Goal: Task Accomplishment & Management: Use online tool/utility

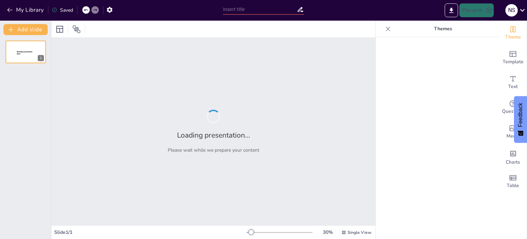
type input "New Sendsteps"
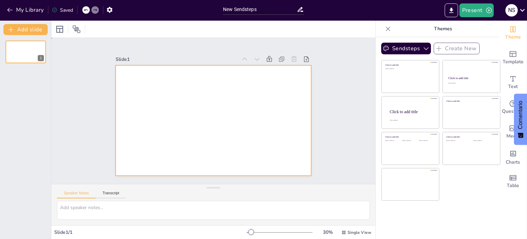
click at [218, 102] on div at bounding box center [214, 120] width 196 height 110
click at [404, 50] on button "Sendsteps" at bounding box center [406, 49] width 50 height 12
click at [403, 75] on span "Sendsteps" at bounding box center [412, 72] width 31 height 7
click at [261, 165] on div at bounding box center [213, 120] width 206 height 130
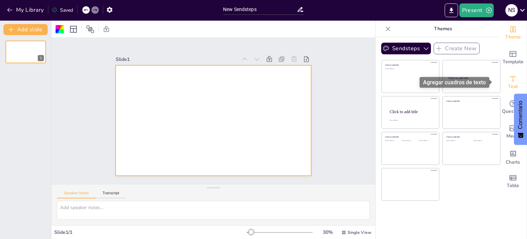
click at [509, 77] on icon "Add text boxes" at bounding box center [513, 79] width 8 height 8
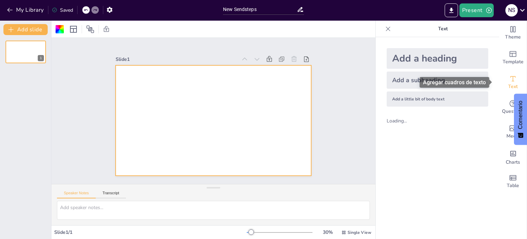
click at [509, 80] on icon "Add text boxes" at bounding box center [513, 79] width 8 height 8
click at [465, 84] on font "Agregar cuadros de texto" at bounding box center [454, 82] width 63 height 7
click at [457, 83] on font "Agregar cuadros de texto" at bounding box center [454, 82] width 63 height 7
click at [404, 60] on div "Add a heading" at bounding box center [438, 58] width 102 height 21
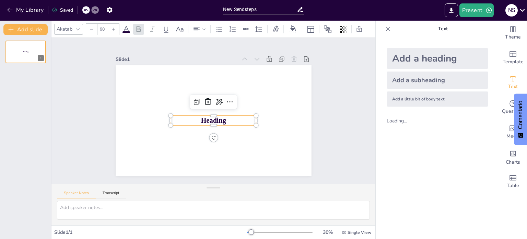
click at [217, 120] on span "Heading" at bounding box center [213, 120] width 26 height 10
click at [224, 116] on p "Heading" at bounding box center [212, 120] width 86 height 19
click at [216, 101] on icon at bounding box center [221, 104] width 10 height 10
click at [233, 126] on font "Volver a escribir" at bounding box center [232, 129] width 34 height 7
click at [231, 118] on p "Title" at bounding box center [214, 120] width 86 height 10
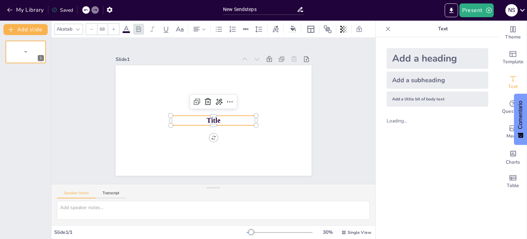
click at [225, 115] on p "Title" at bounding box center [212, 120] width 86 height 19
click at [225, 115] on p "Title" at bounding box center [214, 120] width 86 height 10
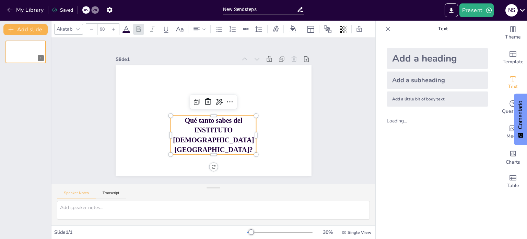
click at [178, 119] on p "Qué tanto sabes del INSTITUTO EVANGÉLICO AMÉRICA LATINA?" at bounding box center [211, 135] width 89 height 48
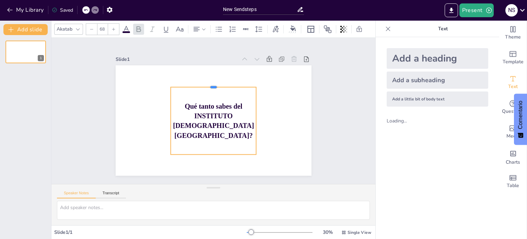
drag, startPoint x: 212, startPoint y: 112, endPoint x: 207, endPoint y: 84, distance: 28.8
click at [207, 84] on div at bounding box center [216, 84] width 86 height 14
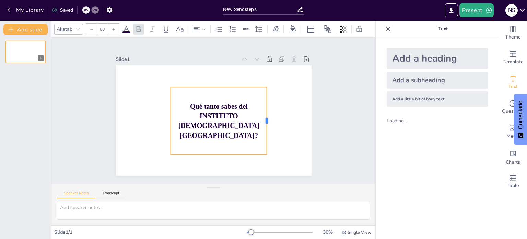
drag, startPoint x: 252, startPoint y: 119, endPoint x: 262, endPoint y: 119, distance: 10.6
click at [262, 119] on div at bounding box center [268, 127] width 12 height 68
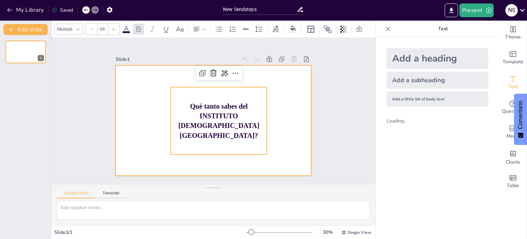
click at [297, 103] on div at bounding box center [214, 120] width 196 height 110
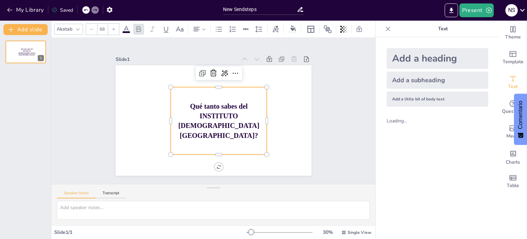
click at [171, 117] on p "Qué tanto sabes del INSTITUTO EVANGÉLICO AMÉRICA LATINA?" at bounding box center [219, 120] width 96 height 39
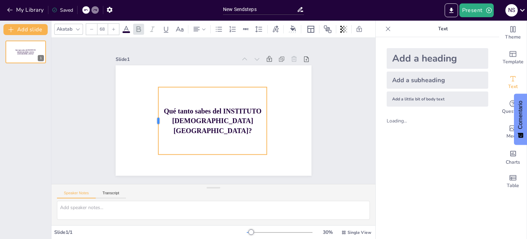
drag, startPoint x: 165, startPoint y: 117, endPoint x: 152, endPoint y: 118, distance: 12.4
click at [152, 118] on div at bounding box center [155, 115] width 12 height 68
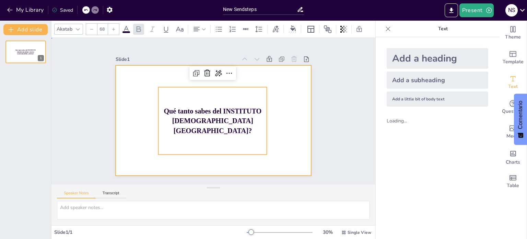
click at [287, 135] on div at bounding box center [214, 120] width 196 height 110
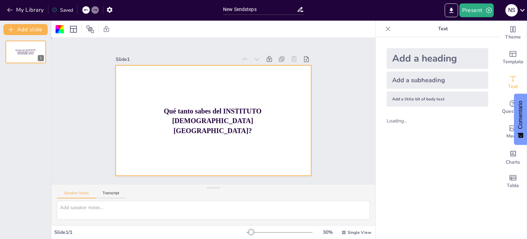
click at [285, 114] on div at bounding box center [213, 120] width 206 height 130
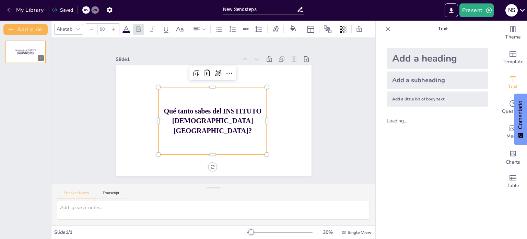
click at [210, 108] on span "Qué tanto sabes del INSTITUTO EVANGÉLICO AMÉRICA LATINA?" at bounding box center [213, 120] width 98 height 27
click at [215, 108] on span "Qué tanto sabes del INSTITUTO EVANGÉLICO AMÉRICA LATINA?" at bounding box center [213, 120] width 98 height 27
click at [215, 108] on span "Qué tanto sabes del INSTITUTO EVANGÉLICO AMÉRICA LATINA?" at bounding box center [213, 120] width 98 height 36
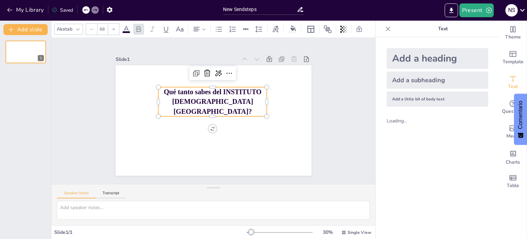
click at [216, 89] on span "Qué tanto sabes del INSTITUTO EVANGÉLICO AMÉRICA LATINA?" at bounding box center [214, 101] width 98 height 36
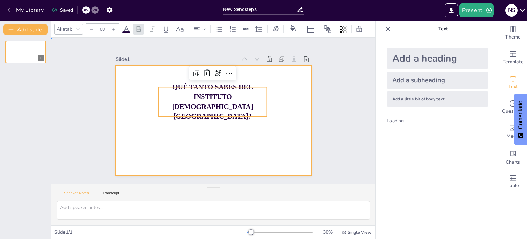
click at [259, 143] on div at bounding box center [213, 120] width 206 height 130
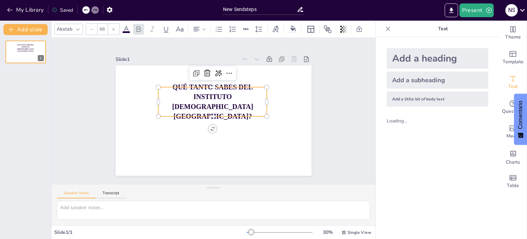
click at [240, 105] on p "QUÉ TANTO SABES DEL INSTITUTO [DEMOGRAPHIC_DATA] [GEOGRAPHIC_DATA]?" at bounding box center [214, 102] width 112 height 50
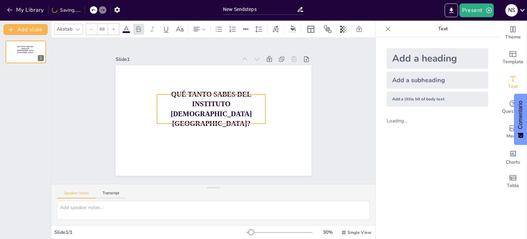
drag, startPoint x: 239, startPoint y: 93, endPoint x: 238, endPoint y: 100, distance: 7.3
click at [238, 100] on span "QUÉ TANTO SABES DEL INSTITUTO [DEMOGRAPHIC_DATA] [GEOGRAPHIC_DATA]?" at bounding box center [211, 108] width 83 height 45
click at [234, 122] on div at bounding box center [210, 125] width 109 height 17
click at [243, 118] on p "QUÉ TANTO SABES DEL INSTITUTO [DEMOGRAPHIC_DATA] [GEOGRAPHIC_DATA]?" at bounding box center [212, 108] width 112 height 50
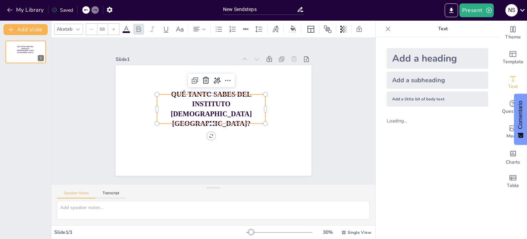
click at [243, 118] on p "QUÉ TANTO SABES DEL INSTITUTO [DEMOGRAPHIC_DATA] [GEOGRAPHIC_DATA]?" at bounding box center [212, 108] width 114 height 60
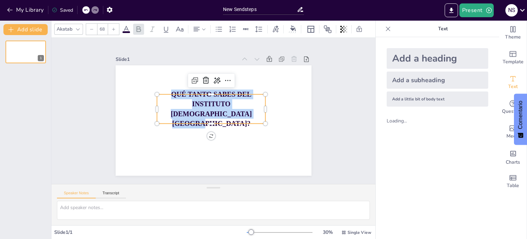
drag, startPoint x: 243, startPoint y: 118, endPoint x: 160, endPoint y: 95, distance: 86.1
click at [160, 95] on p "QUÉ TANTO SABES DEL INSTITUTO [DEMOGRAPHIC_DATA] [GEOGRAPHIC_DATA]?" at bounding box center [212, 108] width 112 height 50
click at [113, 27] on icon at bounding box center [114, 29] width 4 height 4
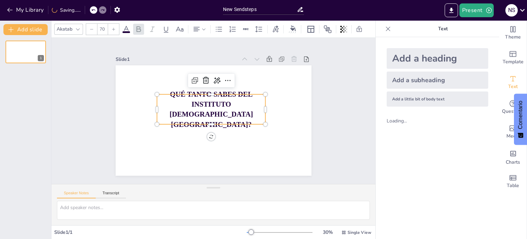
click at [113, 27] on icon at bounding box center [114, 29] width 4 height 4
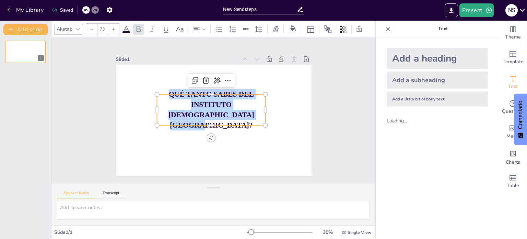
click at [113, 27] on icon at bounding box center [114, 29] width 4 height 4
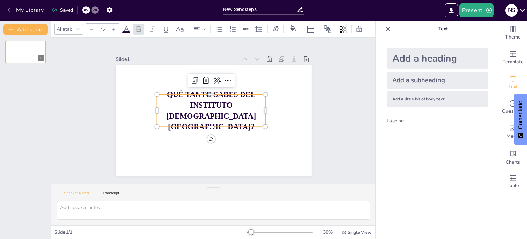
click at [113, 27] on icon at bounding box center [114, 29] width 4 height 4
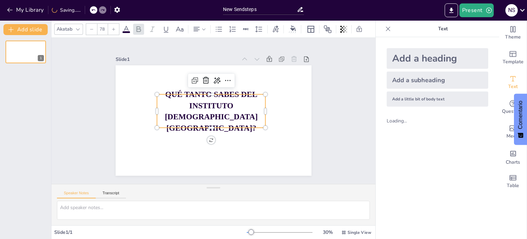
click at [113, 27] on icon at bounding box center [114, 29] width 4 height 4
type input "80"
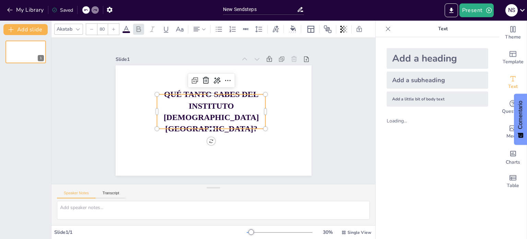
click at [129, 31] on span at bounding box center [127, 32] width 8 height 2
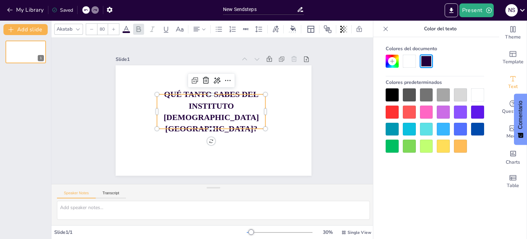
click at [482, 130] on div at bounding box center [477, 129] width 13 height 13
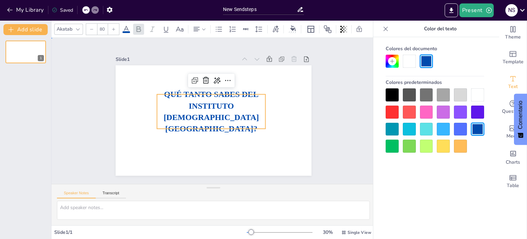
click at [342, 163] on div "Slide 1 QUÉ TANTO SABES DEL INSTITUTO EVANGÉLICO AMÉRICA LATINA?" at bounding box center [214, 111] width 324 height 146
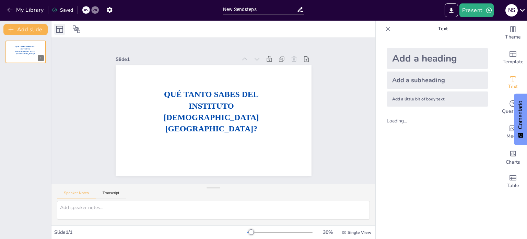
click at [59, 26] on icon at bounding box center [60, 29] width 8 height 8
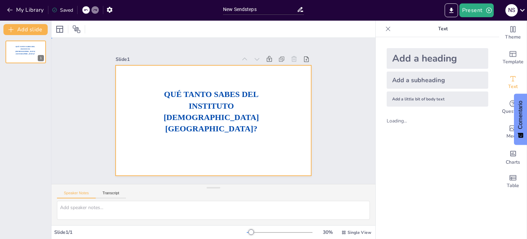
click at [205, 155] on div at bounding box center [214, 120] width 196 height 110
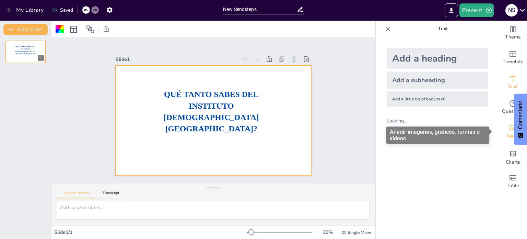
click at [509, 132] on icon "Add images, graphics, shapes or video" at bounding box center [513, 128] width 8 height 8
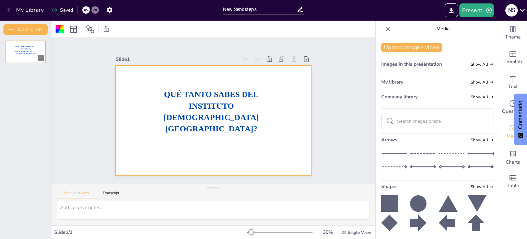
click at [415, 153] on line at bounding box center [423, 153] width 25 height 0
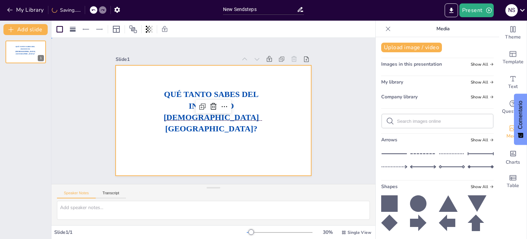
click at [277, 104] on div at bounding box center [213, 120] width 206 height 130
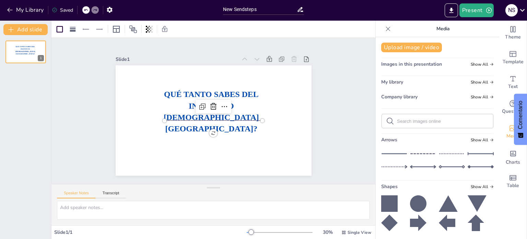
click at [211, 117] on div at bounding box center [203, 110] width 13 height 98
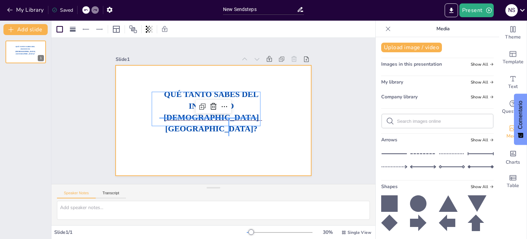
drag, startPoint x: 229, startPoint y: 117, endPoint x: 229, endPoint y: 136, distance: 18.5
click at [229, 76] on div "QUÉ TANTO SABES DEL INSTITUTO [DEMOGRAPHIC_DATA] [GEOGRAPHIC_DATA]?" at bounding box center [218, 65] width 195 height 21
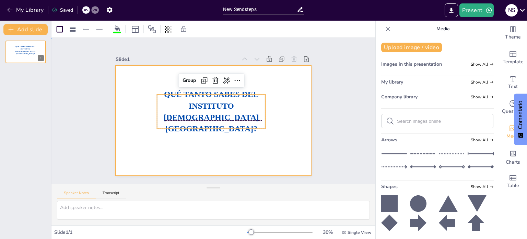
click at [229, 136] on div at bounding box center [213, 120] width 206 height 130
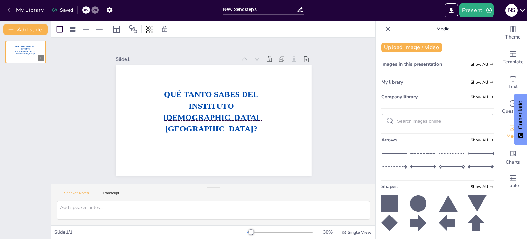
click at [251, 118] on div at bounding box center [213, 120] width 98 height 13
click at [241, 128] on div at bounding box center [212, 130] width 98 height 13
click at [241, 129] on div at bounding box center [213, 130] width 98 height 3
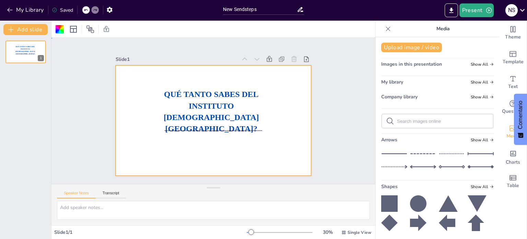
click at [241, 129] on div at bounding box center [213, 130] width 98 height 3
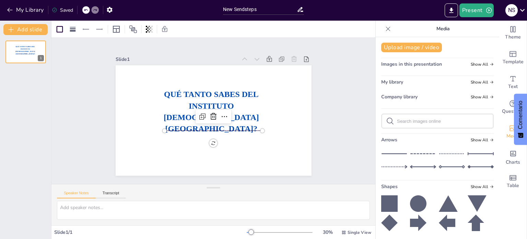
click at [255, 129] on div "QUÉ TANTO SABES DEL INSTITUTO [DEMOGRAPHIC_DATA] [GEOGRAPHIC_DATA]?" at bounding box center [213, 120] width 206 height 130
click at [439, 166] on icon at bounding box center [452, 166] width 26 height 10
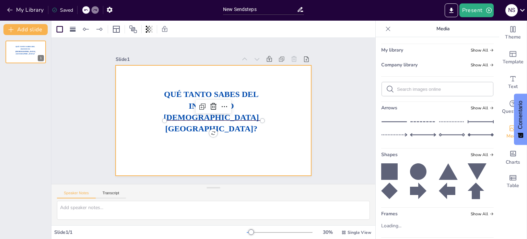
scroll to position [54, 0]
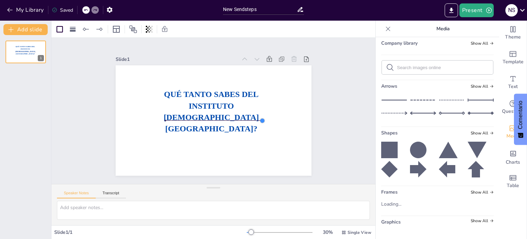
click at [260, 117] on div at bounding box center [262, 119] width 5 height 5
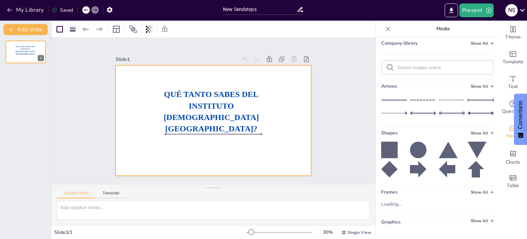
click at [270, 138] on div at bounding box center [213, 120] width 206 height 130
click at [278, 136] on div at bounding box center [213, 120] width 206 height 130
click at [38, 30] on button "Add slide" at bounding box center [25, 29] width 44 height 11
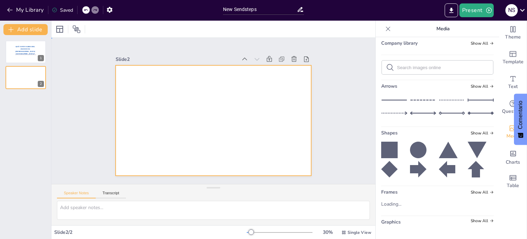
click at [178, 110] on div at bounding box center [213, 120] width 206 height 130
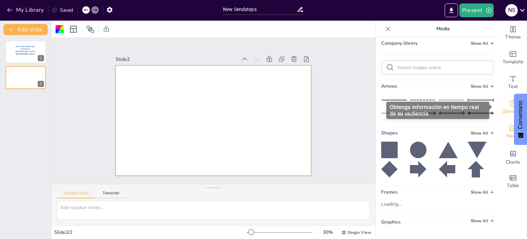
click at [509, 101] on icon "Get real-time input from your audience" at bounding box center [513, 103] width 8 height 8
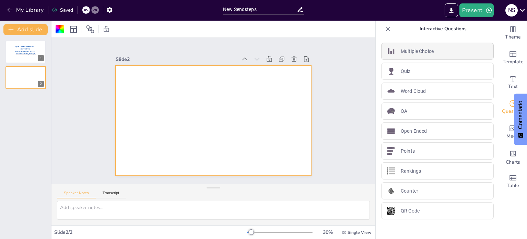
click at [430, 50] on div "Multiple Choice" at bounding box center [437, 51] width 113 height 17
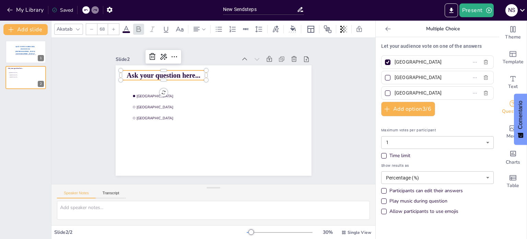
click at [152, 72] on span "Ask your question here..." at bounding box center [167, 69] width 74 height 15
click at [193, 71] on span "Ask your question here..." at bounding box center [167, 69] width 74 height 15
click at [196, 72] on p "Ask your question here..." at bounding box center [167, 70] width 86 height 19
click at [193, 72] on span "Ask your question here..." at bounding box center [167, 69] width 74 height 15
click at [193, 72] on span "Ask your question here..." at bounding box center [164, 75] width 74 height 8
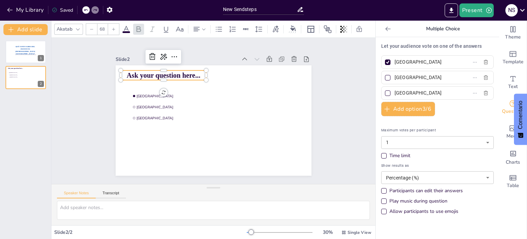
click at [193, 72] on span "Ask your question here..." at bounding box center [167, 69] width 74 height 15
click at [151, 93] on span "Amsterdam" at bounding box center [181, 95] width 91 height 5
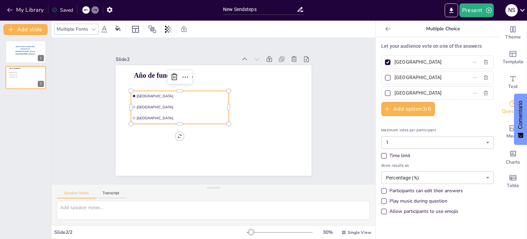
click at [152, 93] on span "Amsterdam" at bounding box center [181, 95] width 91 height 5
click at [152, 93] on span "Amsterdam" at bounding box center [183, 92] width 91 height 14
click at [162, 106] on span "Rotterdam" at bounding box center [182, 103] width 91 height 14
click at [153, 95] on span "Amsterdam" at bounding box center [181, 95] width 91 height 5
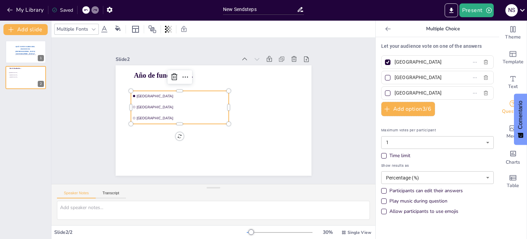
click at [153, 95] on span "Amsterdam" at bounding box center [183, 92] width 91 height 14
click at [150, 95] on span "Amsterdam" at bounding box center [183, 92] width 91 height 14
click at [149, 94] on span "Amsterdam" at bounding box center [183, 92] width 91 height 14
click at [184, 73] on icon at bounding box center [188, 74] width 9 height 9
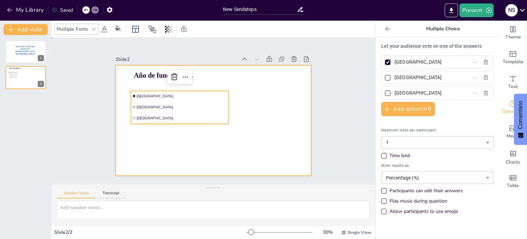
click at [151, 136] on div at bounding box center [213, 120] width 206 height 130
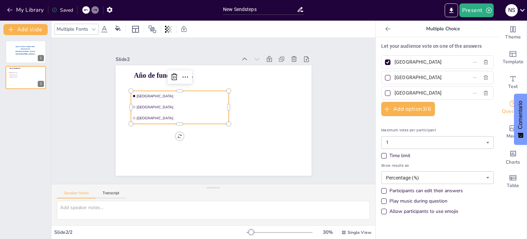
click at [151, 103] on span "Rotterdam" at bounding box center [182, 103] width 91 height 14
click at [152, 113] on li "The Hague" at bounding box center [180, 118] width 98 height 10
drag, startPoint x: 152, startPoint y: 111, endPoint x: 158, endPoint y: 110, distance: 5.7
click at [158, 110] on li "The Hague" at bounding box center [185, 114] width 99 height 20
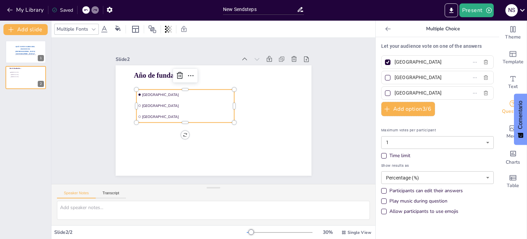
click at [157, 91] on span "Amsterdam" at bounding box center [189, 92] width 91 height 14
click at [136, 93] on li "Amsterdam" at bounding box center [185, 94] width 98 height 10
click at [421, 63] on input "Amsterdam" at bounding box center [427, 62] width 64 height 10
type input "A"
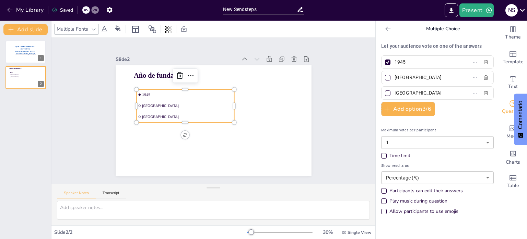
type input "1945"
click at [414, 77] on input "Rotterdam" at bounding box center [427, 77] width 64 height 10
type input "R"
type input "1970"
click at [412, 90] on input "The Hague" at bounding box center [427, 93] width 64 height 10
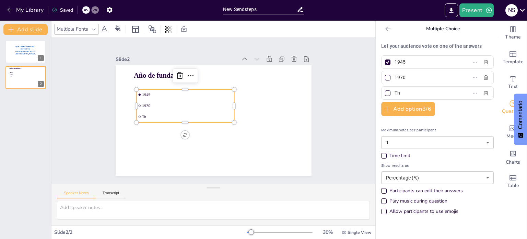
type input "T"
type input "1954"
click at [386, 92] on div at bounding box center [387, 92] width 3 height 3
click at [395, 92] on input "1954" at bounding box center [427, 93] width 64 height 10
checkbox input "true"
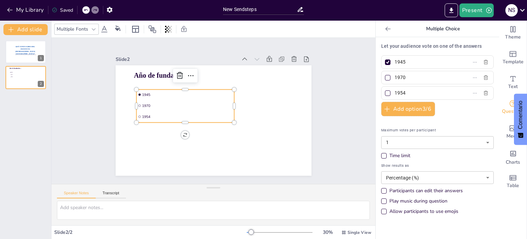
checkbox input "true"
click at [385, 62] on div at bounding box center [387, 61] width 5 height 5
click at [395, 62] on input "1945" at bounding box center [427, 62] width 64 height 10
checkbox input "false"
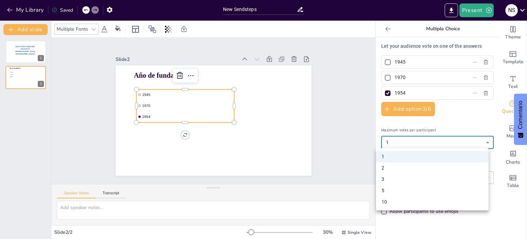
click at [481, 144] on body "My Library Saved New Sendsteps Present N S Document fonts Akatab Popular fonts …" at bounding box center [263, 119] width 527 height 239
click at [475, 121] on div at bounding box center [263, 119] width 527 height 239
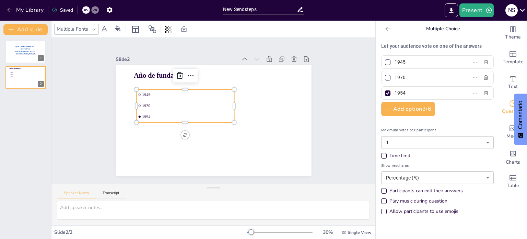
click at [381, 153] on div "Time limit" at bounding box center [383, 155] width 5 height 5
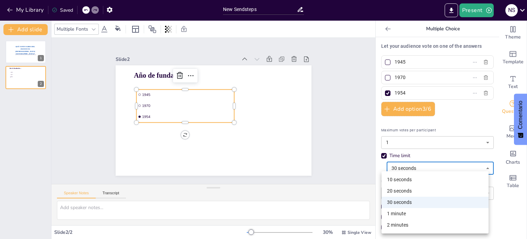
click at [481, 171] on body "My Library Saved New Sendsteps Present N S Document fonts Akatab Popular fonts …" at bounding box center [263, 119] width 527 height 239
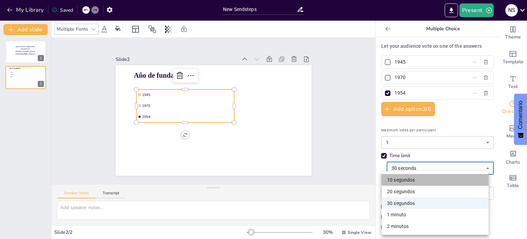
click at [408, 180] on font "10 segundos" at bounding box center [401, 179] width 28 height 5
type input "10"
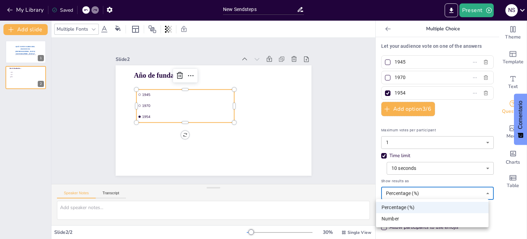
click at [484, 192] on body "My Library Saved New Sendsteps Present N S Document fonts Akatab Popular fonts …" at bounding box center [263, 119] width 527 height 239
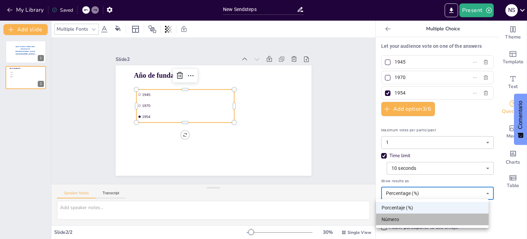
click at [471, 218] on li "Número" at bounding box center [432, 219] width 113 height 12
type input "number"
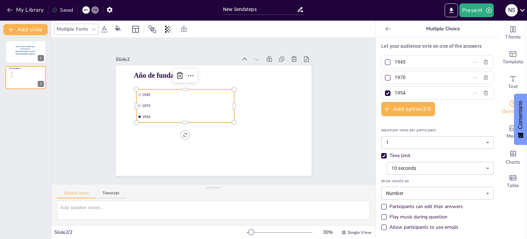
click at [381, 215] on div "Play music during question" at bounding box center [383, 216] width 5 height 5
click at [381, 228] on div "Allow participants to use emojis" at bounding box center [383, 226] width 5 height 5
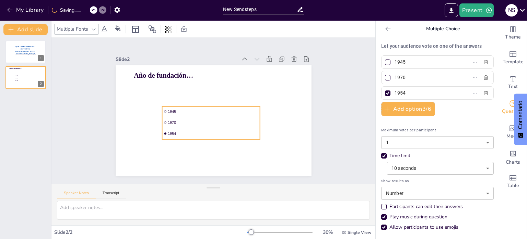
drag, startPoint x: 216, startPoint y: 90, endPoint x: 242, endPoint y: 107, distance: 30.8
click at [242, 107] on span "1945" at bounding box center [213, 111] width 91 height 14
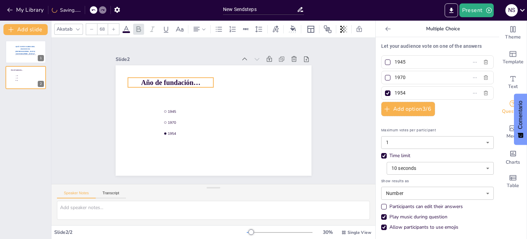
drag, startPoint x: 164, startPoint y: 74, endPoint x: 171, endPoint y: 81, distance: 10.2
click at [171, 81] on span "Año de fundación…" at bounding box center [170, 83] width 59 height 8
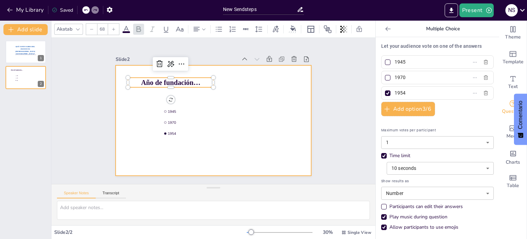
click at [272, 160] on div at bounding box center [213, 120] width 206 height 130
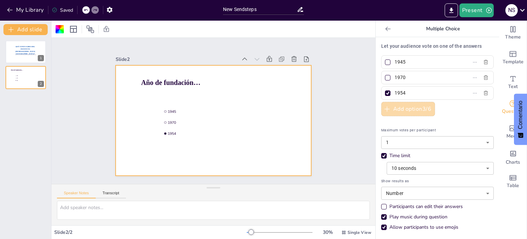
click at [411, 108] on button "Add option 3 / 6" at bounding box center [408, 109] width 54 height 14
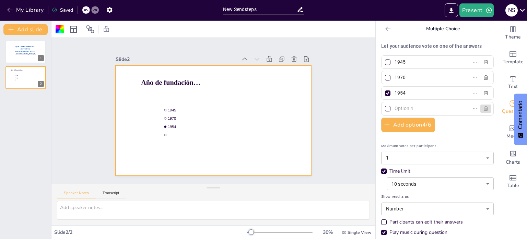
click at [483, 107] on icon "button" at bounding box center [485, 108] width 5 height 5
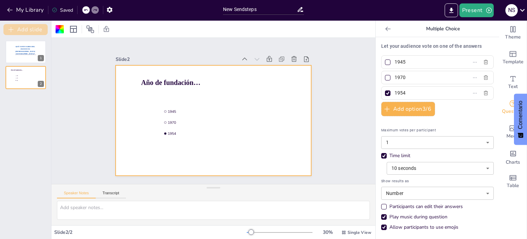
click at [24, 30] on button "Add slide" at bounding box center [25, 29] width 44 height 11
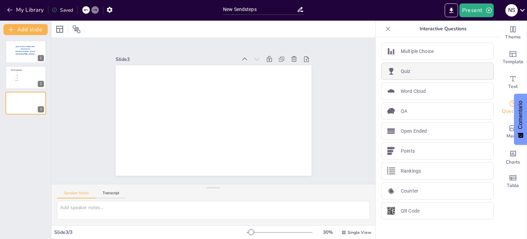
click at [418, 69] on div "Quiz" at bounding box center [437, 70] width 113 height 17
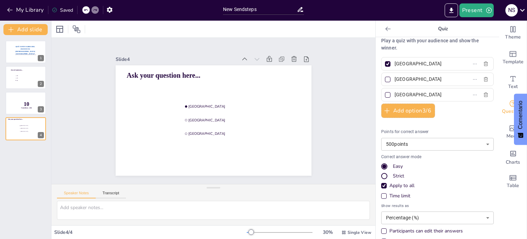
scroll to position [0, 0]
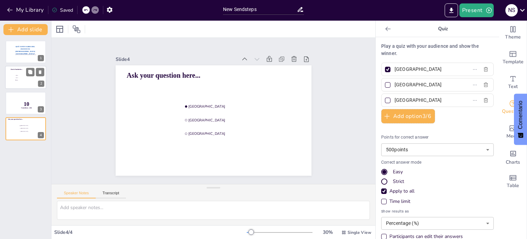
click at [22, 86] on div at bounding box center [25, 77] width 41 height 23
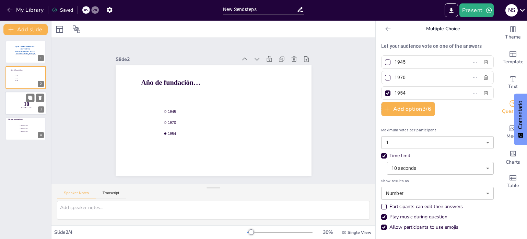
click at [22, 101] on p "10" at bounding box center [27, 104] width 18 height 8
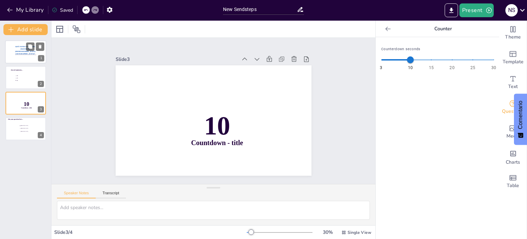
click at [20, 49] on span "QUÉ TANTO SABES DEL INSTITUTO [DEMOGRAPHIC_DATA] [GEOGRAPHIC_DATA]?" at bounding box center [25, 49] width 20 height 9
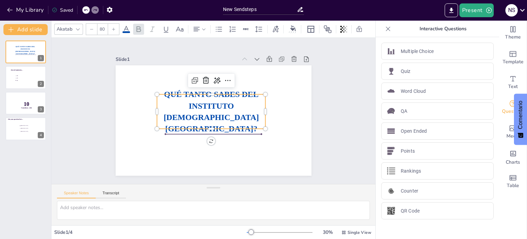
click at [163, 98] on span "QUÉ TANTO SABES DEL INSTITUTO [DEMOGRAPHIC_DATA] [GEOGRAPHIC_DATA]?" at bounding box center [212, 111] width 98 height 53
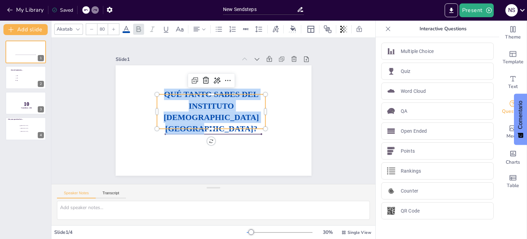
drag, startPoint x: 159, startPoint y: 98, endPoint x: 246, endPoint y: 118, distance: 89.3
click at [246, 118] on p "QUÉ TANTO SABES DEL INSTITUTO [DEMOGRAPHIC_DATA] [GEOGRAPHIC_DATA]?" at bounding box center [211, 111] width 113 height 57
copy span "QUÉ TANTO SABES DEL INSTITUTO [DEMOGRAPHIC_DATA] [GEOGRAPHIC_DATA]?"
click at [23, 100] on div at bounding box center [25, 102] width 41 height 23
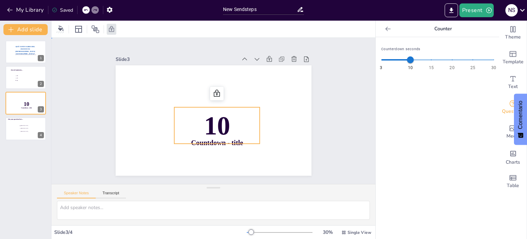
click at [211, 124] on span "10" at bounding box center [215, 126] width 29 height 32
click at [221, 126] on span "10" at bounding box center [217, 125] width 26 height 29
click at [221, 126] on span "10" at bounding box center [215, 126] width 29 height 32
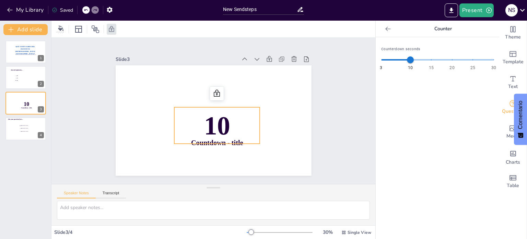
click at [233, 123] on p "10" at bounding box center [215, 125] width 89 height 45
click at [216, 128] on span "10" at bounding box center [215, 126] width 29 height 32
click at [220, 128] on span "10" at bounding box center [215, 126] width 29 height 32
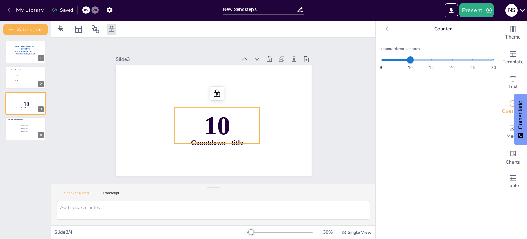
click at [228, 128] on p "10" at bounding box center [215, 125] width 89 height 45
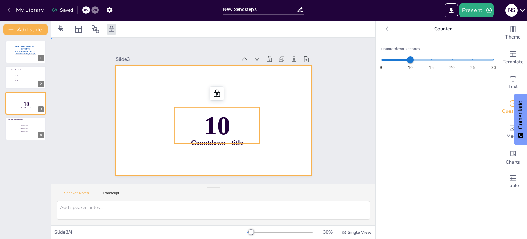
click at [228, 159] on div at bounding box center [214, 120] width 196 height 110
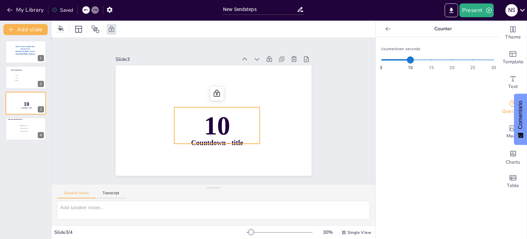
click at [241, 129] on p "10" at bounding box center [215, 125] width 89 height 45
click at [214, 92] on icon at bounding box center [218, 93] width 9 height 9
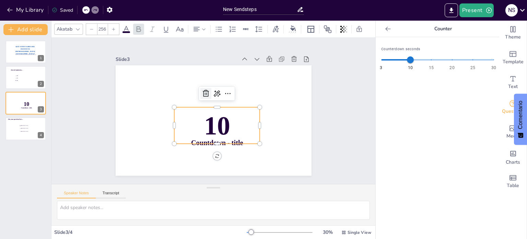
click at [202, 90] on icon at bounding box center [206, 93] width 8 height 8
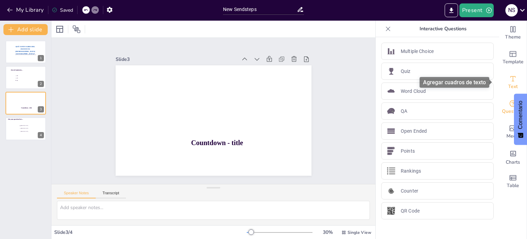
click at [509, 81] on icon "Add text boxes" at bounding box center [513, 79] width 8 height 8
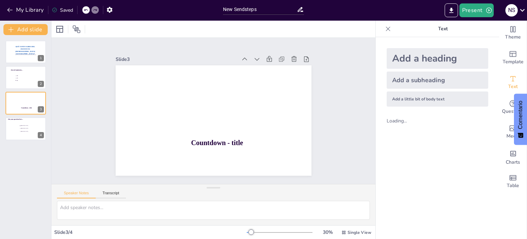
click at [421, 59] on div "Add a heading" at bounding box center [438, 58] width 102 height 21
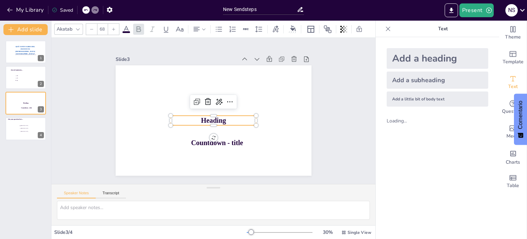
click at [224, 119] on p "Heading" at bounding box center [212, 120] width 86 height 19
click at [224, 119] on p "Heading" at bounding box center [214, 120] width 86 height 10
click at [224, 119] on p "Heading" at bounding box center [212, 120] width 86 height 19
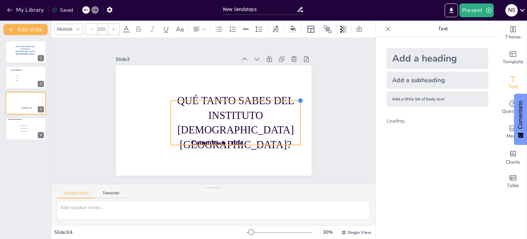
drag, startPoint x: 251, startPoint y: 112, endPoint x: 295, endPoint y: 99, distance: 46.2
click at [298, 99] on div at bounding box center [300, 100] width 5 height 5
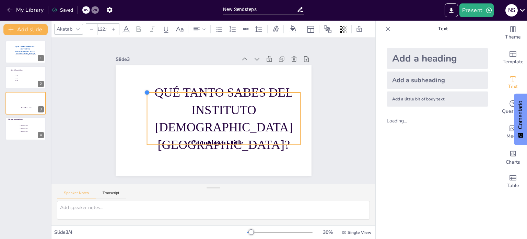
type input "123"
drag, startPoint x: 163, startPoint y: 99, endPoint x: 138, endPoint y: 95, distance: 25.3
click at [138, 95] on div "Countdown - title QUÉ TANTO SABES DEL INSTITUTO EVANGÉLICO AMÉRICA LATINA?" at bounding box center [213, 120] width 206 height 130
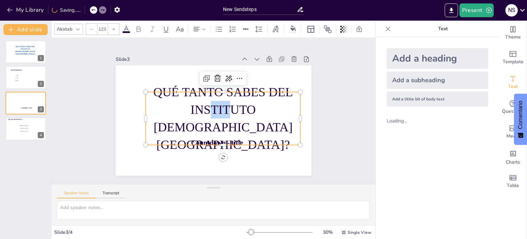
drag, startPoint x: 187, startPoint y: 109, endPoint x: 167, endPoint y: 108, distance: 19.9
click at [167, 108] on p "QUÉ TANTO SABES DEL INSTITUTO [DEMOGRAPHIC_DATA] [GEOGRAPHIC_DATA]?" at bounding box center [223, 118] width 155 height 70
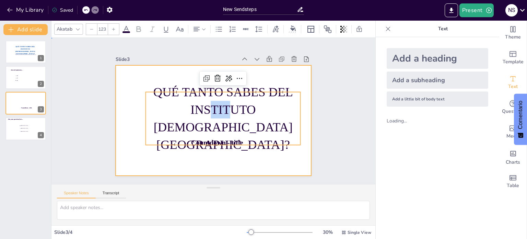
click at [249, 153] on div at bounding box center [211, 120] width 215 height 149
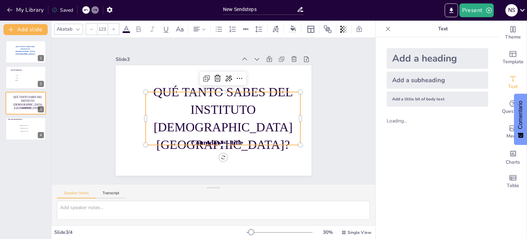
click at [230, 140] on p "QUÉ TANTO SABES DEL INSTITUTO [DEMOGRAPHIC_DATA] [GEOGRAPHIC_DATA]?" at bounding box center [221, 120] width 166 height 101
click at [230, 140] on p "QUÉ TANTO SABES DEL INSTITUTO [DEMOGRAPHIC_DATA] [GEOGRAPHIC_DATA]?" at bounding box center [222, 119] width 162 height 86
click at [239, 141] on p "QUÉ TANTO SABES DEL INSTITUTO [DEMOGRAPHIC_DATA] [GEOGRAPHIC_DATA]?" at bounding box center [223, 118] width 155 height 70
click at [239, 139] on p "QUÉ TANTO SABES DEL INSTITUTO [DEMOGRAPHIC_DATA] [GEOGRAPHIC_DATA]?" at bounding box center [222, 119] width 162 height 86
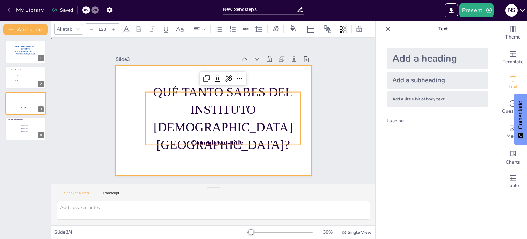
click at [238, 155] on div at bounding box center [213, 120] width 206 height 130
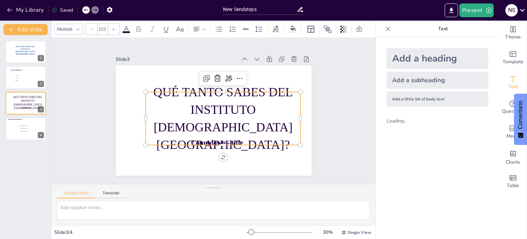
click at [240, 141] on p "QUÉ TANTO SABES DEL INSTITUTO [DEMOGRAPHIC_DATA] [GEOGRAPHIC_DATA]?" at bounding box center [222, 119] width 162 height 86
click at [217, 140] on p "QUÉ TANTO SABES DEL INSTITUTO [DEMOGRAPHIC_DATA] [GEOGRAPHIC_DATA]?" at bounding box center [222, 119] width 162 height 86
drag, startPoint x: 217, startPoint y: 140, endPoint x: 199, endPoint y: 115, distance: 30.8
click at [199, 115] on p "QUÉ TANTO SABES DEL INSTITUTO [DEMOGRAPHIC_DATA] [GEOGRAPHIC_DATA]?" at bounding box center [222, 119] width 162 height 86
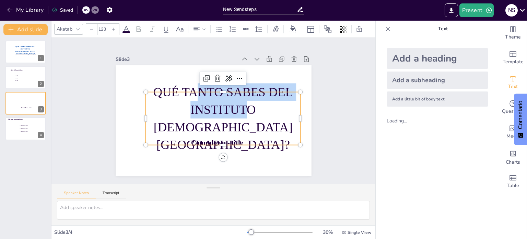
drag, startPoint x: 199, startPoint y: 114, endPoint x: 191, endPoint y: 101, distance: 15.5
click at [191, 101] on p "QUÉ TANTO SABES DEL INSTITUTO [DEMOGRAPHIC_DATA] [GEOGRAPHIC_DATA]?" at bounding box center [222, 119] width 162 height 86
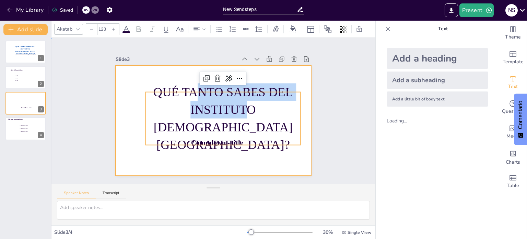
click at [140, 159] on div at bounding box center [213, 120] width 206 height 130
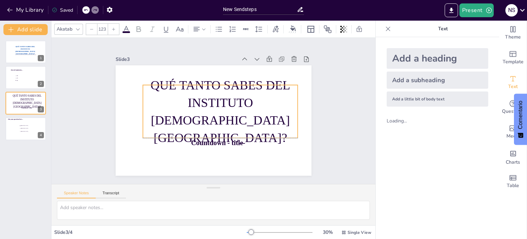
drag, startPoint x: 161, startPoint y: 100, endPoint x: 158, endPoint y: 93, distance: 7.1
click at [158, 93] on p "QUÉ TANTO SABES DEL INSTITUTO [DEMOGRAPHIC_DATA] [GEOGRAPHIC_DATA]?" at bounding box center [220, 111] width 155 height 70
type input "68"
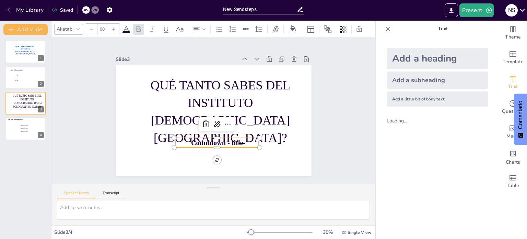
click at [239, 141] on p "Countdown - title" at bounding box center [214, 143] width 86 height 19
drag, startPoint x: 185, startPoint y: 137, endPoint x: 243, endPoint y: 137, distance: 57.7
click at [243, 137] on p "Countdown - title" at bounding box center [214, 143] width 86 height 19
copy span "Countdown - title"
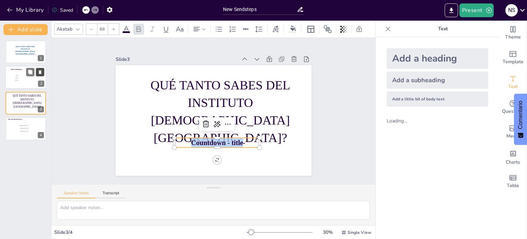
click at [42, 72] on icon at bounding box center [40, 72] width 5 height 5
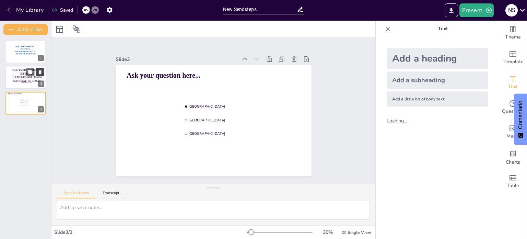
click at [38, 71] on icon at bounding box center [40, 72] width 5 height 5
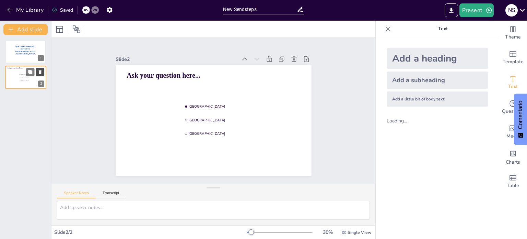
click at [38, 71] on icon at bounding box center [40, 72] width 5 height 5
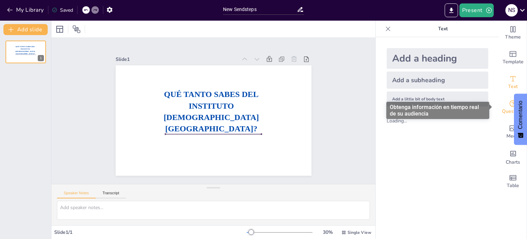
click at [505, 113] on span "Questions" at bounding box center [513, 111] width 22 height 8
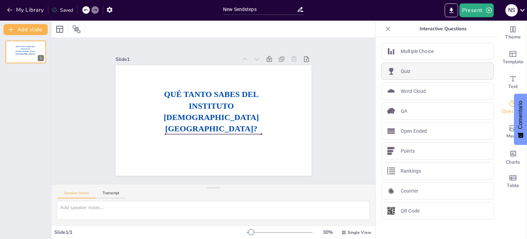
click at [401, 73] on p "Quiz" at bounding box center [406, 71] width 10 height 7
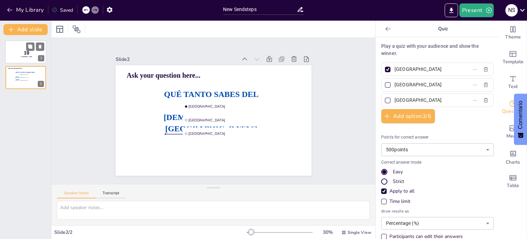
click at [24, 61] on div at bounding box center [25, 51] width 41 height 23
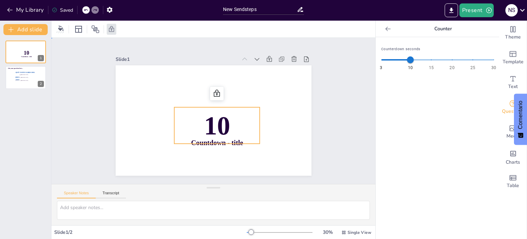
click at [250, 117] on p "10" at bounding box center [215, 125] width 89 height 45
click at [235, 118] on p "10" at bounding box center [215, 125] width 89 height 45
click at [226, 115] on p "10" at bounding box center [217, 125] width 86 height 37
click at [22, 79] on li "The Hague" at bounding box center [29, 80] width 21 height 3
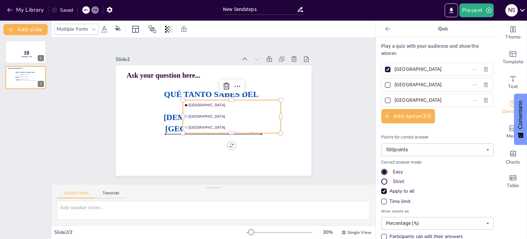
click at [260, 108] on ul "Amsterdam Rotterdam The Hague" at bounding box center [231, 118] width 101 height 43
click at [225, 85] on icon at bounding box center [229, 87] width 9 height 9
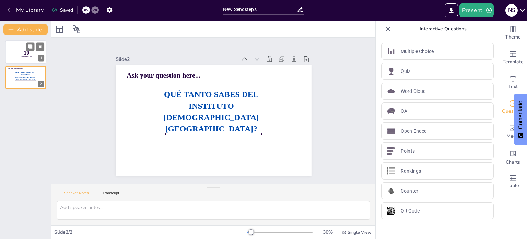
click at [26, 54] on span "10" at bounding box center [26, 53] width 5 height 6
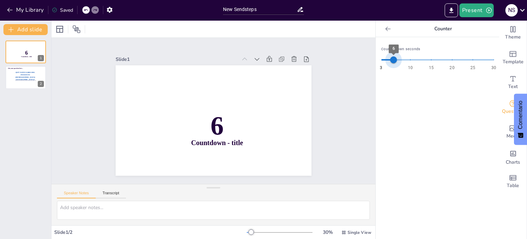
click at [388, 61] on span "3 10 15 20 25 30 6" at bounding box center [437, 60] width 113 height 10
type input "5"
click at [386, 62] on span "5" at bounding box center [389, 59] width 7 height 7
click at [21, 72] on span "QUÉ TANTO SABES DEL INSTITUTO [DEMOGRAPHIC_DATA] [GEOGRAPHIC_DATA]?" at bounding box center [25, 75] width 20 height 9
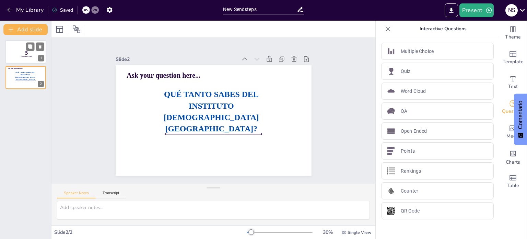
click at [17, 53] on div at bounding box center [25, 51] width 41 height 23
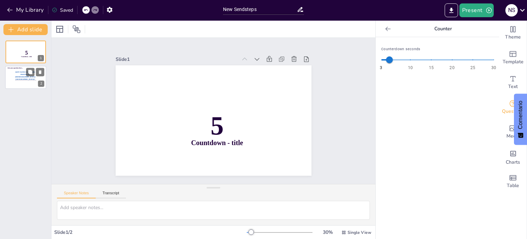
click at [23, 77] on span "QUÉ TANTO SABES DEL INSTITUTO [DEMOGRAPHIC_DATA] [GEOGRAPHIC_DATA]?" at bounding box center [25, 75] width 20 height 9
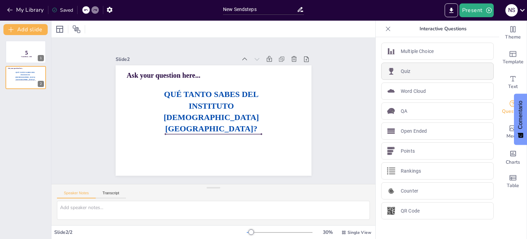
click at [403, 77] on div "Quiz" at bounding box center [437, 70] width 113 height 17
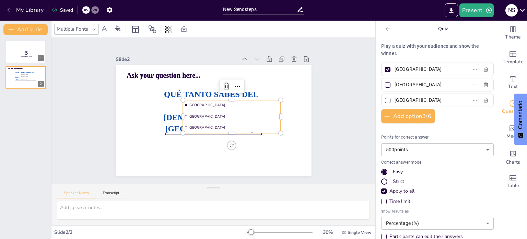
click at [254, 116] on span "Rotterdam" at bounding box center [233, 118] width 91 height 14
click at [224, 83] on icon at bounding box center [226, 86] width 8 height 8
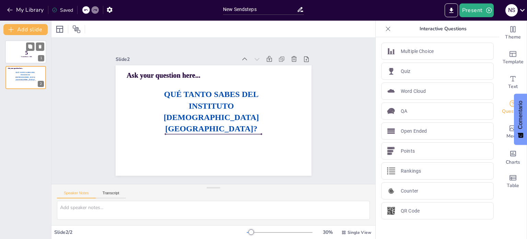
click at [25, 53] on p "5" at bounding box center [27, 53] width 18 height 8
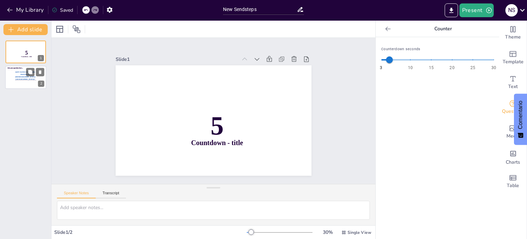
click at [22, 77] on span "QUÉ TANTO SABES DEL INSTITUTO [DEMOGRAPHIC_DATA] [GEOGRAPHIC_DATA]?" at bounding box center [25, 75] width 20 height 9
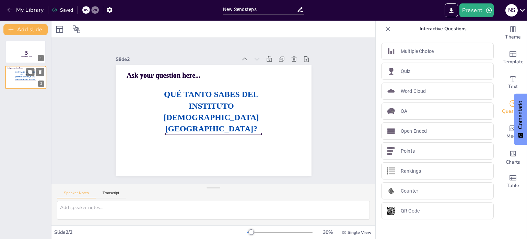
click at [22, 77] on span "QUÉ TANTO SABES DEL INSTITUTO [DEMOGRAPHIC_DATA] [GEOGRAPHIC_DATA]?" at bounding box center [25, 75] width 20 height 9
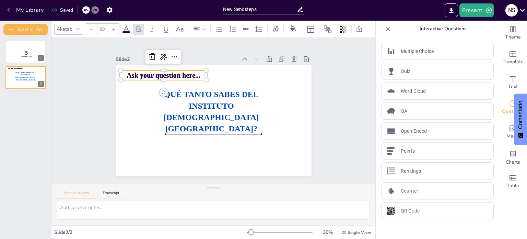
click at [192, 76] on span "Ask your question here..." at bounding box center [167, 69] width 74 height 15
click at [149, 53] on icon at bounding box center [152, 57] width 8 height 8
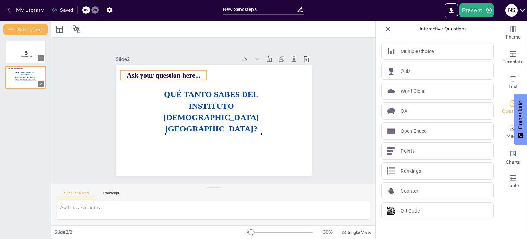
click at [193, 74] on span "Ask your question here..." at bounding box center [167, 69] width 74 height 15
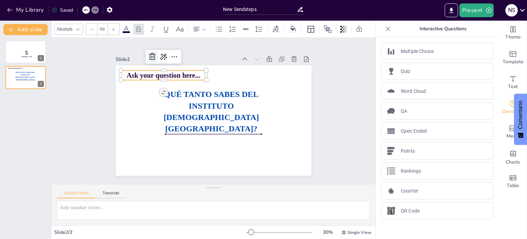
click at [149, 53] on icon at bounding box center [152, 56] width 6 height 7
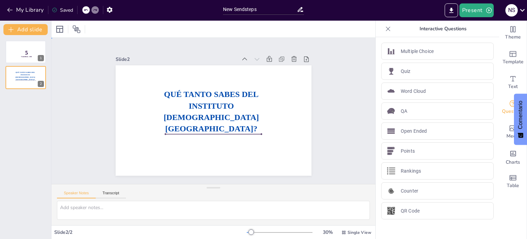
click at [148, 51] on div "Slide 1 5 Countdown - title Slide 2 QUÉ TANTO SABES DEL INSTITUTO EVANGÉLICO AM…" at bounding box center [214, 110] width 208 height 149
click at [15, 51] on div at bounding box center [25, 51] width 41 height 23
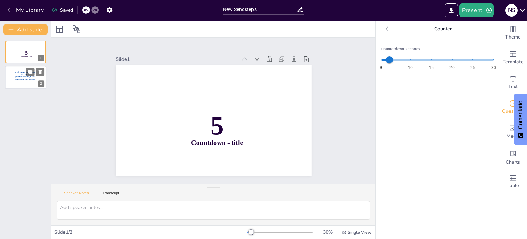
click at [23, 71] on p "QUÉ TANTO SABES DEL INSTITUTO [DEMOGRAPHIC_DATA] [GEOGRAPHIC_DATA]?" at bounding box center [25, 76] width 23 height 10
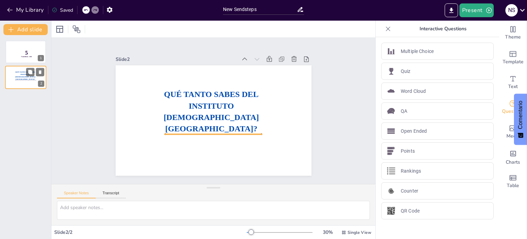
click at [24, 80] on div at bounding box center [25, 80] width 21 height 1
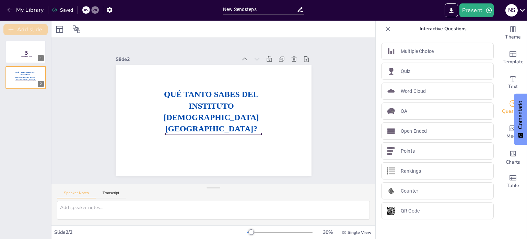
click at [31, 27] on button "Add slide" at bounding box center [25, 29] width 44 height 11
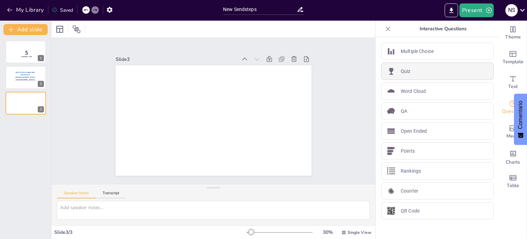
click at [404, 75] on div "Quiz" at bounding box center [437, 70] width 113 height 17
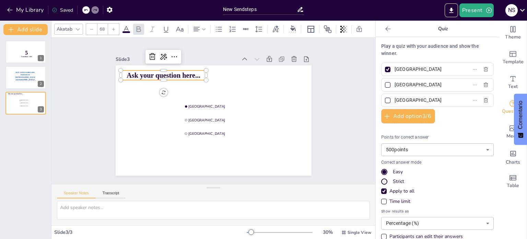
click at [193, 73] on span "Ask your question here..." at bounding box center [167, 69] width 74 height 15
click at [189, 73] on span "Ask your question here..." at bounding box center [172, 65] width 74 height 23
click at [189, 73] on span "Ask your question here..." at bounding box center [167, 69] width 74 height 15
click at [419, 69] on input "Amsterdam" at bounding box center [427, 69] width 64 height 10
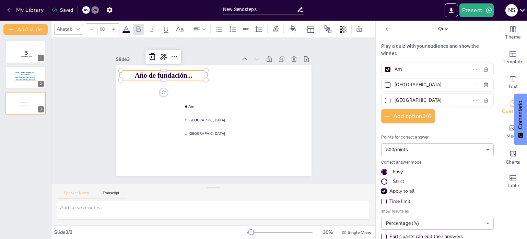
type input "A"
type input "1945"
click at [408, 86] on input "Rotterdam" at bounding box center [427, 85] width 64 height 10
click at [417, 85] on input "Rotterdam" at bounding box center [427, 85] width 64 height 10
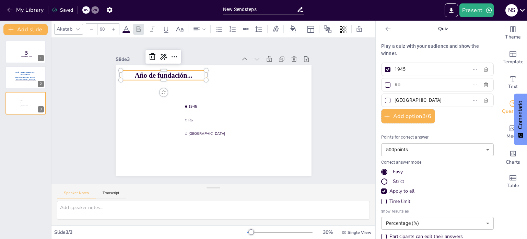
type input "R"
type input "1968"
click at [413, 97] on input "The Hague" at bounding box center [427, 100] width 64 height 10
type input "T"
type input "1954"
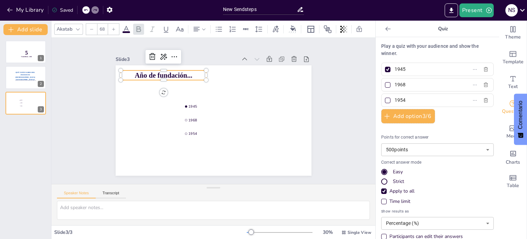
click at [385, 101] on div at bounding box center [387, 100] width 5 height 5
click at [395, 101] on input "1954" at bounding box center [427, 100] width 64 height 10
checkbox input "true"
click at [385, 70] on div at bounding box center [387, 69] width 5 height 5
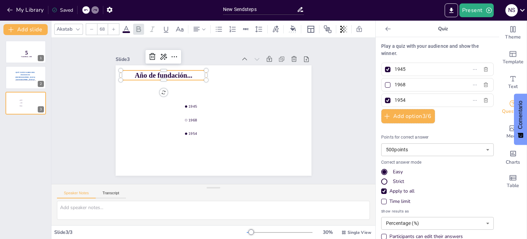
click at [395, 70] on input "1945" at bounding box center [427, 69] width 64 height 10
checkbox input "false"
click at [381, 199] on div "Time limit" at bounding box center [383, 200] width 5 height 5
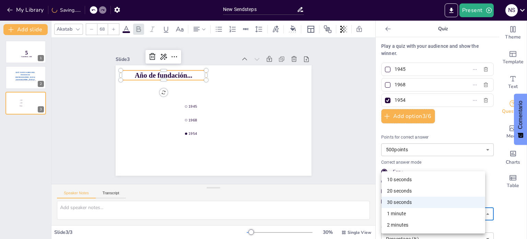
click at [481, 213] on body "My Library Saving...... New Sendsteps Present N S Document fonts Akatab Popular…" at bounding box center [263, 119] width 527 height 239
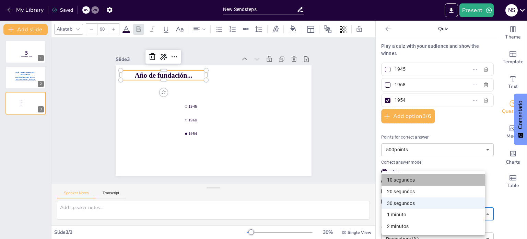
click at [431, 175] on li "10 segundos" at bounding box center [434, 180] width 104 height 12
type input "10"
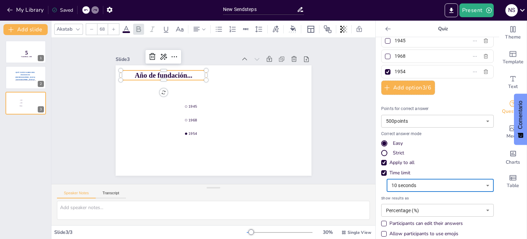
scroll to position [35, 0]
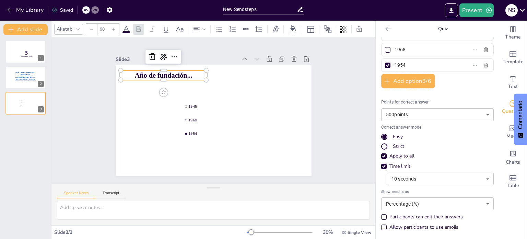
click at [381, 228] on div "Allow participants to use emojis" at bounding box center [383, 226] width 5 height 5
click at [381, 230] on div "Points for correct answer 500 points 500 ​ Correct answer mode Easy Strict Appl…" at bounding box center [437, 166] width 113 height 135
click at [381, 228] on div "Allow participants to use emojis" at bounding box center [383, 226] width 5 height 5
click at [44, 141] on div "5 Countdown - title 1 QUÉ TANTO SABES DEL INSTITUTO EVANGÉLICO AMÉRICA LATINA? …" at bounding box center [25, 137] width 51 height 204
click at [29, 26] on button "Add slide" at bounding box center [25, 29] width 44 height 11
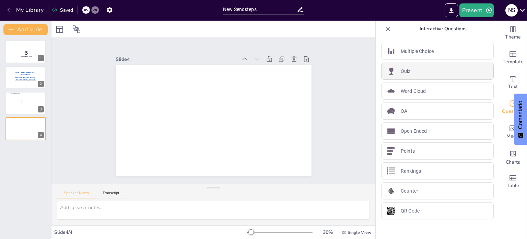
click at [402, 68] on p "Quiz" at bounding box center [406, 71] width 10 height 7
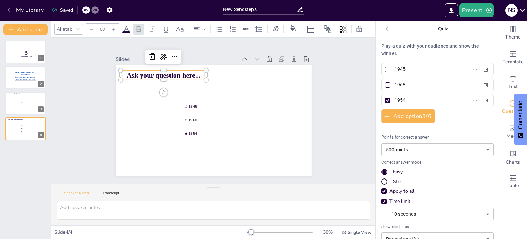
click at [190, 74] on span "Ask your question here..." at bounding box center [167, 69] width 74 height 15
click at [190, 74] on span "Ask your question here..." at bounding box center [164, 75] width 74 height 8
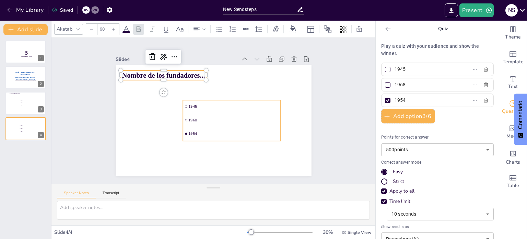
click at [195, 105] on li "1945" at bounding box center [232, 106] width 98 height 13
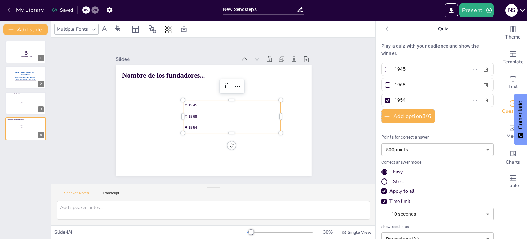
click at [194, 103] on span "1945" at bounding box center [234, 105] width 91 height 5
click at [418, 68] on input "1945" at bounding box center [427, 69] width 64 height 10
type input "1"
type input "V"
type input "Héctor y Beatriz"
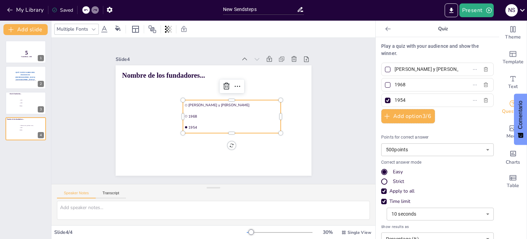
click at [402, 88] on input "1968" at bounding box center [427, 85] width 64 height 10
type input "1"
type input "V"
type input "[PERSON_NAME] y [PERSON_NAME]"
click at [385, 87] on div at bounding box center [387, 84] width 5 height 5
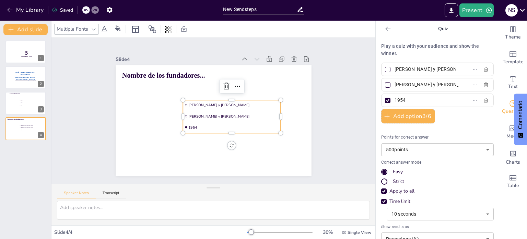
click at [395, 87] on input "[PERSON_NAME] y [PERSON_NAME]" at bounding box center [427, 85] width 64 height 10
checkbox input "true"
click at [386, 100] on div at bounding box center [387, 100] width 3 height 3
click at [395, 100] on input "1954" at bounding box center [427, 100] width 64 height 10
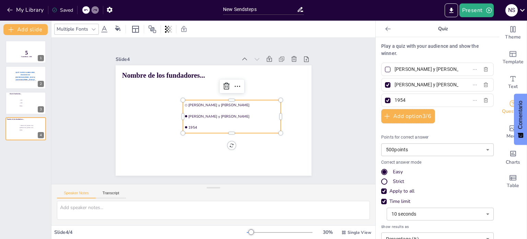
checkbox input "false"
type input "1"
click at [426, 70] on input "Héctor y Beatriz" at bounding box center [427, 69] width 64 height 10
click at [426, 71] on input "Héctor y B" at bounding box center [427, 69] width 64 height 10
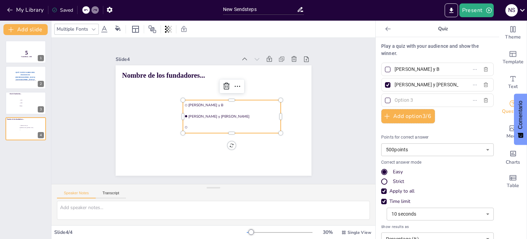
click at [426, 71] on input "Héctor y B" at bounding box center [427, 69] width 64 height 10
type input "[PERSON_NAME] y [PERSON_NAME]"
click at [385, 102] on div at bounding box center [387, 100] width 5 height 5
click at [395, 102] on input "text" at bounding box center [427, 100] width 64 height 10
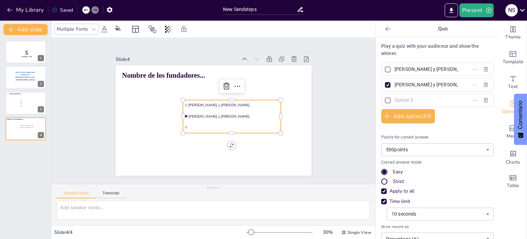
checkbox input "true"
click at [385, 102] on div at bounding box center [387, 100] width 5 height 5
click at [395, 102] on input "text" at bounding box center [427, 100] width 64 height 10
checkbox input "false"
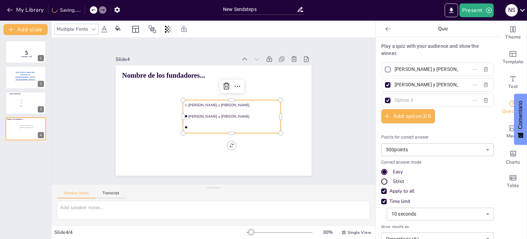
checkbox input "false"
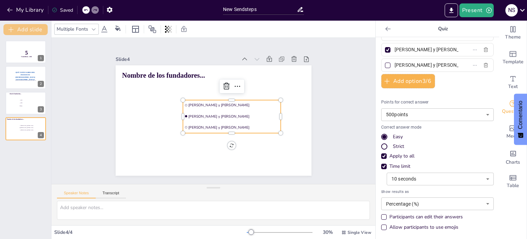
type input "[PERSON_NAME] y [PERSON_NAME]"
click at [33, 25] on button "Add slide" at bounding box center [25, 29] width 44 height 11
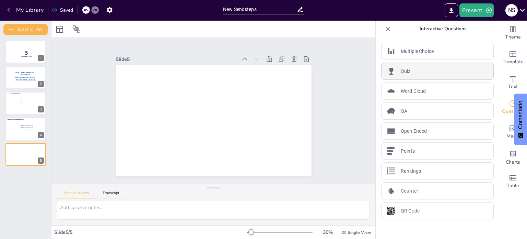
click at [446, 69] on div "Quiz" at bounding box center [437, 70] width 113 height 17
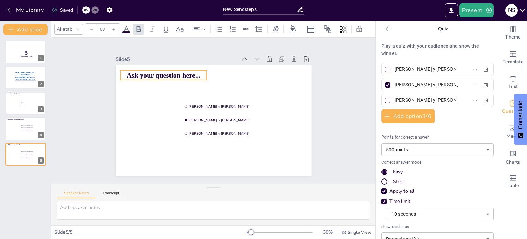
click at [195, 75] on span "Ask your question here..." at bounding box center [167, 69] width 74 height 15
click at [195, 75] on span "Ask your question here..." at bounding box center [164, 75] width 74 height 8
click at [190, 72] on span "Ask your question here..." at bounding box center [167, 69] width 74 height 15
click at [191, 72] on span "Ask your question here..." at bounding box center [167, 69] width 74 height 15
click at [191, 72] on span "Ask your question here..." at bounding box center [164, 75] width 74 height 8
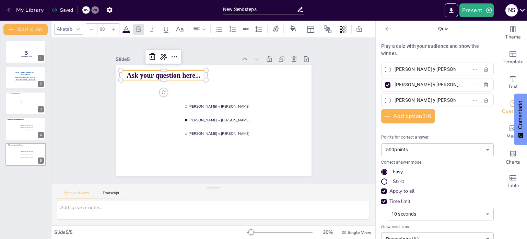
click at [191, 72] on span "Ask your question here..." at bounding box center [167, 69] width 74 height 15
click at [190, 74] on span "Ask your question here..." at bounding box center [164, 75] width 74 height 8
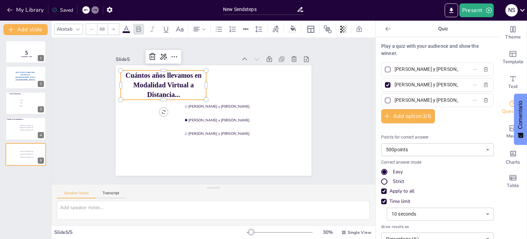
click at [434, 67] on input "[PERSON_NAME] y [PERSON_NAME]" at bounding box center [427, 69] width 64 height 10
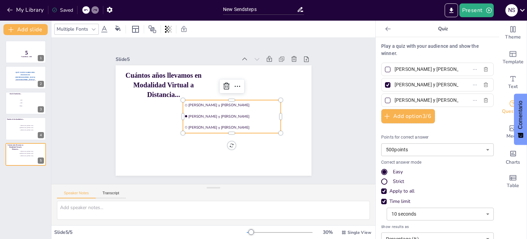
click at [192, 113] on li "[PERSON_NAME] y [PERSON_NAME]" at bounding box center [232, 116] width 98 height 10
click at [427, 66] on input "[PERSON_NAME] y [PERSON_NAME]" at bounding box center [427, 69] width 64 height 10
type input "H"
type input "Uno"
click at [428, 85] on input "[PERSON_NAME] y [PERSON_NAME]" at bounding box center [427, 85] width 64 height 10
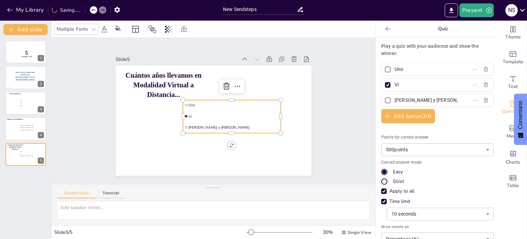
type input "V"
type input "D"
type input "Dos"
click at [429, 99] on input "[PERSON_NAME] y [PERSON_NAME]" at bounding box center [427, 100] width 64 height 10
type input "D"
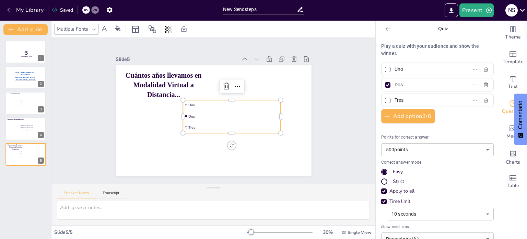
type input "Tres"
click at [386, 100] on div at bounding box center [387, 100] width 3 height 3
click at [395, 100] on input "Tres" at bounding box center [427, 100] width 64 height 10
checkbox input "true"
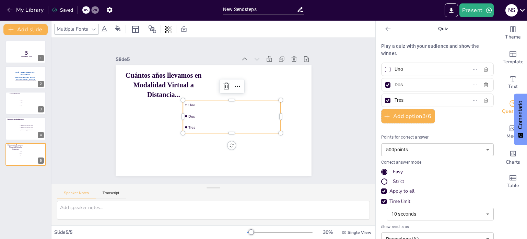
click at [385, 83] on div at bounding box center [387, 84] width 5 height 5
click at [395, 83] on input "Dos" at bounding box center [427, 85] width 64 height 10
checkbox input "false"
click at [19, 30] on button "Add slide" at bounding box center [25, 29] width 44 height 11
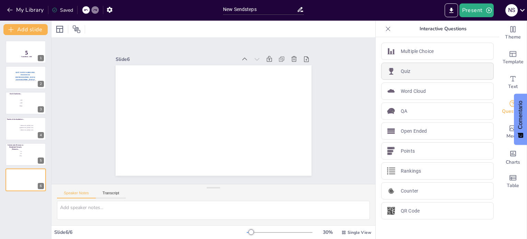
click at [430, 71] on div "Quiz" at bounding box center [437, 70] width 113 height 17
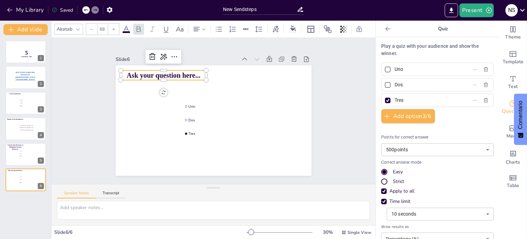
click at [193, 73] on span "Ask your question here..." at bounding box center [167, 69] width 74 height 15
click at [193, 73] on span "Ask your question here..." at bounding box center [164, 75] width 74 height 8
click at [193, 73] on span "Ask your question here..." at bounding box center [167, 69] width 74 height 15
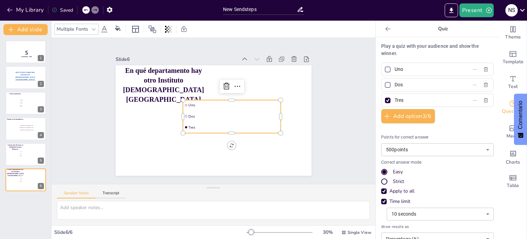
click at [191, 117] on li "Dos" at bounding box center [231, 118] width 99 height 20
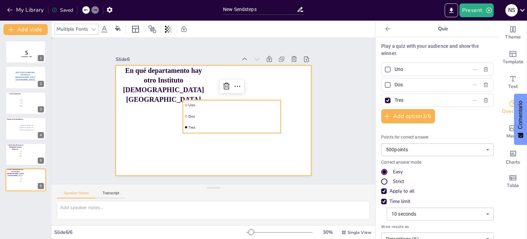
click at [203, 79] on div at bounding box center [212, 120] width 206 height 130
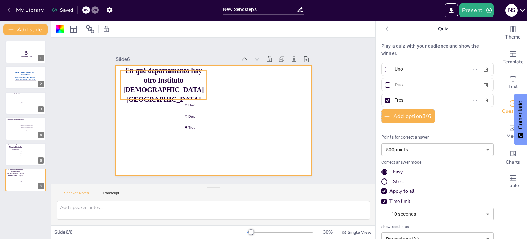
click at [194, 79] on span "En qué departamento hay otro Instituto [DEMOGRAPHIC_DATA] [GEOGRAPHIC_DATA]" at bounding box center [165, 79] width 81 height 45
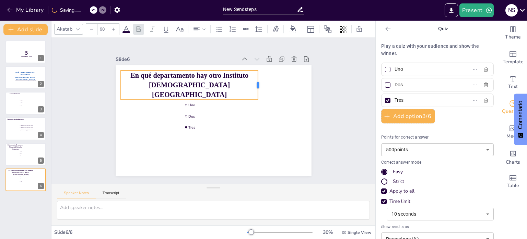
drag, startPoint x: 202, startPoint y: 82, endPoint x: 254, endPoint y: 87, distance: 52.0
click at [258, 87] on div at bounding box center [260, 84] width 5 height 29
click at [424, 72] on input "Uno" at bounding box center [427, 69] width 64 height 10
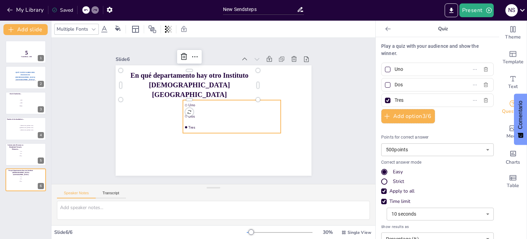
click at [217, 114] on span "Dos" at bounding box center [233, 118] width 91 height 14
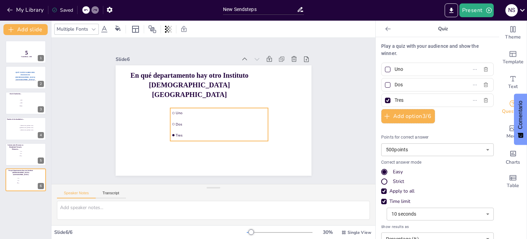
drag, startPoint x: 217, startPoint y: 114, endPoint x: 205, endPoint y: 122, distance: 15.0
click at [205, 122] on span "Dos" at bounding box center [221, 124] width 91 height 5
click at [409, 71] on input "Uno" at bounding box center [427, 69] width 64 height 10
type input "U"
click at [190, 113] on li at bounding box center [219, 113] width 99 height 20
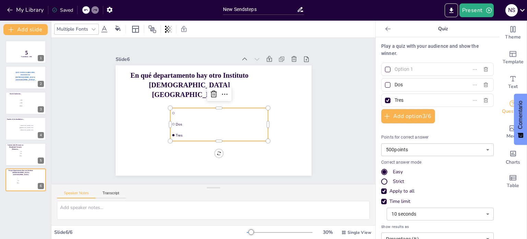
click at [400, 66] on input "text" at bounding box center [427, 69] width 64 height 10
type input "Chimaltenango"
click at [402, 84] on input "Dos" at bounding box center [427, 85] width 64 height 10
type input "D"
type input "Quetzaltenango"
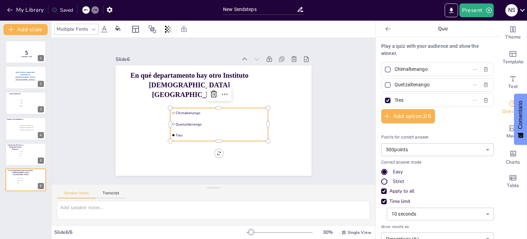
click at [398, 98] on input "Tres" at bounding box center [427, 100] width 64 height 10
type input "T"
type input "Huehuetenango"
click at [385, 71] on div at bounding box center [387, 69] width 5 height 5
click at [395, 71] on input "Chimaltenango" at bounding box center [427, 69] width 64 height 10
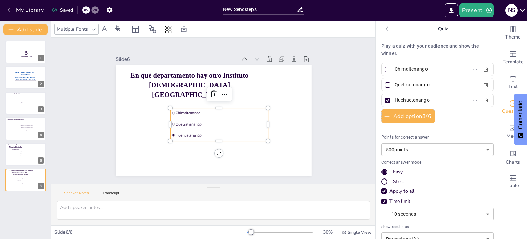
checkbox input "true"
click at [386, 101] on div at bounding box center [387, 100] width 3 height 3
click at [395, 101] on input "Huehuetenango" at bounding box center [427, 100] width 64 height 10
checkbox input "false"
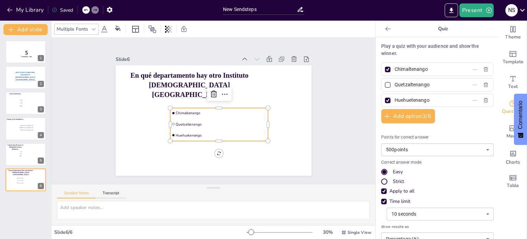
checkbox input "false"
click at [37, 31] on button "Add slide" at bounding box center [25, 29] width 44 height 11
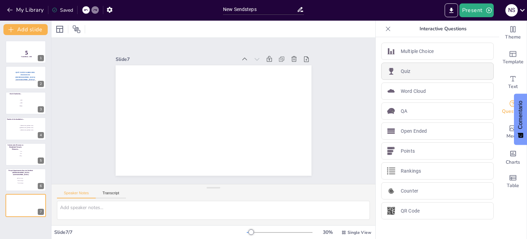
click at [409, 66] on div "Quiz" at bounding box center [437, 70] width 113 height 17
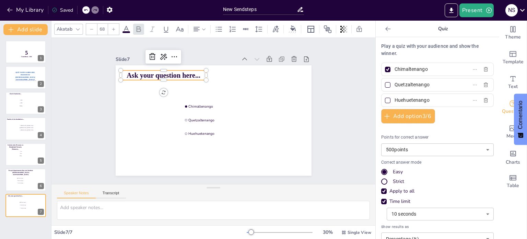
click at [198, 72] on p "Ask your question here..." at bounding box center [164, 75] width 86 height 10
click at [197, 77] on p "Ask your question here..." at bounding box center [164, 75] width 86 height 10
click at [196, 73] on p "Ask your question here..." at bounding box center [164, 75] width 86 height 10
click at [192, 71] on span "Ask your question here..." at bounding box center [164, 75] width 74 height 8
click at [192, 70] on span "Ask your question here..." at bounding box center [172, 65] width 74 height 23
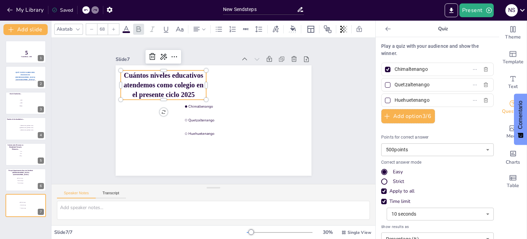
click at [201, 82] on p "Cuántos niveles educativos atendemos como colegio en el presente ciclo 2025" at bounding box center [164, 84] width 86 height 29
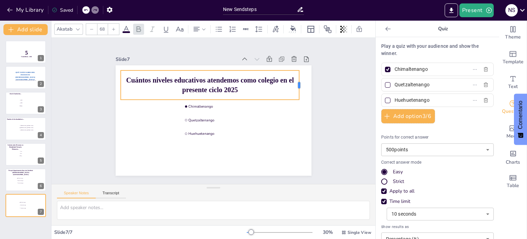
drag, startPoint x: 203, startPoint y: 82, endPoint x: 296, endPoint y: 87, distance: 93.2
click at [300, 87] on div at bounding box center [304, 95] width 9 height 30
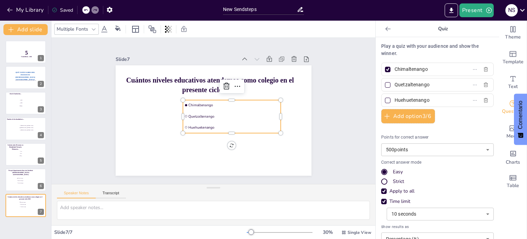
click at [222, 103] on span "Chimaltenango" at bounding box center [235, 110] width 90 height 24
click at [433, 69] on input "Chimaltenango" at bounding box center [427, 69] width 64 height 10
type input "C"
type input "Preprimaria, Primaria, Básico y Diversificado"
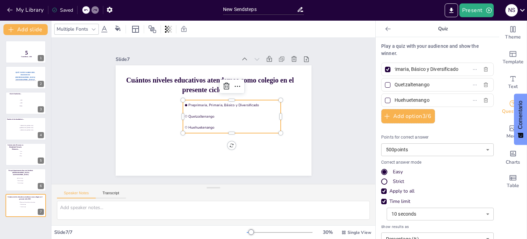
scroll to position [0, 0]
click at [429, 85] on input "Quetzaltenango" at bounding box center [427, 85] width 64 height 10
type input "Q"
type input "Primaria, Básico y Diversificado"
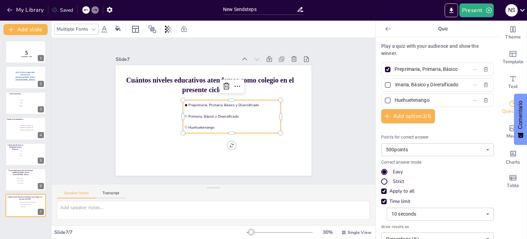
scroll to position [0, 0]
click at [434, 97] on input "Huehuetenango" at bounding box center [427, 100] width 64 height 10
type input "H"
click at [407, 100] on input "Primaria, Básico, Diversificado, grados por madurez" at bounding box center [427, 100] width 64 height 10
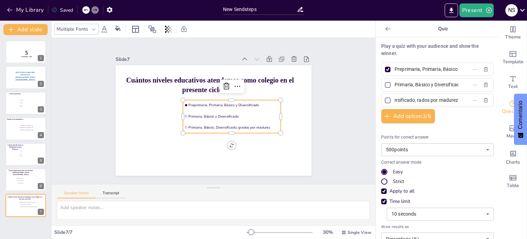
scroll to position [0, 50]
click at [435, 102] on input "Primaria, Básico, Diversificado, Grados por madurez" at bounding box center [427, 100] width 64 height 10
type input "Primaria, Básico, Diversificado, Grados por Madurez"
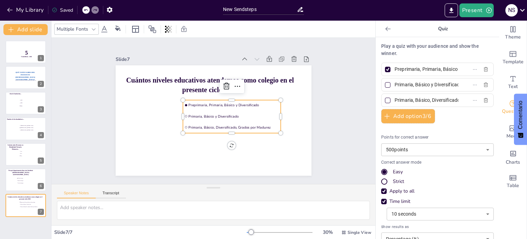
click at [181, 125] on li "Primaria, Básico, Diversificado, Grados por Madurez" at bounding box center [230, 129] width 99 height 20
click at [384, 103] on div at bounding box center [388, 100] width 8 height 8
click at [395, 103] on input "Primaria, Básico, Diversificado, Grados por Madurez" at bounding box center [427, 100] width 64 height 10
checkbox input "true"
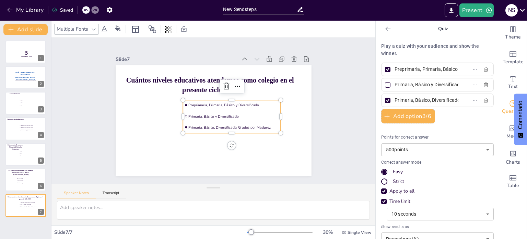
click at [386, 70] on div at bounding box center [387, 69] width 3 height 3
click at [395, 70] on input "Preprimaria, Primaria, Básico y Diversificado" at bounding box center [427, 69] width 64 height 10
checkbox input "false"
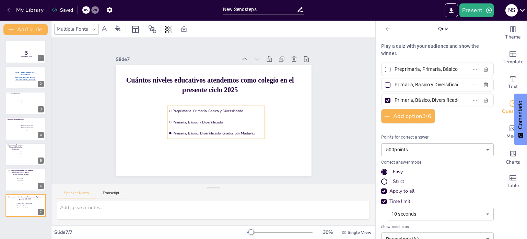
drag, startPoint x: 247, startPoint y: 104, endPoint x: 231, endPoint y: 110, distance: 16.8
click at [231, 110] on span "Preprimaria, Primaria, Básico y Diversificado" at bounding box center [218, 111] width 91 height 5
click at [295, 174] on div "Slide 1 5 Countdown - title Slide 2 QUÉ TANTO SABES DEL INSTITUTO EVANGÉLICO AM…" at bounding box center [214, 110] width 338 height 179
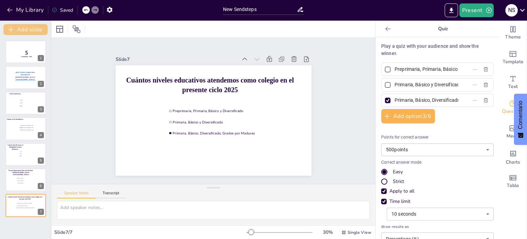
click at [26, 26] on button "Add slide" at bounding box center [25, 29] width 44 height 11
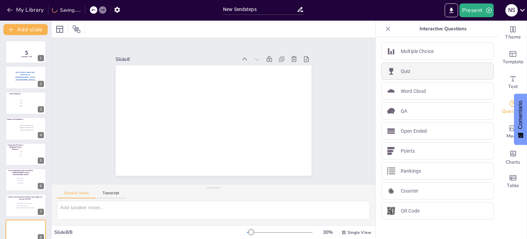
click at [405, 71] on p "Quiz" at bounding box center [406, 71] width 10 height 7
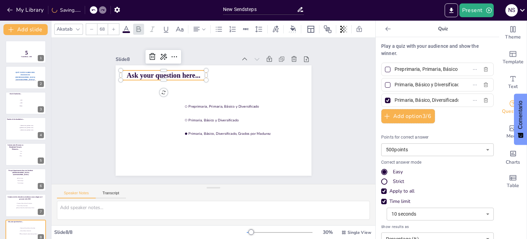
click at [195, 74] on span "Ask your question here..." at bounding box center [167, 69] width 74 height 15
click at [194, 72] on span "Ask your question here..." at bounding box center [172, 65] width 74 height 23
click at [194, 72] on span "Ask your question here..." at bounding box center [167, 69] width 74 height 15
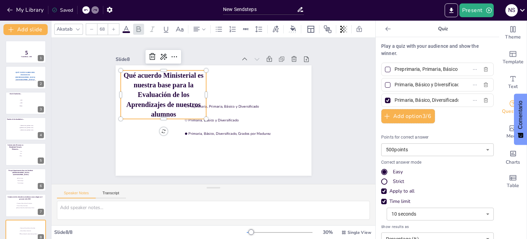
drag, startPoint x: 200, startPoint y: 92, endPoint x: 196, endPoint y: 88, distance: 5.6
click at [196, 88] on p "Qué acuerdo Ministerial es nuestra base para la Evaluación de los Aprendizajes …" at bounding box center [183, 68] width 98 height 90
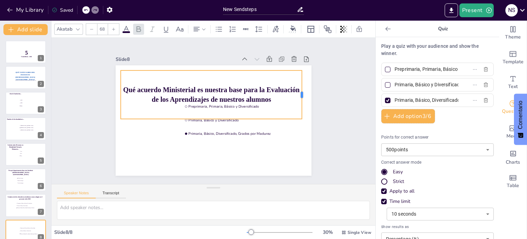
drag, startPoint x: 202, startPoint y: 93, endPoint x: 298, endPoint y: 103, distance: 96.3
click at [301, 103] on div at bounding box center [306, 104] width 11 height 49
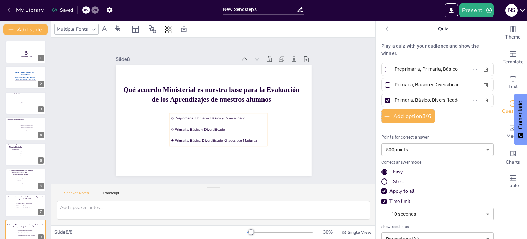
drag, startPoint x: 233, startPoint y: 130, endPoint x: 220, endPoint y: 144, distance: 18.9
click at [220, 76] on div "Qué acuerdo Ministerial es nuestra base para la Evaluación de los Aprendizajes …" at bounding box center [218, 65] width 195 height 21
click at [430, 72] on input "Preprimaria, Primaria, Básico y Diversificado" at bounding box center [427, 69] width 64 height 10
click at [230, 127] on span "Primaria, Básico y Diversificado" at bounding box center [218, 130] width 91 height 14
click at [447, 68] on input "Preprimaria, Primaria, Básico y Diversificado" at bounding box center [427, 69] width 64 height 10
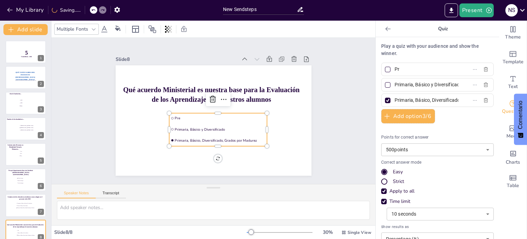
type input "P"
type input "Acuerdo MInisterial No. [DATE]-[DATE]"
click at [448, 85] on label "Primaria, Básico y Diversificado" at bounding box center [427, 85] width 86 height 10
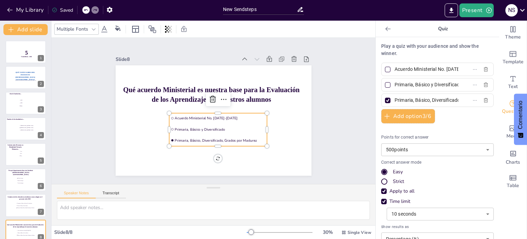
click at [448, 85] on input "Primaria, Básico y Diversificado" at bounding box center [427, 85] width 64 height 10
type input "P"
click at [217, 126] on span "Acuerdo MInisterial No." at bounding box center [218, 130] width 91 height 14
click at [445, 82] on input "Acuerdo MInisterial No." at bounding box center [427, 85] width 64 height 10
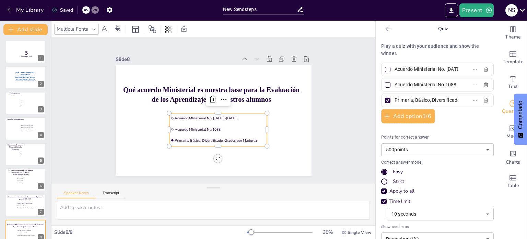
type input "Acuerdo MInisterial No.1088"
click at [448, 100] on input "Primaria, Básico, Diversificado, Grados por Madurez" at bounding box center [427, 100] width 64 height 10
type input "P"
click at [385, 68] on div at bounding box center [387, 69] width 5 height 5
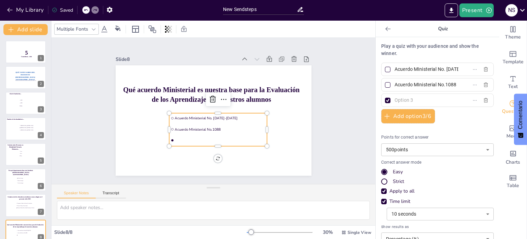
click at [395, 68] on input "Acuerdo MInisterial No. [DATE]-[DATE]" at bounding box center [427, 69] width 64 height 10
checkbox input "true"
click at [385, 99] on div at bounding box center [387, 100] width 5 height 5
click at [395, 99] on input "text" at bounding box center [427, 100] width 64 height 10
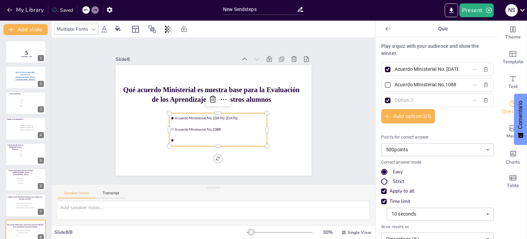
checkbox input "false"
click at [206, 137] on span "Acuerdo Ministerial" at bounding box center [217, 141] width 91 height 14
click at [446, 99] on input "Acuerdo Ministerial" at bounding box center [427, 100] width 64 height 10
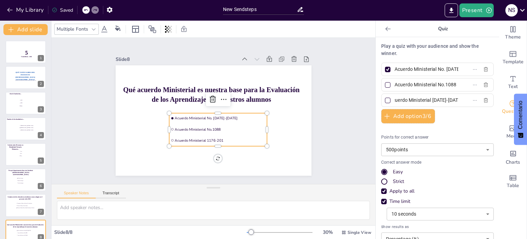
scroll to position [0, 8]
type input "Acuerdo Ministerial [DATE]-[DATE]"
click at [327, 161] on div "Slide 1 5 Countdown - title Slide 2 QUÉ TANTO SABES DEL INSTITUTO EVANGÉLICO AM…" at bounding box center [214, 110] width 338 height 179
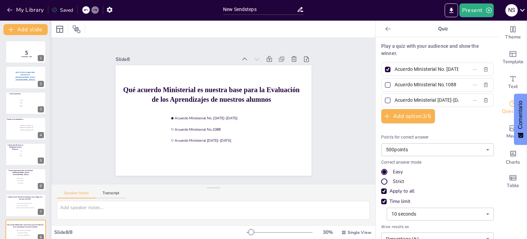
click at [51, 132] on div at bounding box center [51, 130] width 3 height 218
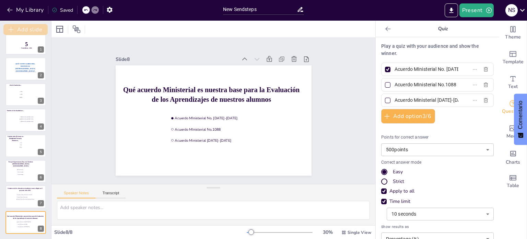
click at [25, 25] on button "Add slide" at bounding box center [25, 29] width 44 height 11
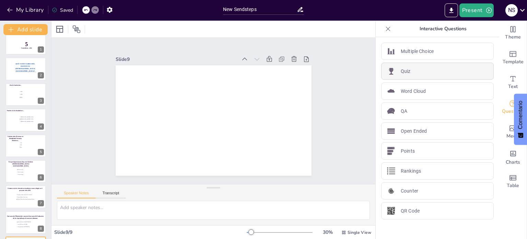
click at [425, 67] on div "Quiz" at bounding box center [437, 70] width 113 height 17
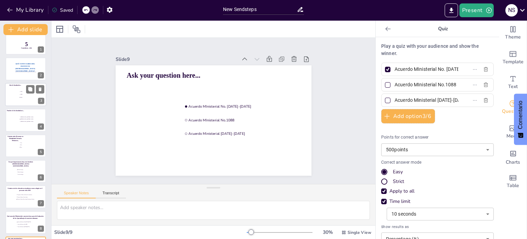
click at [20, 91] on input "checkbox" at bounding box center [20, 91] width 0 height 0
checkbox input "false"
type input "1945"
type input "1968"
type input "1954"
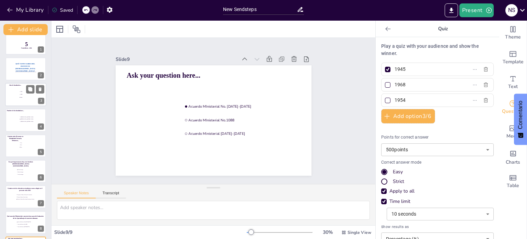
scroll to position [0, 0]
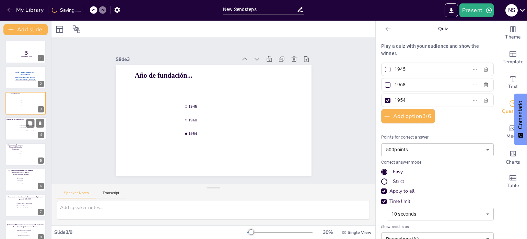
click at [19, 131] on div at bounding box center [25, 128] width 41 height 23
type input "[PERSON_NAME] y [PERSON_NAME]"
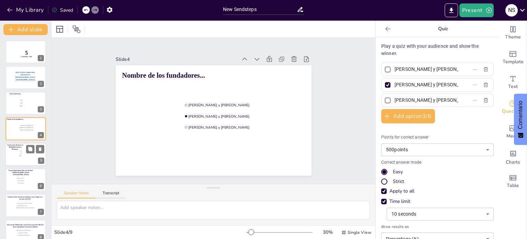
click at [15, 153] on div at bounding box center [25, 153] width 41 height 23
type input "Uno"
type input "Dos"
type input "Tres"
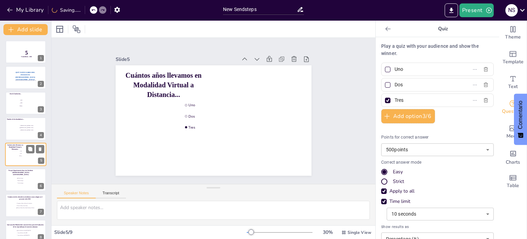
scroll to position [17, 0]
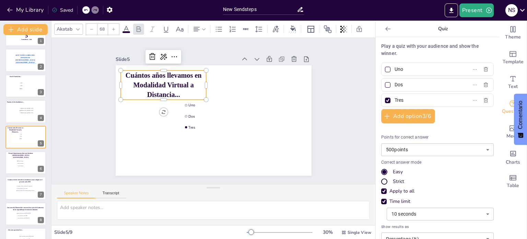
click at [192, 75] on span "Cuántos años llevamos en Modalidad Virtual a Distancia..." at bounding box center [167, 78] width 77 height 33
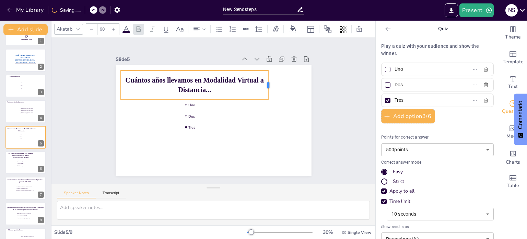
drag, startPoint x: 202, startPoint y: 84, endPoint x: 265, endPoint y: 84, distance: 62.8
click at [269, 84] on div at bounding box center [271, 84] width 5 height 29
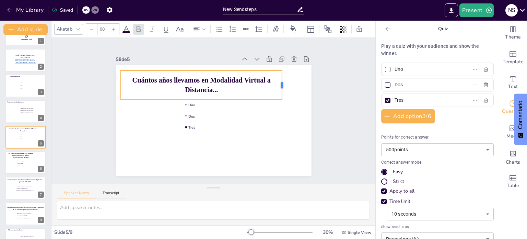
drag, startPoint x: 264, startPoint y: 83, endPoint x: 277, endPoint y: 85, distance: 13.2
click at [282, 85] on div at bounding box center [284, 84] width 5 height 29
click at [23, 163] on span "Quetzaltenango" at bounding box center [27, 163] width 19 height 1
type input "Chimaltenango"
type input "Quetzaltenango"
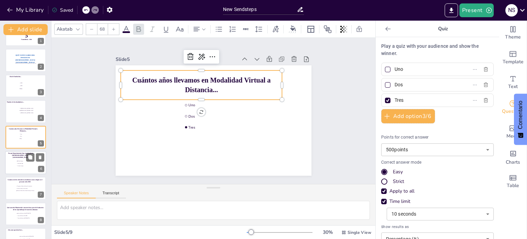
type input "Huehuetenango"
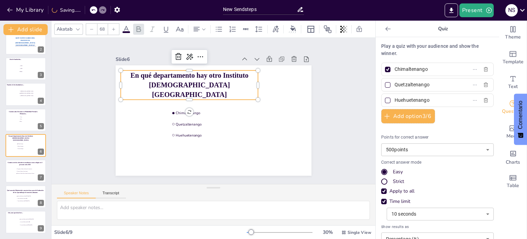
click at [243, 83] on p "En qué departamento hay otro Instituto [DEMOGRAPHIC_DATA] [GEOGRAPHIC_DATA]" at bounding box center [195, 80] width 141 height 57
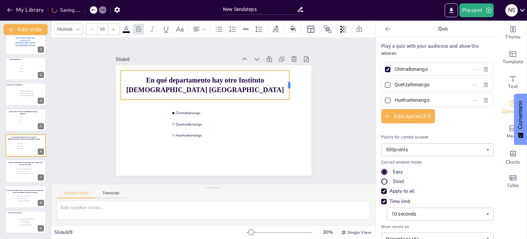
drag, startPoint x: 253, startPoint y: 81, endPoint x: 284, endPoint y: 86, distance: 31.7
click at [290, 86] on div at bounding box center [294, 94] width 9 height 30
click at [189, 78] on span "En qué departamento hay otro Instituto [DEMOGRAPHIC_DATA] [GEOGRAPHIC_DATA]" at bounding box center [207, 85] width 158 height 32
click at [189, 78] on span "En qué departamento hay otro Instituto [DEMOGRAPHIC_DATA] [GEOGRAPHIC_DATA]" at bounding box center [212, 86] width 152 height 59
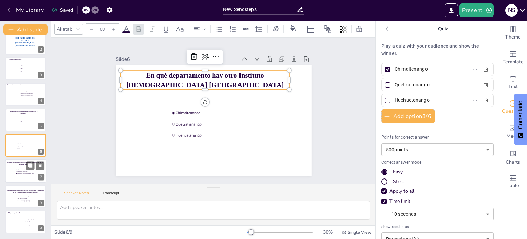
click at [20, 172] on li "Primaria, Básico, Diversificado, Grados por Madurez" at bounding box center [26, 173] width 21 height 2
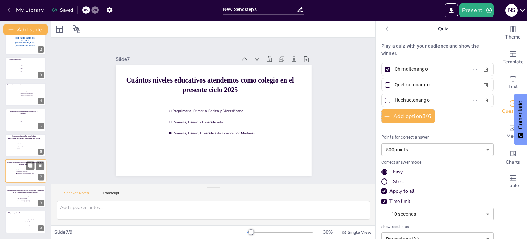
type input "Preprimaria, Primaria, Básico y Diversificado"
type input "Primaria, Básico y Diversificado"
type input "Primaria, Básico, Diversificado, Grados por Madurez"
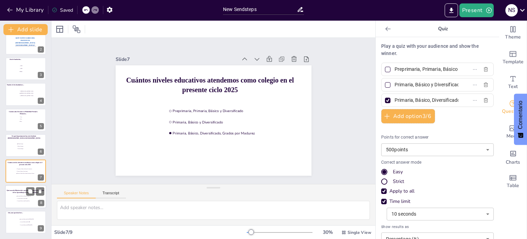
click at [16, 204] on div at bounding box center [25, 196] width 41 height 23
type input "Acuerdo MInisterial No. [DATE]-[DATE]"
type input "Acuerdo MInisterial No.1088"
type input "Acuerdo Ministerial [DATE]-[DATE]"
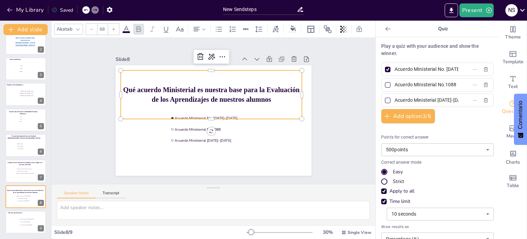
click at [261, 82] on p "Qué acuerdo Ministerial es nuestra base para la Evaluación de los Aprendizajes …" at bounding box center [216, 94] width 179 height 75
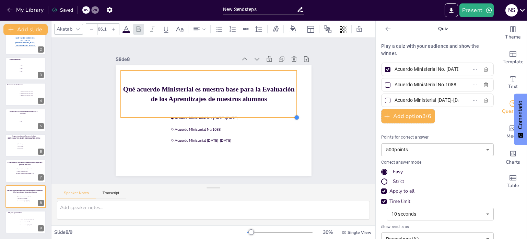
type input "65.6"
drag, startPoint x: 296, startPoint y: 117, endPoint x: 284, endPoint y: 115, distance: 12.5
click at [284, 115] on div "Qué acuerdo Ministerial es nuestra base para la Evaluación de los Aprendizajes …" at bounding box center [212, 120] width 206 height 130
click at [241, 75] on div "Qué acuerdo Ministerial es nuestra base para la Evaluación de los Aprendizajes …" at bounding box center [210, 93] width 179 height 65
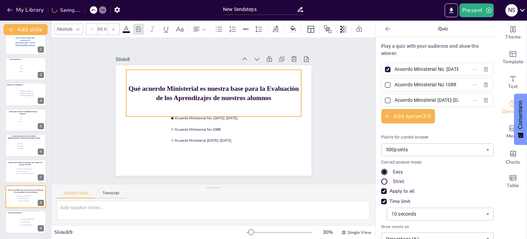
drag, startPoint x: 241, startPoint y: 75, endPoint x: 247, endPoint y: 74, distance: 5.5
click at [247, 74] on div "Qué acuerdo Ministerial es nuestra base para la Evaluación de los Aprendizajes …" at bounding box center [215, 93] width 179 height 65
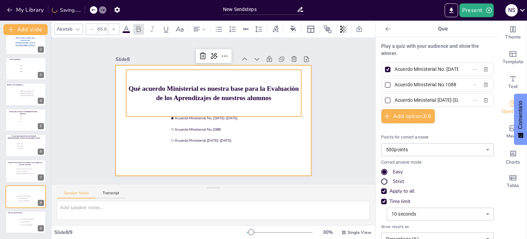
click at [265, 141] on div at bounding box center [213, 120] width 206 height 130
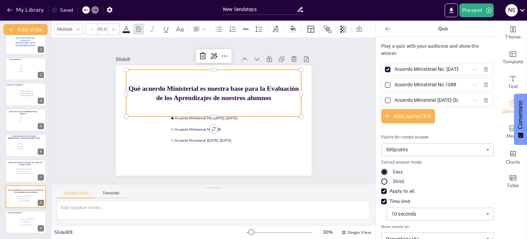
click at [224, 92] on span "Qué acuerdo Ministerial es nuestra base para la Evaluación de los Aprendizajes …" at bounding box center [216, 92] width 170 height 32
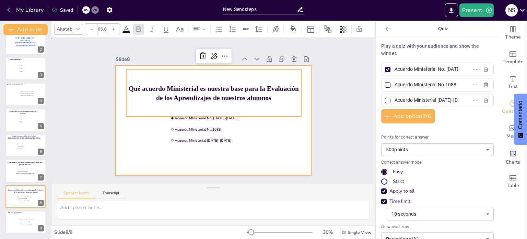
click at [286, 136] on div at bounding box center [212, 120] width 206 height 130
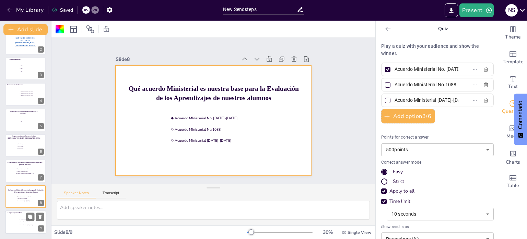
click at [17, 215] on div at bounding box center [25, 221] width 41 height 23
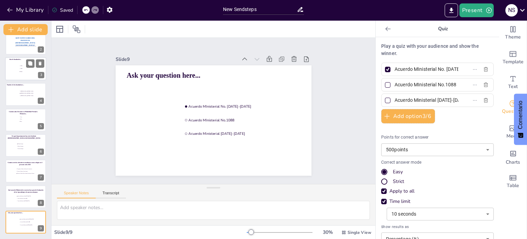
click at [16, 73] on div at bounding box center [25, 68] width 41 height 23
type input "1945"
type input "1968"
type input "1954"
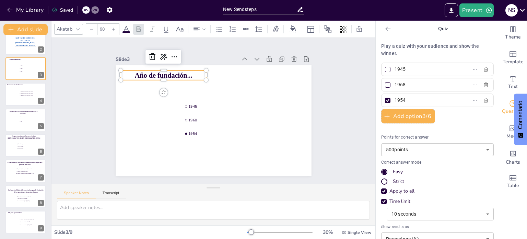
click at [181, 75] on span "Año de fundación..." at bounding box center [167, 70] width 58 height 14
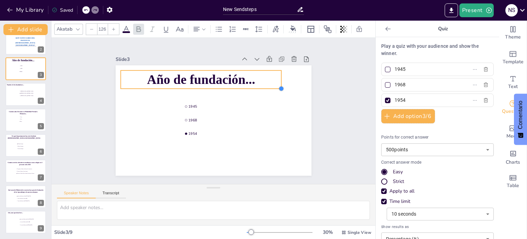
type input "127.6"
drag, startPoint x: 202, startPoint y: 77, endPoint x: 277, endPoint y: 81, distance: 75.3
click at [277, 81] on div "Año de fundación... 1945 1968 1954" at bounding box center [213, 120] width 206 height 130
click at [251, 78] on p "Año de fundación..." at bounding box center [205, 78] width 162 height 35
click at [249, 80] on span "Año de fundación..." at bounding box center [204, 78] width 109 height 26
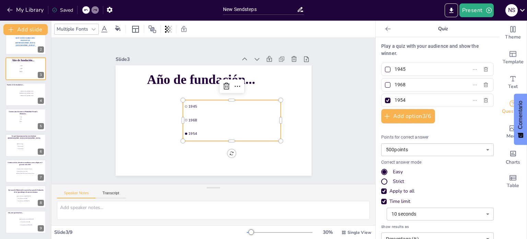
click at [241, 98] on li "1945" at bounding box center [226, 124] width 60 height 91
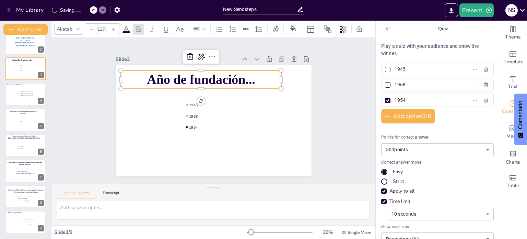
click at [242, 77] on span "Año de fundación..." at bounding box center [204, 78] width 109 height 26
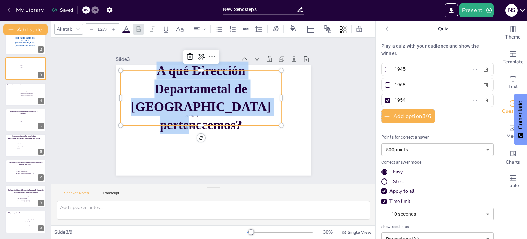
drag, startPoint x: 155, startPoint y: 74, endPoint x: 252, endPoint y: 107, distance: 102.5
click at [252, 107] on p "A qué Dirección Departametal de Guatemala pertenecemos?" at bounding box center [202, 96] width 167 height 89
click at [90, 27] on icon at bounding box center [92, 29] width 4 height 4
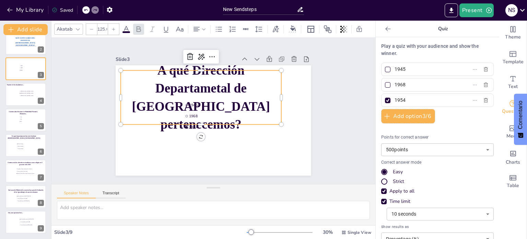
click at [90, 27] on icon at bounding box center [92, 29] width 4 height 4
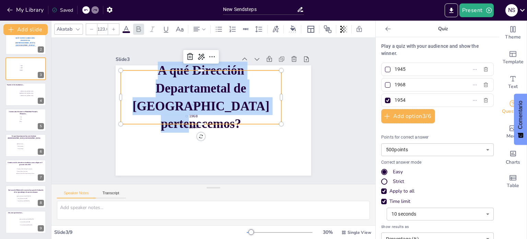
click at [90, 27] on icon at bounding box center [92, 29] width 4 height 4
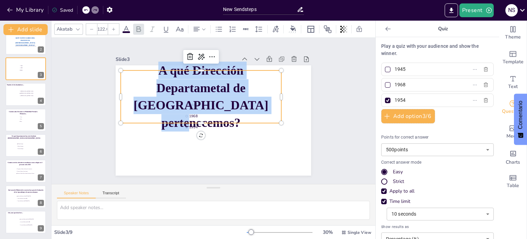
click at [90, 27] on icon at bounding box center [92, 29] width 4 height 4
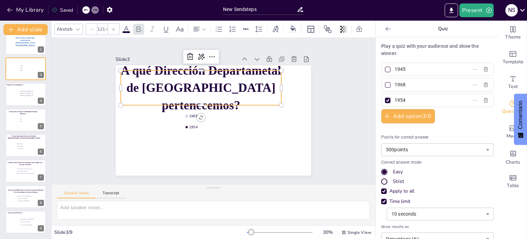
click at [90, 27] on icon at bounding box center [92, 29] width 4 height 4
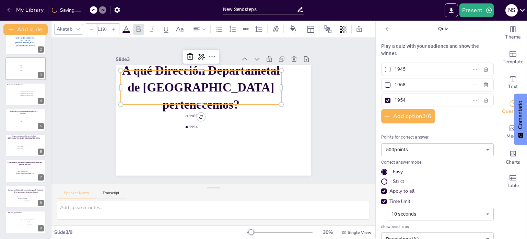
click at [90, 27] on icon at bounding box center [92, 29] width 4 height 4
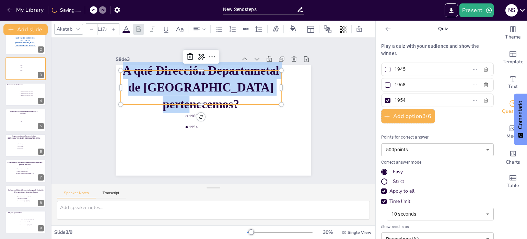
click at [90, 27] on icon at bounding box center [92, 29] width 4 height 4
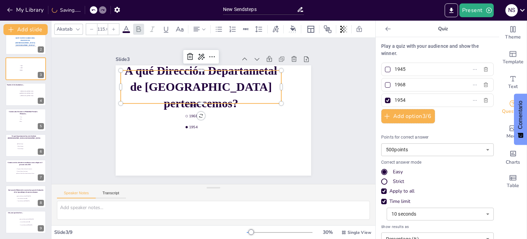
click at [90, 27] on icon at bounding box center [92, 29] width 4 height 4
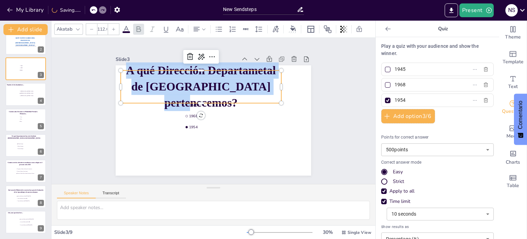
click at [90, 27] on icon at bounding box center [92, 29] width 4 height 4
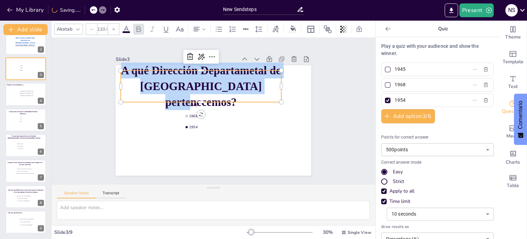
click at [90, 27] on icon at bounding box center [92, 29] width 4 height 4
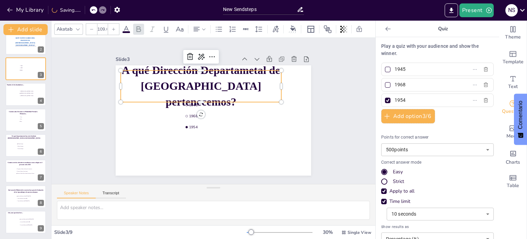
click at [90, 27] on icon at bounding box center [92, 29] width 4 height 4
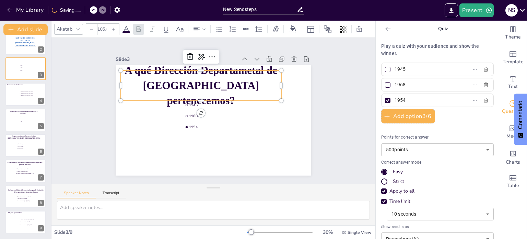
click at [90, 27] on icon at bounding box center [92, 29] width 4 height 4
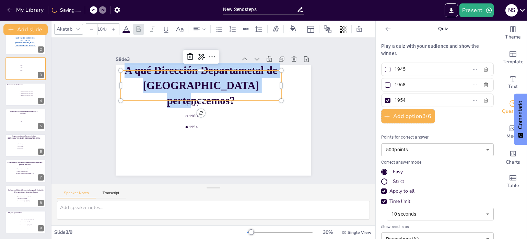
click at [90, 27] on icon at bounding box center [92, 29] width 4 height 4
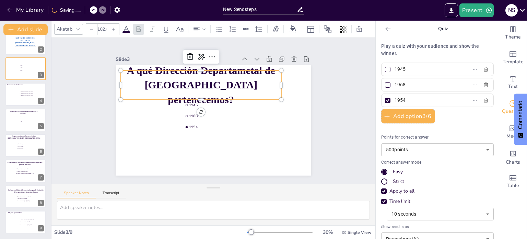
click at [90, 27] on icon at bounding box center [92, 29] width 4 height 4
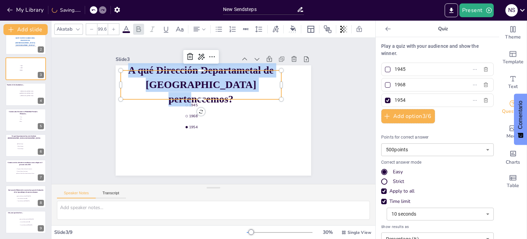
click at [90, 27] on icon at bounding box center [92, 29] width 4 height 4
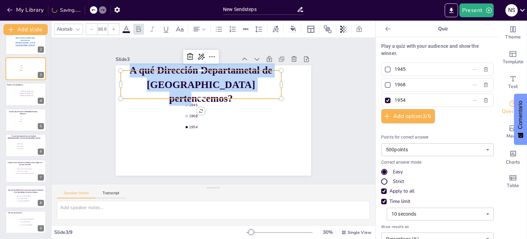
click at [90, 27] on icon at bounding box center [92, 29] width 4 height 4
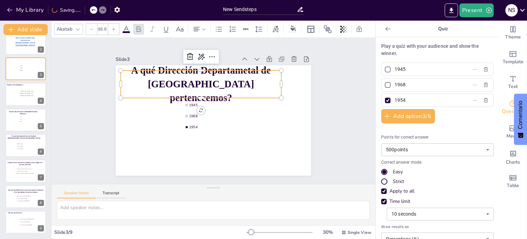
click at [90, 27] on icon at bounding box center [92, 29] width 4 height 4
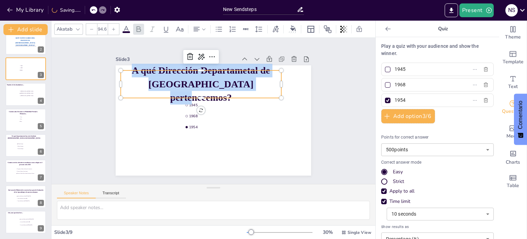
click at [90, 27] on icon at bounding box center [92, 29] width 4 height 4
type input "91.6"
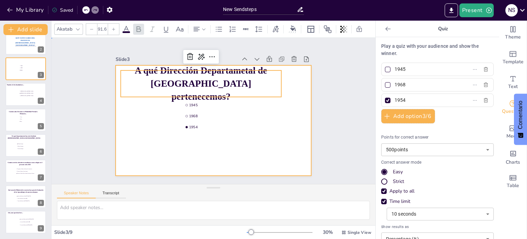
click at [271, 138] on div at bounding box center [213, 120] width 206 height 130
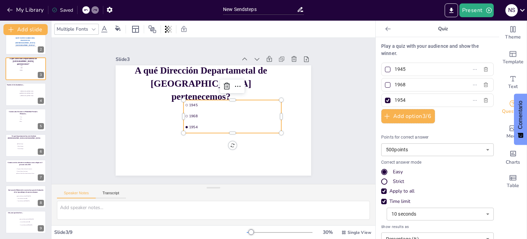
click at [212, 107] on li "1945" at bounding box center [233, 107] width 98 height 20
click at [198, 102] on span "1945" at bounding box center [236, 110] width 90 height 24
click at [422, 68] on input "1945" at bounding box center [427, 69] width 64 height 10
type input "1"
type input "[GEOGRAPHIC_DATA]"
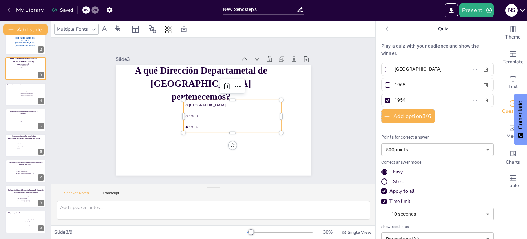
click at [414, 83] on input "1968" at bounding box center [427, 85] width 64 height 10
type input "1"
type input "[GEOGRAPHIC_DATA]"
click at [408, 99] on input "1954" at bounding box center [427, 100] width 64 height 10
type input "1"
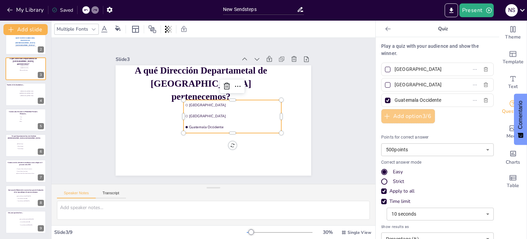
type input "Guatemala Occidente"
click at [416, 115] on button "Add option 3 / 6" at bounding box center [408, 116] width 54 height 14
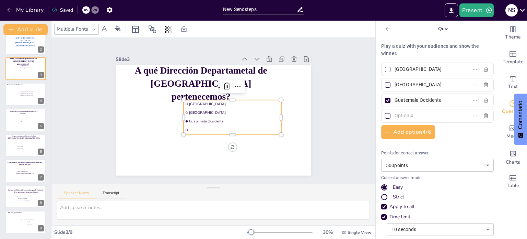
click at [399, 115] on input "text" at bounding box center [427, 116] width 64 height 10
type input "Guatemala Sur"
click at [386, 85] on div at bounding box center [387, 84] width 3 height 3
click at [395, 85] on input "[GEOGRAPHIC_DATA]" at bounding box center [427, 85] width 64 height 10
checkbox input "true"
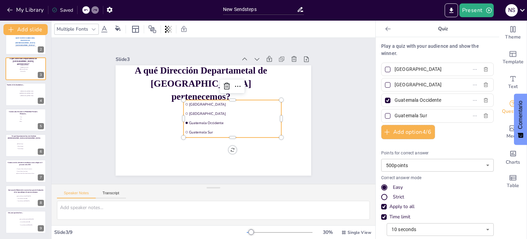
checkbox input "true"
click at [386, 101] on div at bounding box center [387, 100] width 3 height 3
click at [395, 101] on input "Guatemala Occidente" at bounding box center [427, 100] width 64 height 10
checkbox input "false"
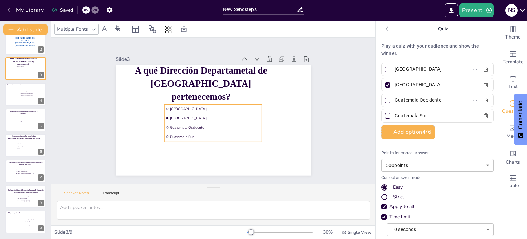
drag, startPoint x: 260, startPoint y: 110, endPoint x: 240, endPoint y: 114, distance: 19.7
click at [240, 114] on span "[GEOGRAPHIC_DATA]" at bounding box center [214, 118] width 90 height 24
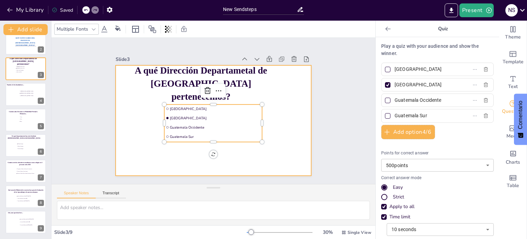
click at [275, 103] on div at bounding box center [213, 120] width 206 height 130
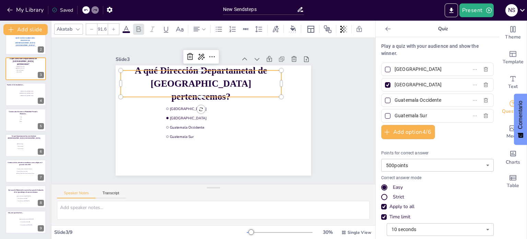
click at [240, 86] on span "A qué Dirección Departametal de Guatemala pertenecemos?" at bounding box center [205, 80] width 133 height 46
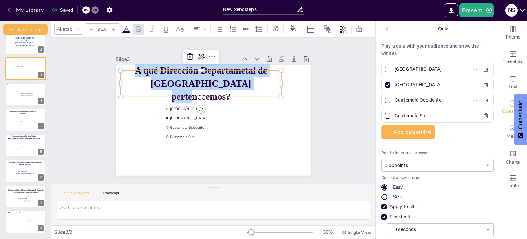
click at [240, 86] on span "A qué Dirección Departametal de Guatemala pertenecemos?" at bounding box center [205, 80] width 133 height 46
click at [240, 86] on span "A qué Dirección Departametal de Guatemala pertenecemos?" at bounding box center [210, 78] width 132 height 56
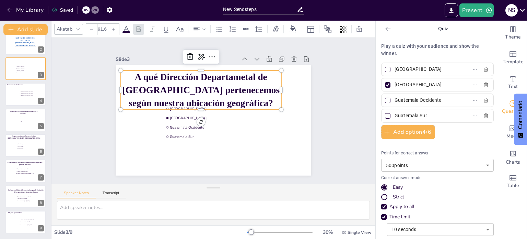
click at [92, 27] on icon at bounding box center [92, 29] width 4 height 4
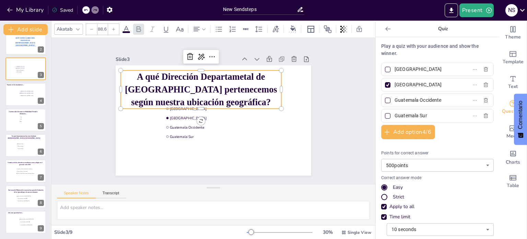
click at [92, 27] on icon at bounding box center [92, 29] width 4 height 4
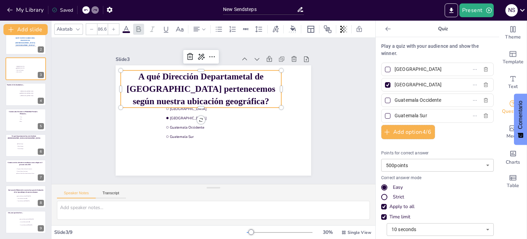
click at [92, 27] on icon at bounding box center [92, 29] width 4 height 4
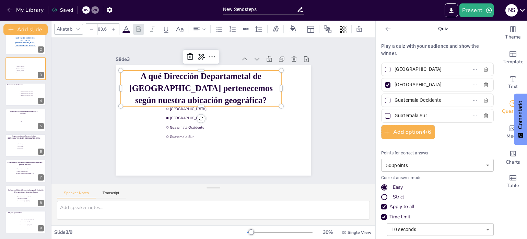
click at [92, 27] on icon at bounding box center [92, 29] width 4 height 4
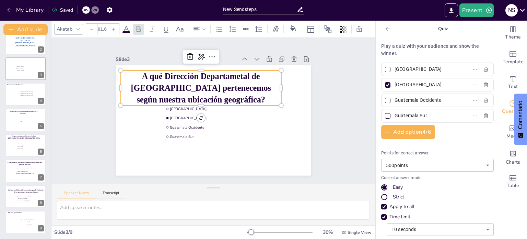
click at [92, 27] on icon at bounding box center [92, 29] width 4 height 4
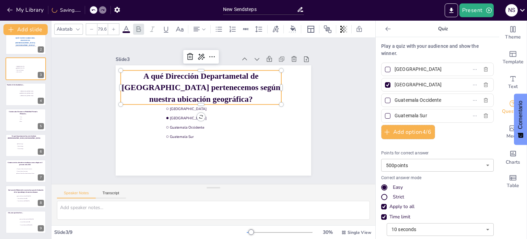
click at [92, 27] on icon at bounding box center [92, 29] width 4 height 4
type input "78.6"
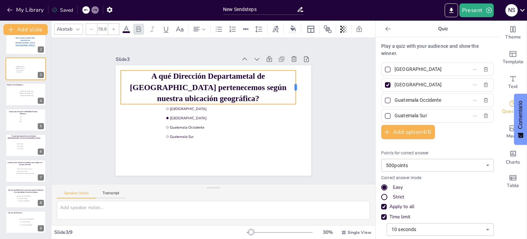
drag, startPoint x: 277, startPoint y: 84, endPoint x: 291, endPoint y: 87, distance: 14.6
click at [296, 87] on div at bounding box center [300, 96] width 9 height 34
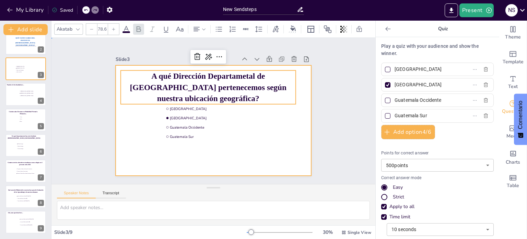
click at [269, 155] on div at bounding box center [211, 120] width 214 height 148
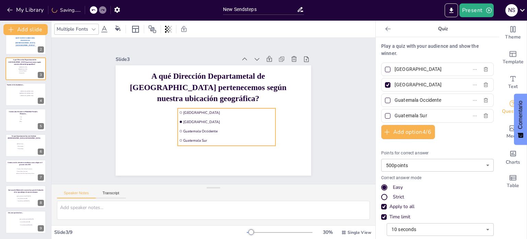
drag, startPoint x: 198, startPoint y: 122, endPoint x: 210, endPoint y: 125, distance: 12.2
click at [210, 125] on li "Guatemala Occidente" at bounding box center [214, 135] width 89 height 56
click at [24, 99] on div at bounding box center [25, 93] width 41 height 23
type input "[PERSON_NAME] y [PERSON_NAME]"
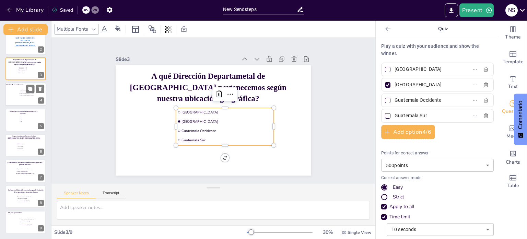
type input "[PERSON_NAME] y [PERSON_NAME]"
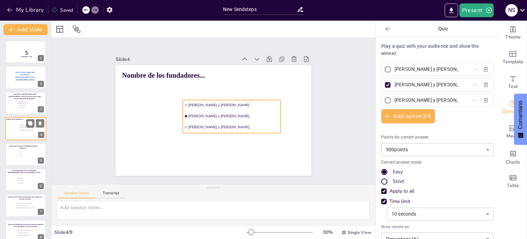
click at [26, 129] on span "[PERSON_NAME] y [PERSON_NAME]" at bounding box center [30, 129] width 19 height 1
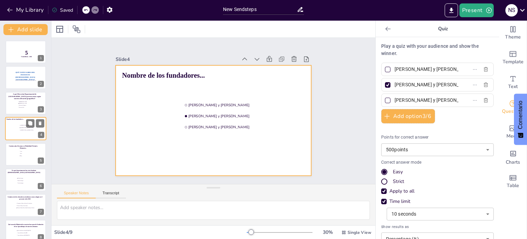
click at [23, 137] on div at bounding box center [25, 128] width 41 height 23
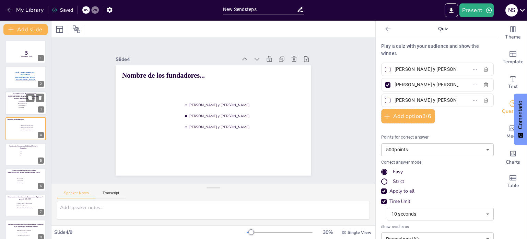
click at [15, 104] on div at bounding box center [25, 102] width 41 height 23
type input "[GEOGRAPHIC_DATA]"
type input "Guatemala Occidente"
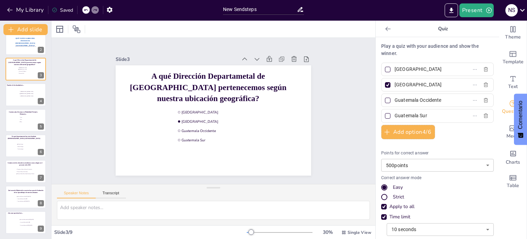
scroll to position [34, 0]
click at [19, 228] on div at bounding box center [25, 221] width 41 height 23
type input "Acuerdo MInisterial No. [DATE]-[DATE]"
type input "Acuerdo MInisterial No.1088"
type input "Acuerdo Ministerial [DATE]-[DATE]"
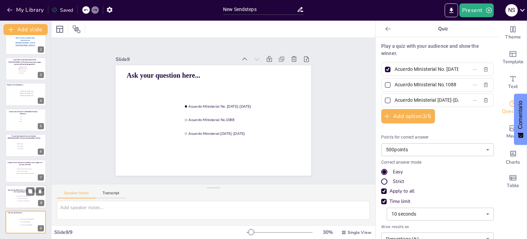
click at [15, 206] on div at bounding box center [25, 196] width 41 height 23
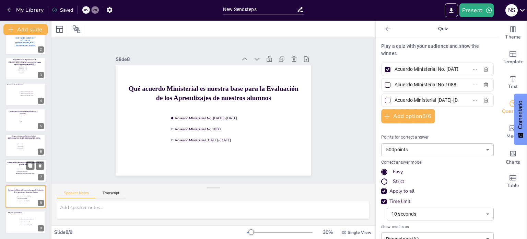
click at [16, 172] on li "Primaria, Básico, Diversificado, Grados por Madurez" at bounding box center [26, 173] width 21 height 2
type input "Preprimaria, Primaria, Básico y Diversificado"
type input "Primaria, Básico y Diversificado"
type input "Primaria, Básico, Diversificado, Grados por Madurez"
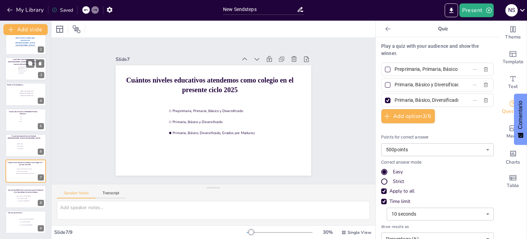
click at [16, 73] on div at bounding box center [25, 68] width 41 height 23
type input "[GEOGRAPHIC_DATA]"
type input "Guatemala Occidente"
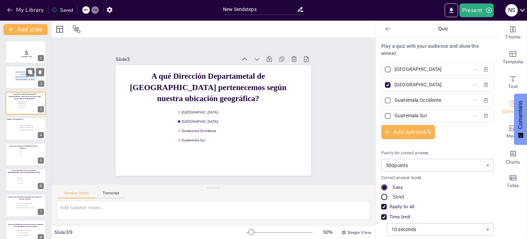
click at [16, 73] on span "QUÉ TANTO SABES DEL INSTITUTO [DEMOGRAPHIC_DATA] [GEOGRAPHIC_DATA]?" at bounding box center [25, 75] width 20 height 9
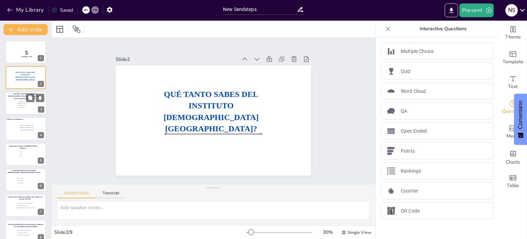
click at [16, 106] on div at bounding box center [25, 102] width 41 height 23
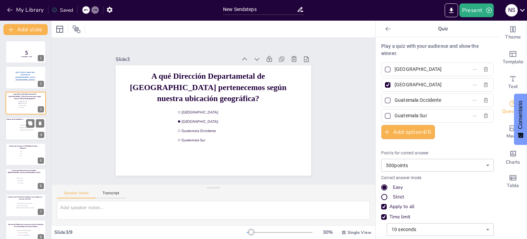
click at [16, 128] on div at bounding box center [25, 128] width 41 height 23
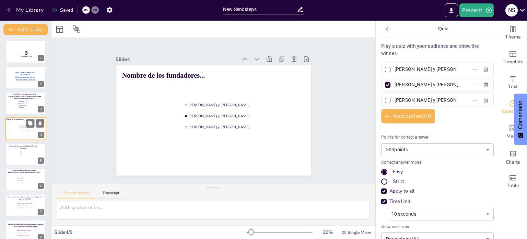
type input "[PERSON_NAME] y [PERSON_NAME]"
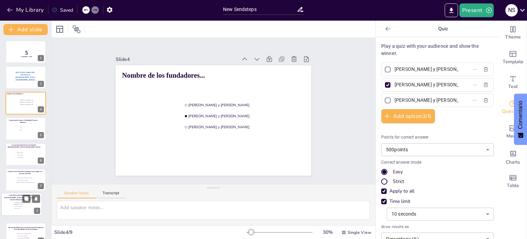
scroll to position [35, 0]
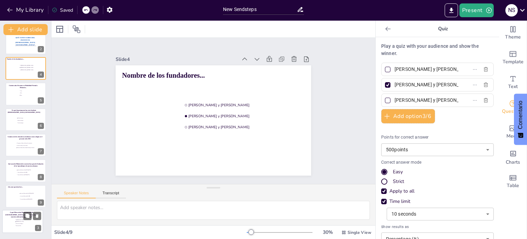
drag, startPoint x: 15, startPoint y: 96, endPoint x: 12, endPoint y: 218, distance: 122.3
click at [12, 210] on div "A qué Dirección Departametal de Guatemala pertenecemos según nuestra ubicación …" at bounding box center [22, 210] width 41 height 0
type input "[GEOGRAPHIC_DATA]"
type input "Guatemala Occidente"
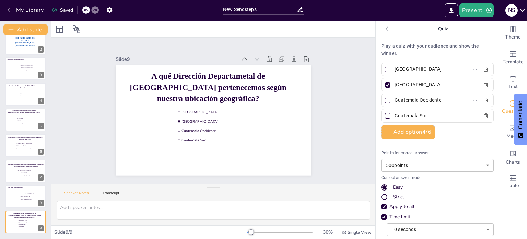
scroll to position [10, 0]
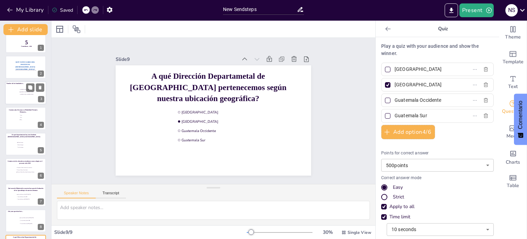
click at [13, 93] on div at bounding box center [25, 92] width 41 height 23
type input "[PERSON_NAME] y [PERSON_NAME]"
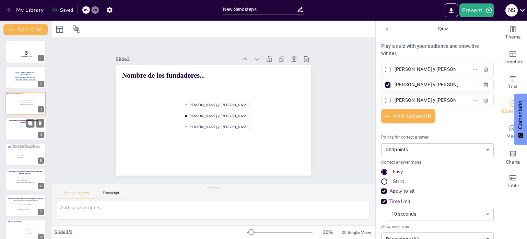
click at [15, 129] on div at bounding box center [25, 128] width 41 height 23
type input "Uno"
type input "Dos"
type input "Tres"
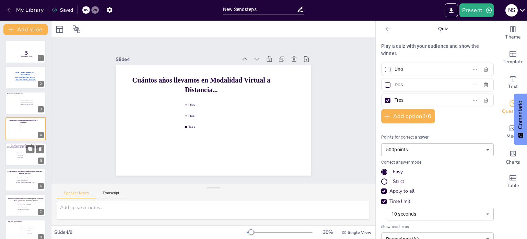
click at [16, 157] on li "Huehuetenango" at bounding box center [26, 157] width 21 height 2
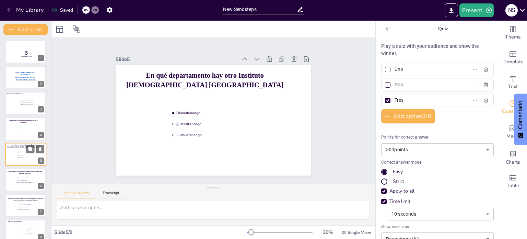
type input "Chimaltenango"
type input "Quetzaltenango"
type input "Huehuetenango"
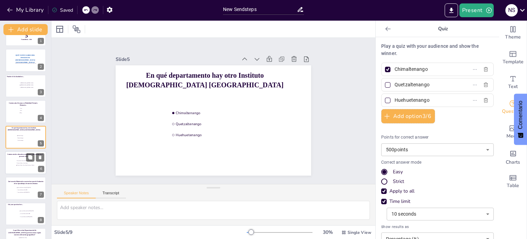
click at [14, 167] on div at bounding box center [25, 162] width 41 height 23
type input "Preprimaria, Primaria, Básico y Diversificado"
type input "Primaria, Básico y Diversificado"
type input "Primaria, Básico, Diversificado, Grados por Madurez"
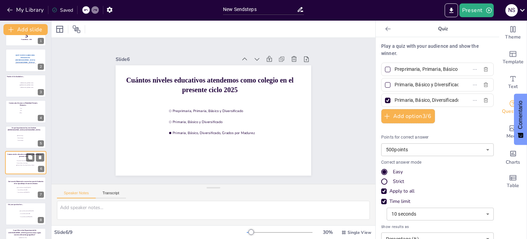
scroll to position [34, 0]
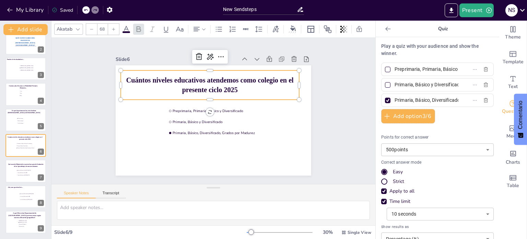
click at [257, 78] on span "Cuántos niveles educativos atendemos como colegio en el presente ciclo 2025" at bounding box center [213, 81] width 168 height 29
click at [257, 78] on span "Cuántos niveles educativos atendemos como colegio en el presente ciclo 2025" at bounding box center [216, 80] width 165 height 43
click at [253, 77] on span "Cuántos niveles educativos atendemos como colegio en el presente ciclo 2025" at bounding box center [213, 81] width 168 height 29
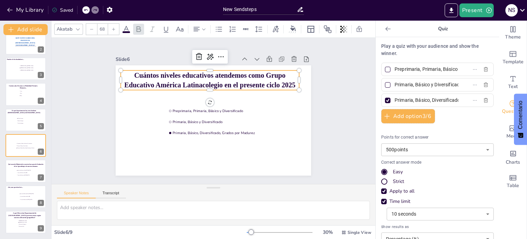
click at [217, 84] on span "Cuántos niveles educativos atendemos como Grupo Educativo América Latinacolegio…" at bounding box center [212, 80] width 171 height 34
click at [25, 172] on li "Acuerdo MInisterial No.1088" at bounding box center [26, 173] width 21 height 2
type input "Acuerdo MInisterial No. [DATE]-[DATE]"
type input "Acuerdo MInisterial No.1088"
type input "Acuerdo Ministerial [DATE]-[DATE]"
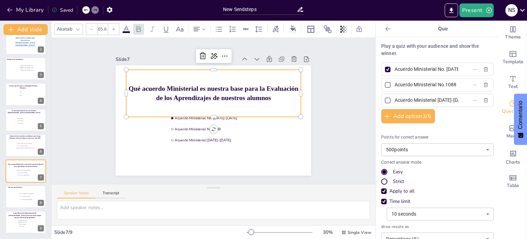
click at [273, 89] on span "Qué acuerdo Ministerial es nuestra base para la Evaluación de los Aprendizajes …" at bounding box center [216, 92] width 170 height 32
click at [273, 89] on span "Qué acuerdo Ministerial es nuestra base para la Evaluación de los Aprendizajes …" at bounding box center [224, 91] width 151 height 91
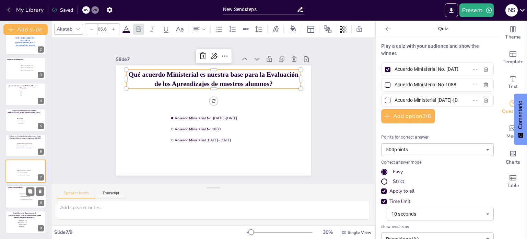
click at [15, 200] on div at bounding box center [25, 196] width 41 height 23
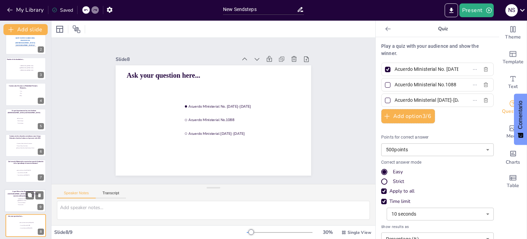
drag, startPoint x: 13, startPoint y: 221, endPoint x: 12, endPoint y: 196, distance: 25.1
click at [12, 189] on div "A qué Dirección Departametal de Guatemala pertenecemos según nuestra ubicación …" at bounding box center [25, 189] width 41 height 0
type input "[GEOGRAPHIC_DATA]"
type input "Guatemala Occidente"
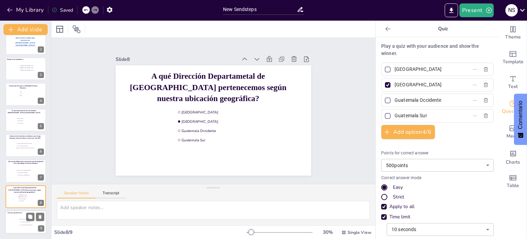
click at [13, 224] on div at bounding box center [25, 221] width 41 height 23
type input "Acuerdo MInisterial No. [DATE]-[DATE]"
type input "Acuerdo MInisterial No.1088"
type input "Acuerdo Ministerial [DATE]-[DATE]"
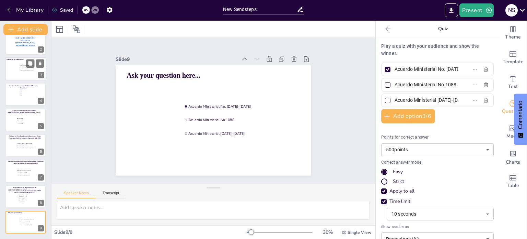
click at [21, 70] on span "[PERSON_NAME] y [PERSON_NAME]" at bounding box center [30, 70] width 19 height 1
type input "[PERSON_NAME] y [PERSON_NAME]"
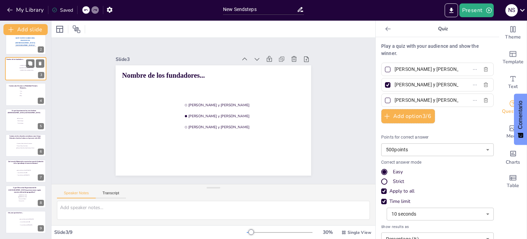
scroll to position [0, 0]
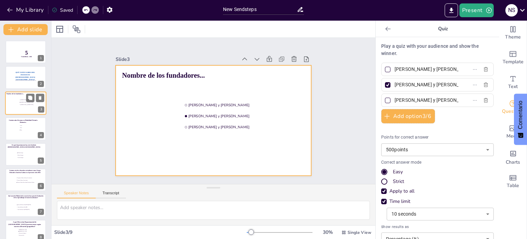
click at [22, 106] on div at bounding box center [25, 102] width 41 height 23
click at [19, 95] on div at bounding box center [25, 102] width 41 height 23
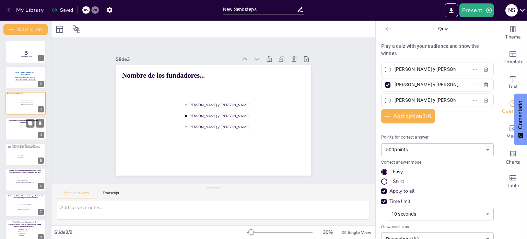
click at [20, 127] on input "checkbox" at bounding box center [20, 127] width 0 height 0
checkbox input "false"
type input "Uno"
type input "Dos"
type input "Tres"
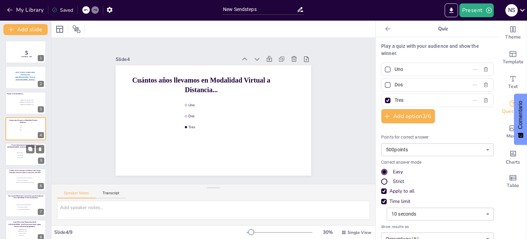
click at [18, 157] on span "Huehuetenango" at bounding box center [27, 157] width 19 height 1
type input "Chimaltenango"
type input "Quetzaltenango"
type input "Huehuetenango"
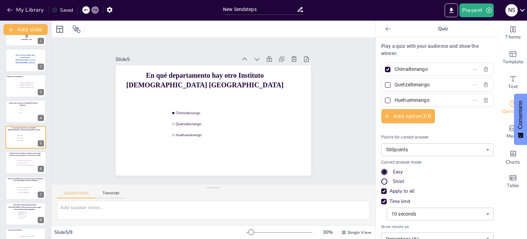
scroll to position [34, 0]
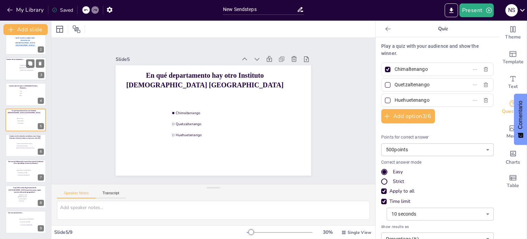
click at [21, 72] on div at bounding box center [25, 68] width 41 height 23
type input "[PERSON_NAME] y [PERSON_NAME]"
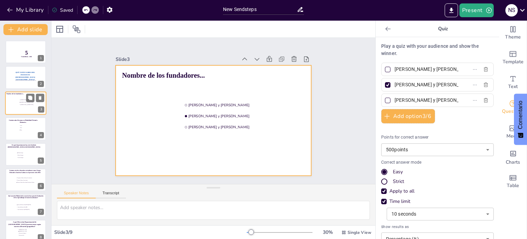
click at [21, 96] on div at bounding box center [25, 102] width 41 height 23
click at [18, 102] on div at bounding box center [25, 102] width 41 height 23
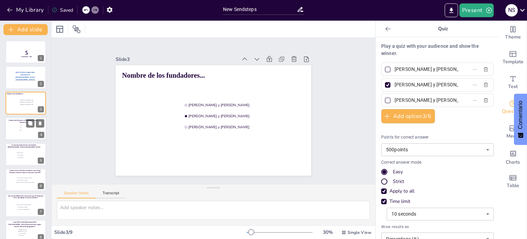
click at [15, 130] on div at bounding box center [25, 128] width 41 height 23
type input "Uno"
type input "Dos"
type input "Tres"
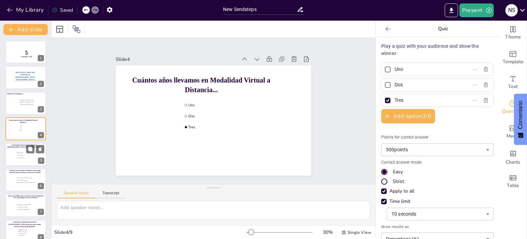
click at [19, 154] on span "Quetzaltenango" at bounding box center [27, 154] width 19 height 1
type input "Chimaltenango"
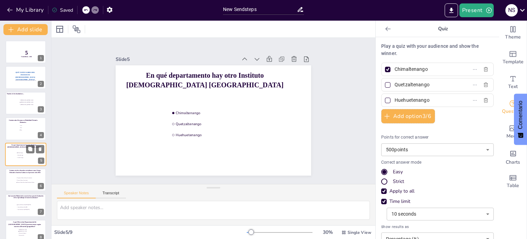
scroll to position [17, 0]
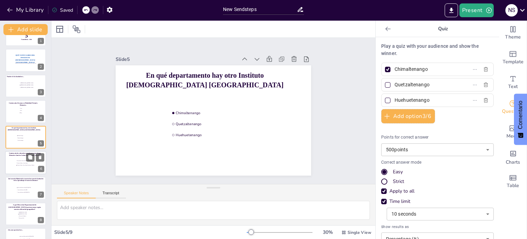
click at [15, 162] on div at bounding box center [25, 162] width 41 height 23
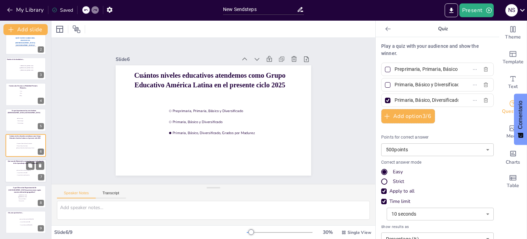
click at [20, 174] on span "Acuerdo Ministerial [DATE]-[DATE]" at bounding box center [27, 174] width 19 height 1
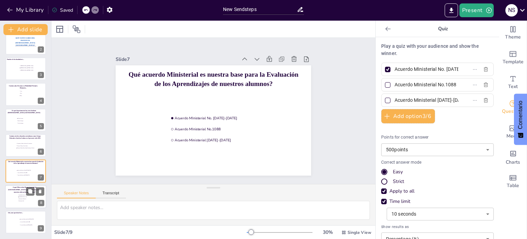
click at [23, 190] on span "A qué Dirección Departametal de [GEOGRAPHIC_DATA] pertenecemos según nuestra ub…" at bounding box center [24, 189] width 33 height 7
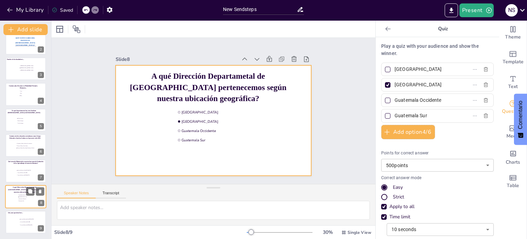
click at [16, 201] on div at bounding box center [25, 196] width 41 height 23
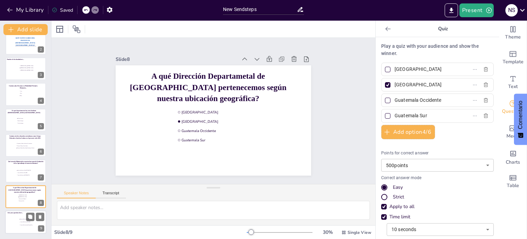
click at [18, 221] on div at bounding box center [25, 221] width 41 height 23
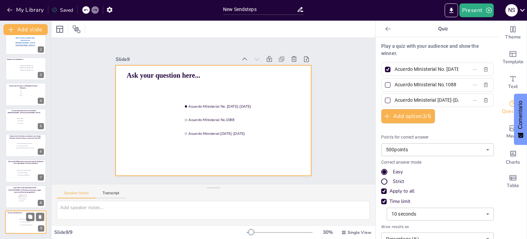
click at [19, 228] on div at bounding box center [25, 221] width 41 height 23
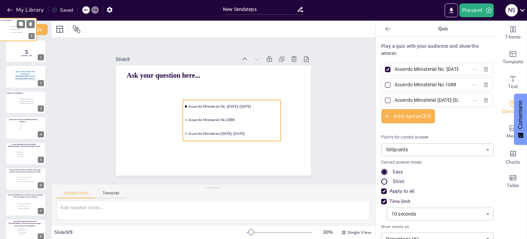
scroll to position [0, 0]
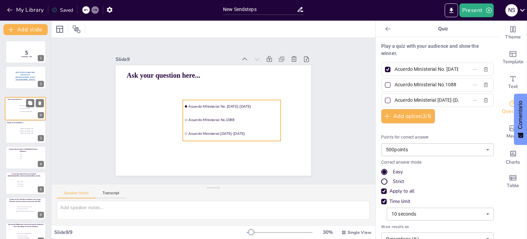
drag, startPoint x: 19, startPoint y: 228, endPoint x: 19, endPoint y: 113, distance: 115.0
click at [19, 97] on div "Ask your question here... Acuerdo MInisterial No. 1171-2010 Acuerdo MInisterial…" at bounding box center [25, 97] width 41 height 0
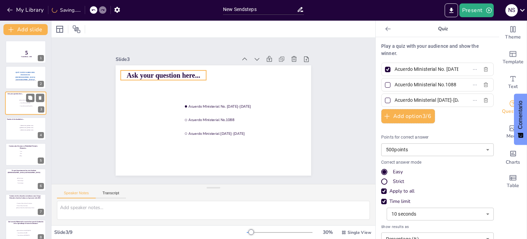
click at [16, 93] on span "Ask your question here..." at bounding box center [15, 94] width 15 height 2
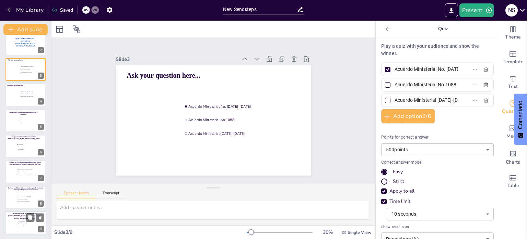
scroll to position [34, 0]
click at [19, 226] on li "Guatemala Sur" at bounding box center [28, 226] width 21 height 2
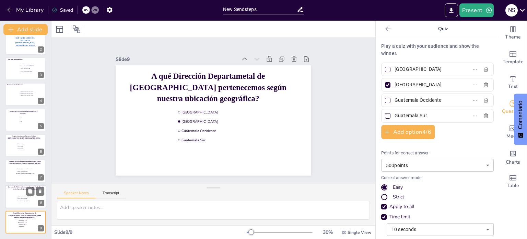
click at [21, 200] on span "Acuerdo Ministerial [DATE]-[DATE]" at bounding box center [27, 200] width 19 height 1
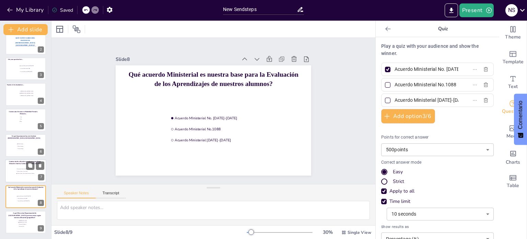
click at [24, 174] on div at bounding box center [25, 170] width 41 height 23
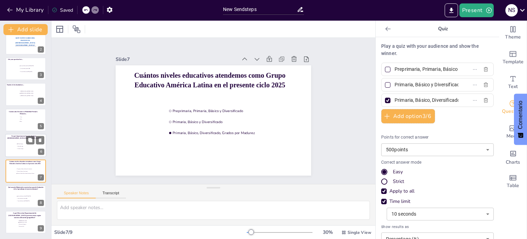
click at [24, 151] on div at bounding box center [25, 145] width 41 height 23
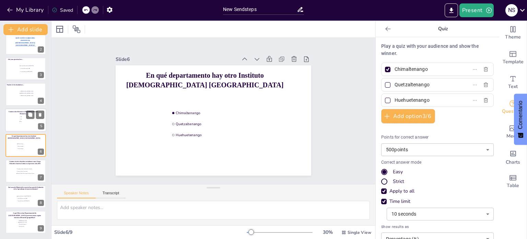
click at [22, 121] on li "Tres" at bounding box center [29, 121] width 21 height 2
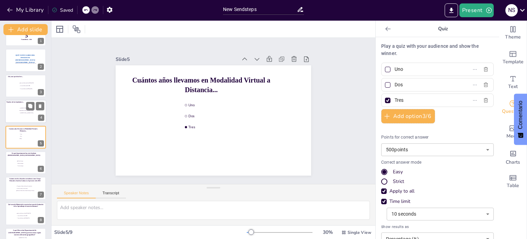
click at [19, 112] on li "[PERSON_NAME] y [PERSON_NAME]" at bounding box center [29, 113] width 21 height 2
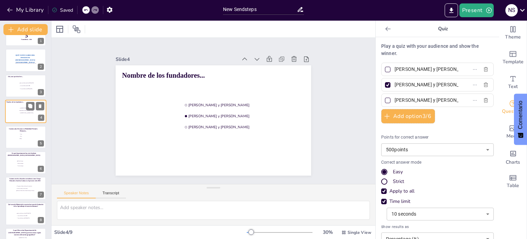
scroll to position [0, 0]
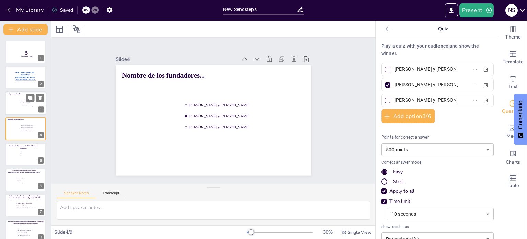
click at [19, 99] on li "Acuerdo MInisterial No. [DATE]-[DATE]" at bounding box center [29, 100] width 21 height 3
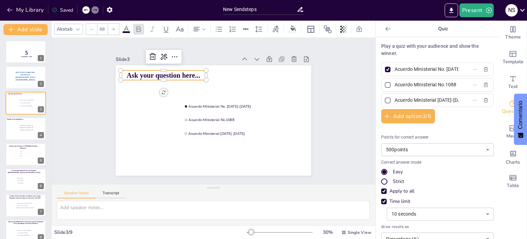
click at [190, 75] on span "Ask your question here..." at bounding box center [167, 69] width 74 height 15
click at [227, 74] on span "Ask your question here..." at bounding box center [238, 54] width 23 height 73
click at [190, 74] on span "Ask your question here..." at bounding box center [167, 69] width 74 height 15
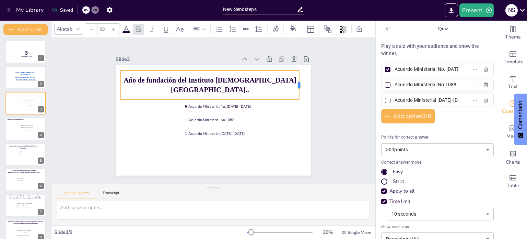
drag, startPoint x: 201, startPoint y: 83, endPoint x: 294, endPoint y: 90, distance: 93.3
click at [294, 90] on div "Acuerdo MInisterial No. 1171-2010 Acuerdo MInisterial No.1088 Acuerdo Ministeri…" at bounding box center [210, 120] width 224 height 180
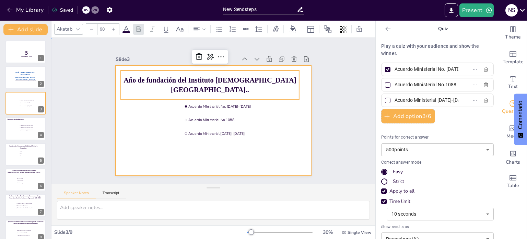
click at [212, 145] on div at bounding box center [213, 120] width 206 height 130
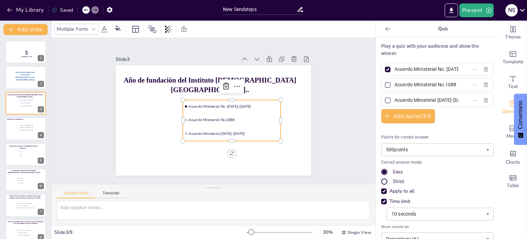
click at [214, 118] on li "Acuerdo MInisterial No.1088" at bounding box center [226, 127] width 94 height 52
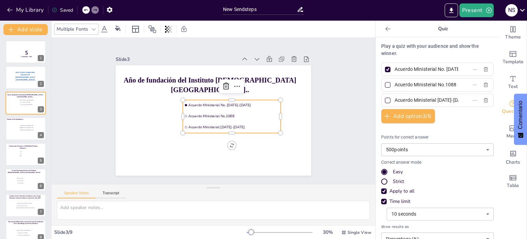
click at [451, 70] on label "Acuerdo MInisterial No. [DATE]-[DATE]" at bounding box center [427, 69] width 86 height 10
click at [451, 70] on input "Acuerdo MInisterial No. [DATE]-[DATE]" at bounding box center [427, 69] width 64 height 10
click at [451, 70] on label "Acuerdo MInisterial No. [DATE]-[DATE]" at bounding box center [427, 69] width 86 height 10
click at [451, 70] on input "Acuerdo MInisterial No. [DATE]-[DATE]" at bounding box center [427, 69] width 64 height 10
click at [385, 99] on div at bounding box center [387, 100] width 5 height 5
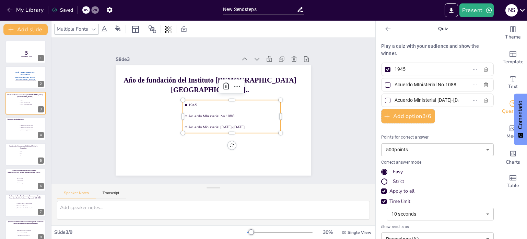
click at [395, 99] on input "Acuerdo Ministerial [DATE]-[DATE]" at bounding box center [427, 100] width 64 height 10
click at [385, 71] on div at bounding box center [387, 69] width 5 height 5
click at [395, 71] on input "1945" at bounding box center [427, 69] width 64 height 10
click at [385, 83] on div at bounding box center [387, 84] width 5 height 5
click at [395, 83] on input "Acuerdo MInisterial No.1088" at bounding box center [427, 85] width 64 height 10
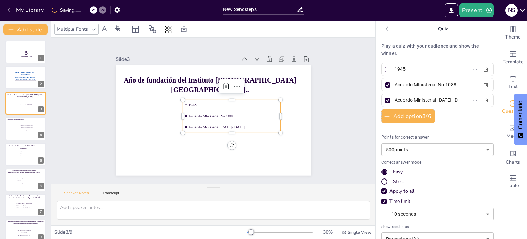
click at [385, 83] on div at bounding box center [387, 84] width 5 height 5
click at [395, 83] on input "Acuerdo MInisterial No.1088" at bounding box center [427, 85] width 64 height 10
click at [448, 102] on input "Acuerdo Ministerial [DATE]-[DATE]" at bounding box center [427, 100] width 64 height 10
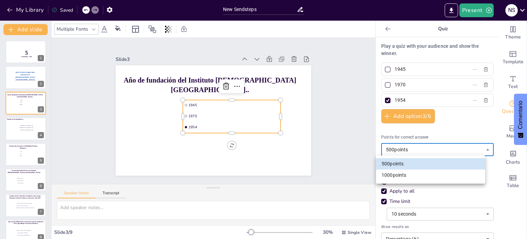
click at [482, 148] on body "My Library Saved New Sendsteps Present N S Document fonts Akatab Popular fonts …" at bounding box center [263, 119] width 527 height 239
click at [480, 148] on div at bounding box center [263, 119] width 527 height 239
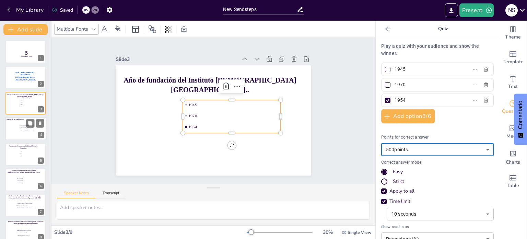
click at [22, 127] on span "[PERSON_NAME] y [PERSON_NAME]" at bounding box center [30, 127] width 19 height 1
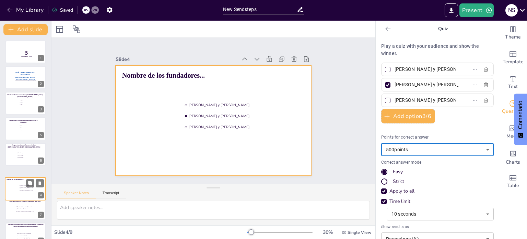
scroll to position [2, 0]
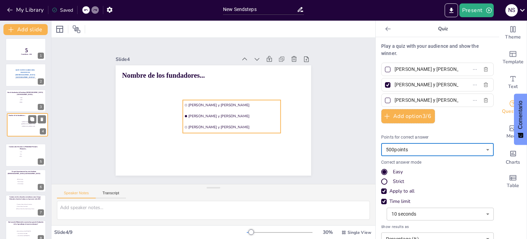
click at [24, 127] on ul "Héctor y Débora Virgilio y Beatriz David y Betsabé" at bounding box center [31, 124] width 20 height 7
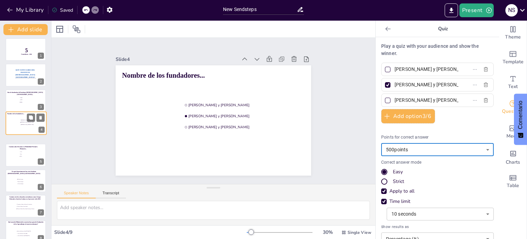
scroll to position [0, 0]
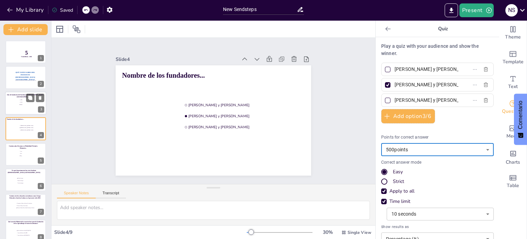
click at [23, 105] on li "1954" at bounding box center [29, 104] width 21 height 2
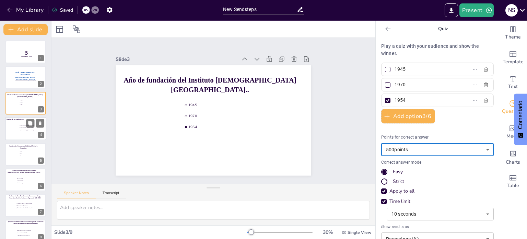
click at [25, 129] on li "[PERSON_NAME] y [PERSON_NAME]" at bounding box center [29, 130] width 21 height 2
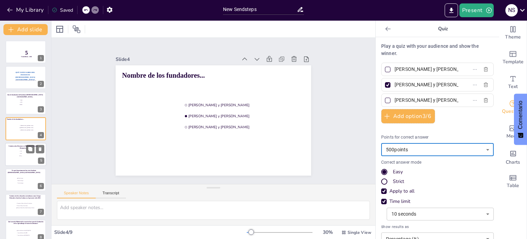
click at [26, 151] on div at bounding box center [35, 149] width 18 height 8
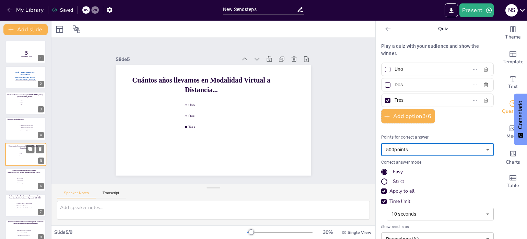
scroll to position [17, 0]
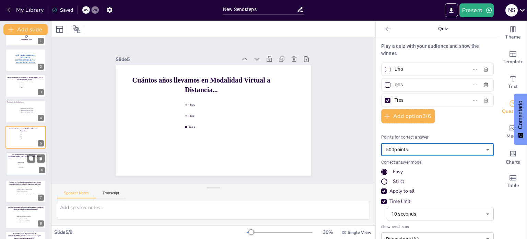
drag, startPoint x: 26, startPoint y: 151, endPoint x: 25, endPoint y: 154, distance: 3.7
click at [25, 152] on div "En qué departamento hay otro Instituto Evangélico América Latina Chimaltenango …" at bounding box center [26, 152] width 41 height 0
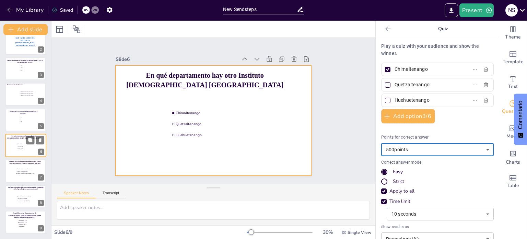
scroll to position [34, 0]
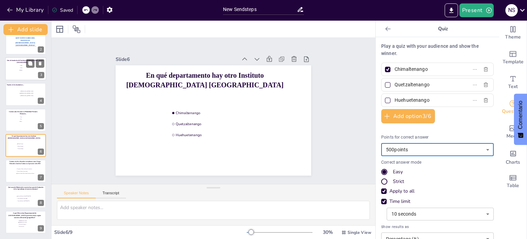
click at [20, 74] on div at bounding box center [25, 68] width 41 height 23
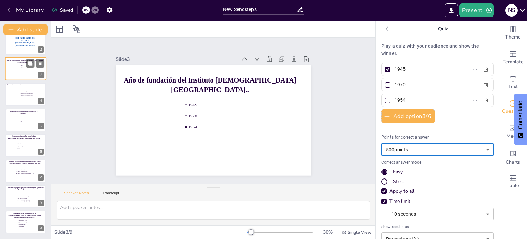
scroll to position [0, 0]
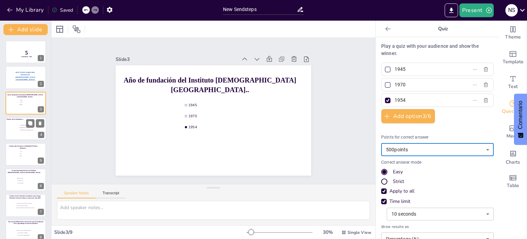
click at [21, 127] on span "[PERSON_NAME] y [PERSON_NAME]" at bounding box center [30, 127] width 19 height 1
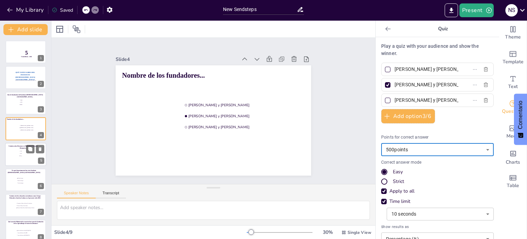
click at [18, 152] on div at bounding box center [25, 153] width 41 height 23
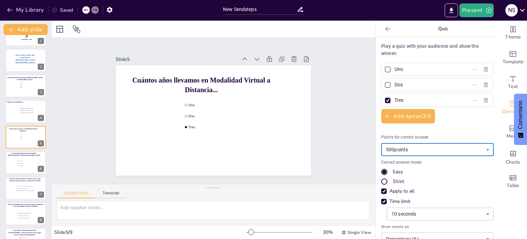
scroll to position [34, 0]
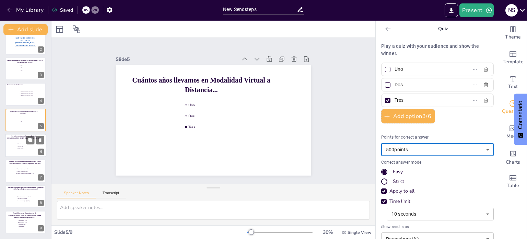
click at [22, 151] on div at bounding box center [25, 145] width 41 height 23
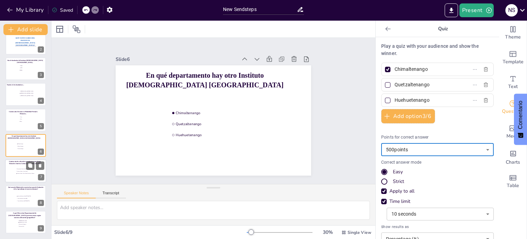
click at [20, 169] on li "Preprimaria, Primaria, Básico y Diversificado" at bounding box center [26, 169] width 21 height 2
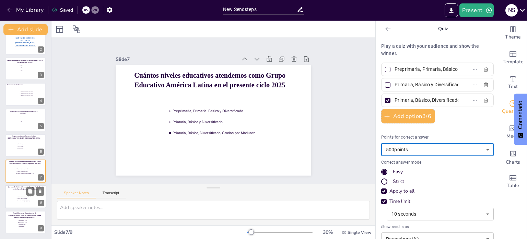
click at [20, 196] on li "Acuerdo MInisterial No. [DATE]-[DATE]" at bounding box center [26, 196] width 21 height 2
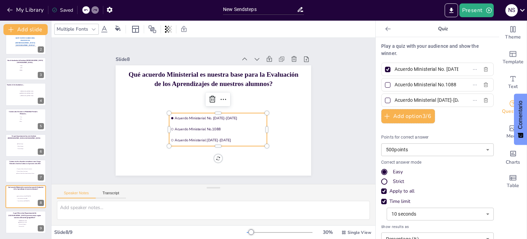
click at [186, 137] on span "Acuerdo Ministerial [DATE]-[DATE]" at bounding box center [214, 140] width 90 height 23
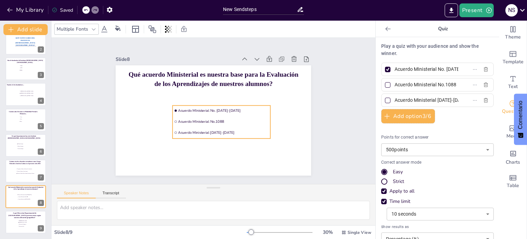
drag, startPoint x: 186, startPoint y: 137, endPoint x: 189, endPoint y: 130, distance: 8.3
click at [189, 130] on span "Acuerdo Ministerial [DATE]-[DATE]" at bounding box center [211, 134] width 81 height 49
click at [20, 221] on li "[GEOGRAPHIC_DATA]" at bounding box center [28, 222] width 21 height 2
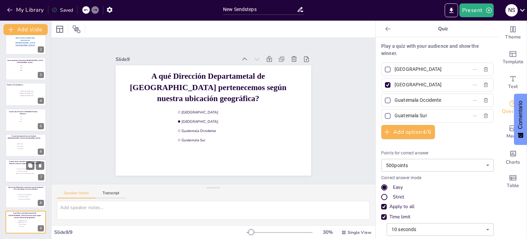
click at [25, 171] on span "Primaria, Básico y Diversificado" at bounding box center [26, 171] width 19 height 1
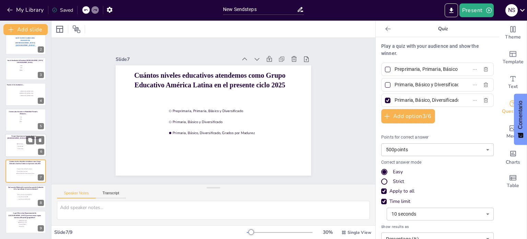
click at [20, 153] on div at bounding box center [25, 145] width 41 height 23
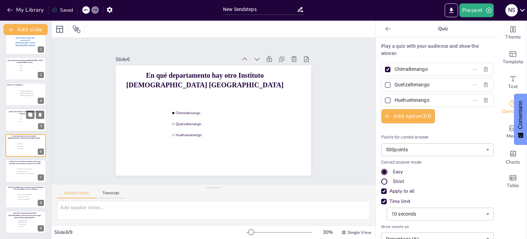
click at [15, 123] on div at bounding box center [25, 119] width 41 height 23
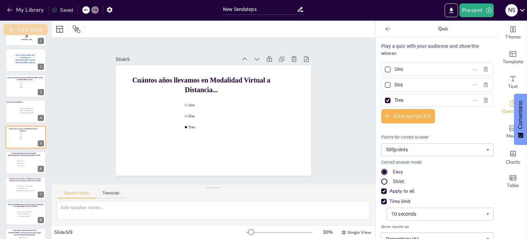
click at [36, 31] on button "Add slide" at bounding box center [25, 29] width 44 height 11
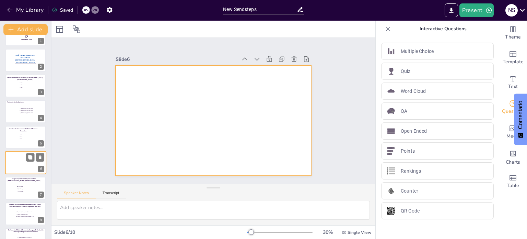
click at [21, 163] on div at bounding box center [25, 162] width 41 height 23
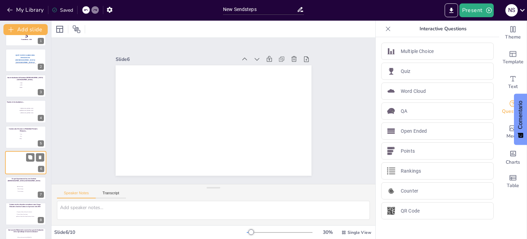
scroll to position [43, 0]
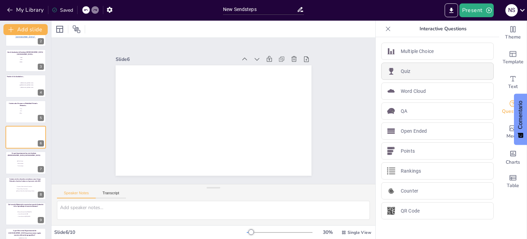
click at [422, 70] on div "Quiz" at bounding box center [437, 70] width 113 height 17
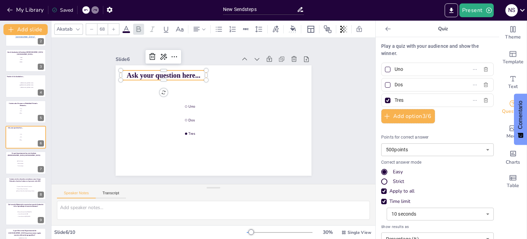
click at [192, 73] on span "Ask your question here..." at bounding box center [164, 75] width 74 height 8
click at [190, 73] on span "Ask your question here..." at bounding box center [167, 69] width 74 height 15
click at [190, 73] on span "Ask your question here..." at bounding box center [194, 53] width 64 height 50
click at [248, 73] on span "Ask your question here..." at bounding box center [270, 86] width 44 height 68
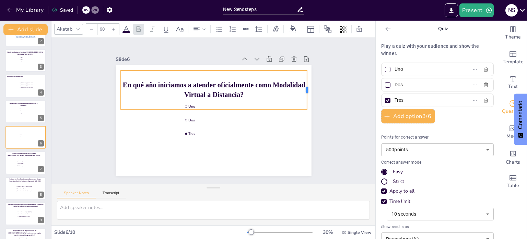
drag, startPoint x: 201, startPoint y: 86, endPoint x: 302, endPoint y: 87, distance: 101.0
click at [306, 91] on div at bounding box center [312, 110] width 13 height 39
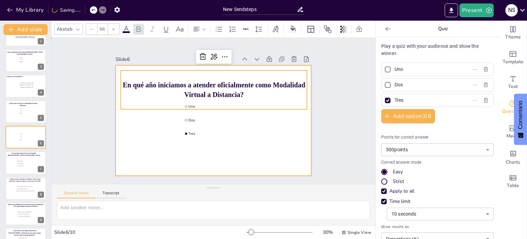
click at [232, 157] on div at bounding box center [214, 120] width 196 height 110
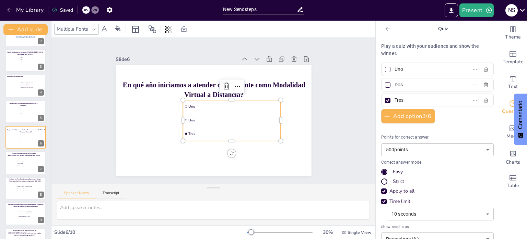
click at [194, 102] on span "Uno" at bounding box center [234, 108] width 91 height 14
click at [403, 66] on input "Uno" at bounding box center [427, 69] width 64 height 10
click at [401, 84] on input "Dos" at bounding box center [427, 85] width 64 height 10
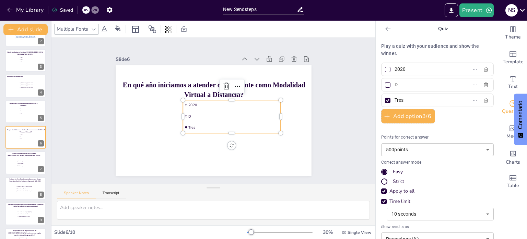
click at [402, 70] on input "2020" at bounding box center [427, 69] width 64 height 10
click at [395, 84] on input "D" at bounding box center [427, 85] width 64 height 10
click at [397, 99] on input "Tres" at bounding box center [427, 100] width 64 height 10
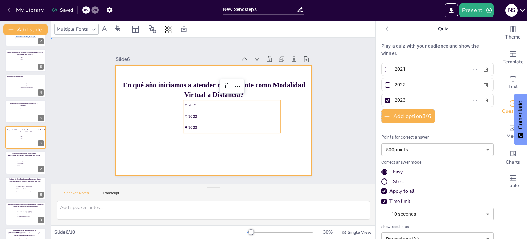
click at [273, 149] on div at bounding box center [214, 120] width 196 height 110
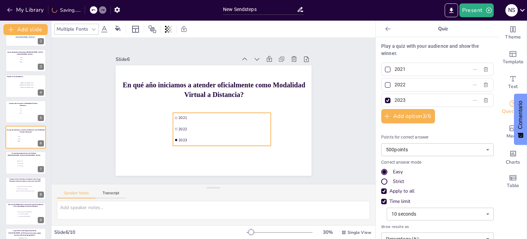
drag, startPoint x: 233, startPoint y: 124, endPoint x: 224, endPoint y: 137, distance: 16.1
click at [224, 137] on span "2023" at bounding box center [220, 141] width 91 height 14
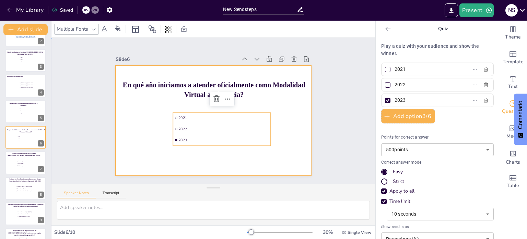
click at [282, 152] on div at bounding box center [212, 120] width 206 height 130
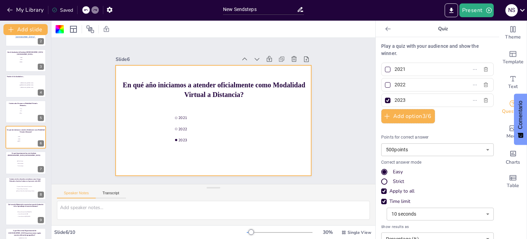
scroll to position [60, 0]
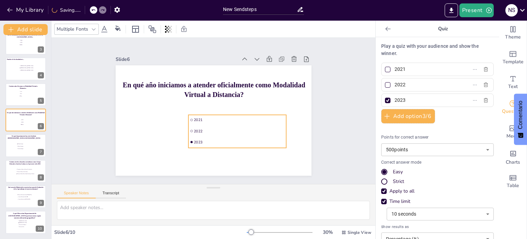
drag, startPoint x: 173, startPoint y: 110, endPoint x: 189, endPoint y: 112, distance: 15.6
click at [189, 112] on li "2021" at bounding box center [236, 122] width 99 height 20
click at [22, 148] on span "Huehuetenango" at bounding box center [27, 148] width 19 height 1
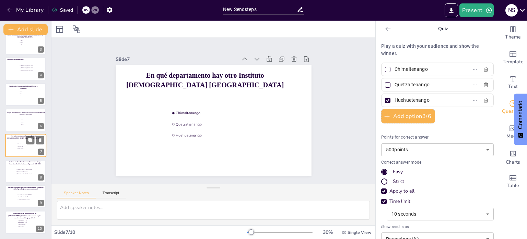
scroll to position [60, 0]
click at [24, 171] on span "Primaria, Básico y Diversificado" at bounding box center [26, 170] width 19 height 1
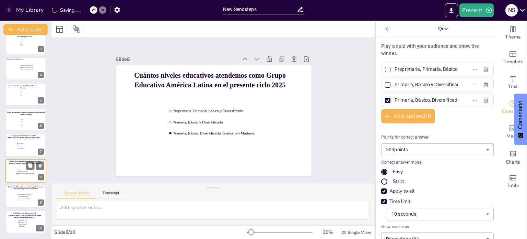
click at [24, 171] on span "Primaria, Básico y Diversificado" at bounding box center [26, 170] width 19 height 1
click at [27, 196] on span "Acuerdo MInisterial No.1088" at bounding box center [27, 196] width 19 height 1
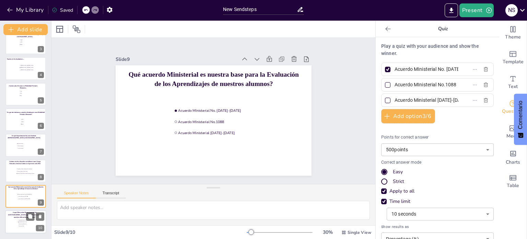
click at [28, 222] on li "[GEOGRAPHIC_DATA]" at bounding box center [28, 222] width 21 height 2
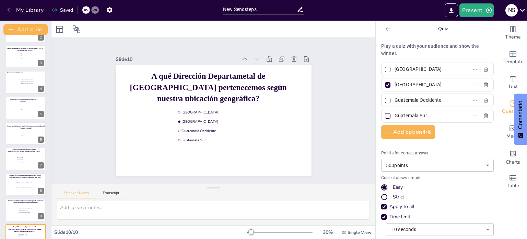
scroll to position [60, 0]
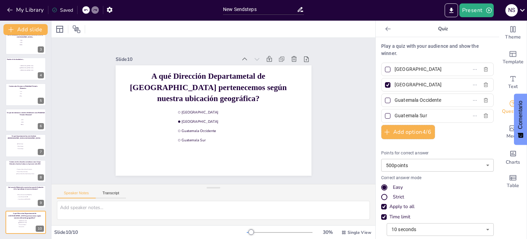
click at [382, 195] on div "Strict" at bounding box center [384, 197] width 4 height 4
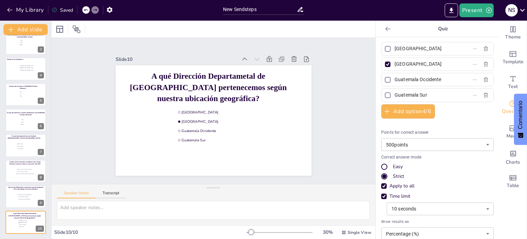
scroll to position [0, 0]
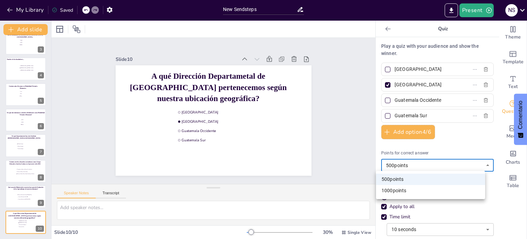
click at [424, 165] on body "My Library Saved New Sendsteps Present N S Document fonts Akatab Popular fonts …" at bounding box center [263, 119] width 527 height 239
click at [424, 165] on div at bounding box center [263, 119] width 527 height 239
click at [424, 165] on body "My Library Saved New Sendsteps Present N S Document fonts Akatab Popular fonts …" at bounding box center [263, 119] width 527 height 239
click at [481, 163] on div at bounding box center [263, 119] width 527 height 239
click at [481, 163] on body "My Library Saved New Sendsteps Present N S Document fonts Akatab Popular fonts …" at bounding box center [263, 119] width 527 height 239
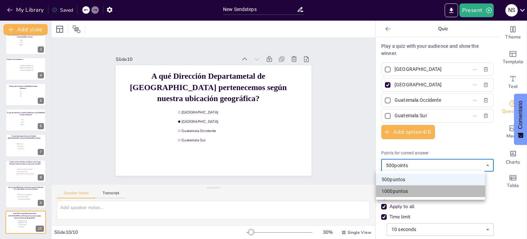
click at [447, 190] on li "1000 puntos" at bounding box center [430, 191] width 109 height 12
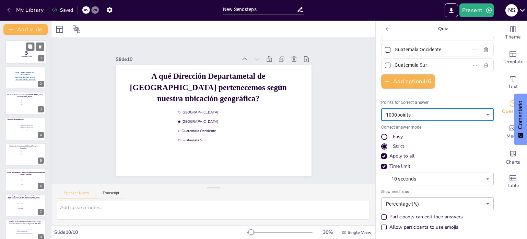
click at [19, 52] on p "5" at bounding box center [27, 53] width 18 height 8
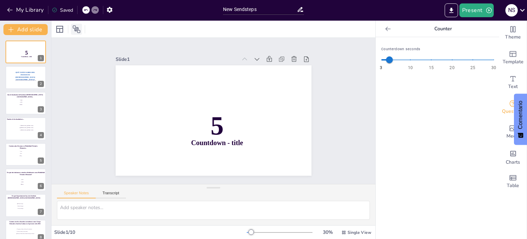
click at [77, 28] on icon at bounding box center [76, 29] width 8 height 8
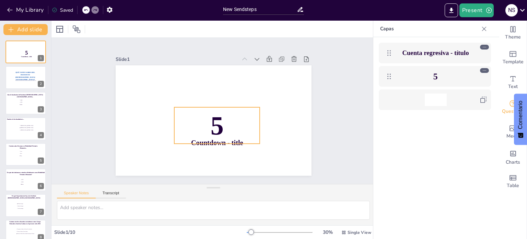
click at [441, 77] on p "5" at bounding box center [435, 76] width 29 height 12
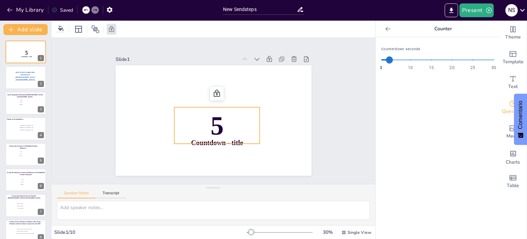
click at [385, 31] on icon at bounding box center [388, 28] width 7 height 7
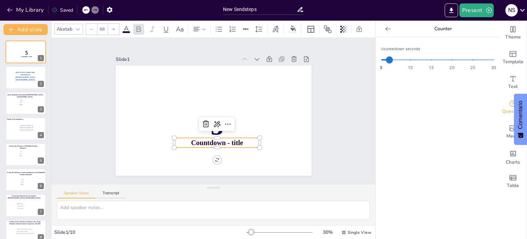
click at [240, 143] on p "Countdown - title" at bounding box center [214, 143] width 86 height 19
click at [239, 138] on p "Countdown - title" at bounding box center [211, 142] width 86 height 27
click at [229, 142] on span "Countdown - title" at bounding box center [204, 141] width 51 height 28
click at [201, 124] on icon at bounding box center [204, 122] width 9 height 9
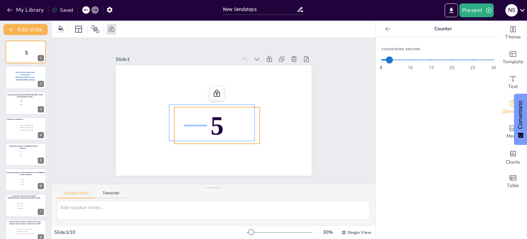
drag, startPoint x: 207, startPoint y: 126, endPoint x: 184, endPoint y: 125, distance: 23.0
drag, startPoint x: 233, startPoint y: 107, endPoint x: 214, endPoint y: 109, distance: 19.9
click at [214, 109] on p "5" at bounding box center [213, 126] width 91 height 54
click at [224, 104] on p "5" at bounding box center [213, 126] width 91 height 54
drag, startPoint x: 237, startPoint y: 118, endPoint x: 232, endPoint y: 115, distance: 5.5
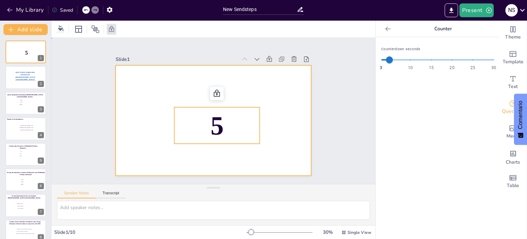
click at [271, 122] on div at bounding box center [213, 120] width 206 height 130
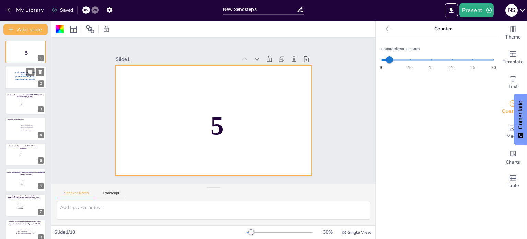
click at [21, 80] on div at bounding box center [25, 80] width 21 height 1
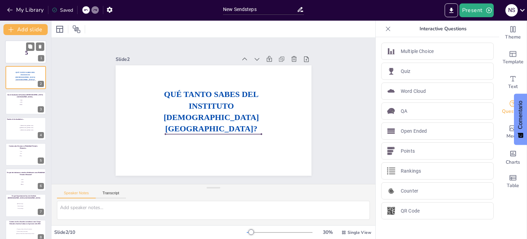
click at [9, 61] on div at bounding box center [25, 51] width 41 height 23
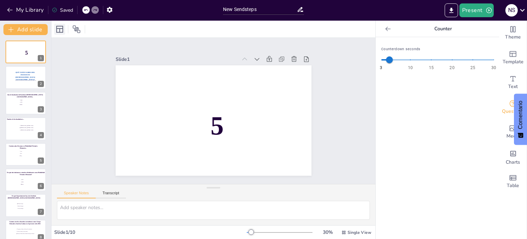
click at [63, 30] on icon at bounding box center [60, 29] width 8 height 8
click at [82, 28] on div at bounding box center [76, 29] width 11 height 11
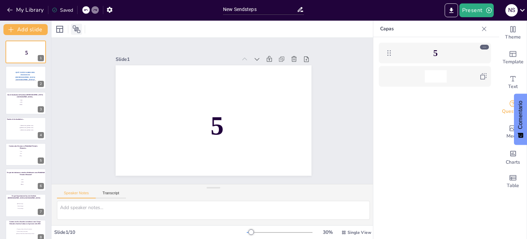
click at [75, 31] on icon at bounding box center [77, 29] width 8 height 8
click at [510, 34] on span "Theme" at bounding box center [513, 37] width 16 height 8
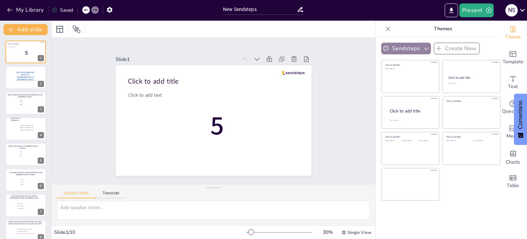
click at [384, 47] on icon "button" at bounding box center [386, 48] width 5 height 5
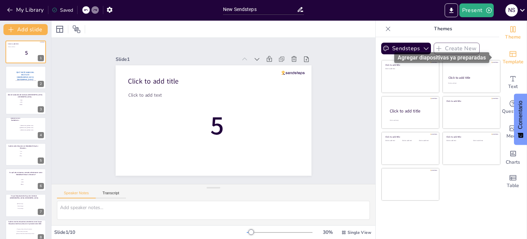
click at [511, 53] on icon "Add ready made slides" at bounding box center [513, 54] width 7 height 6
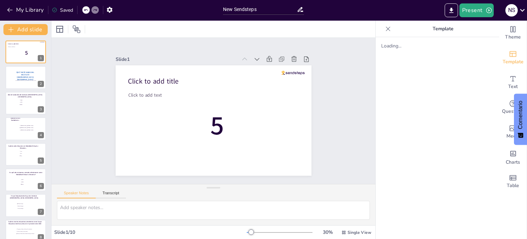
click at [85, 11] on icon at bounding box center [86, 10] width 4 height 4
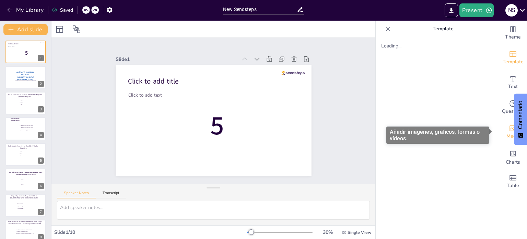
click at [509, 131] on icon "Add images, graphics, shapes or video" at bounding box center [513, 128] width 8 height 8
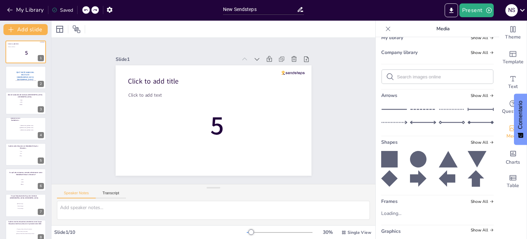
scroll to position [54, 0]
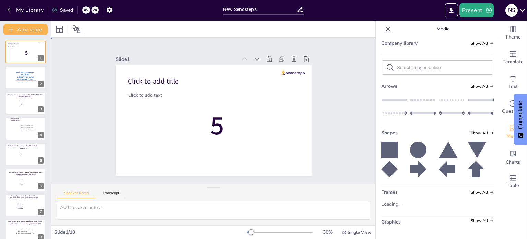
click at [321, 138] on div "Slide 1 5 Click to add title Click to add text Slide 2 QUÉ TANTO SABES DEL INST…" at bounding box center [213, 110] width 247 height 153
click at [385, 27] on icon at bounding box center [388, 28] width 7 height 7
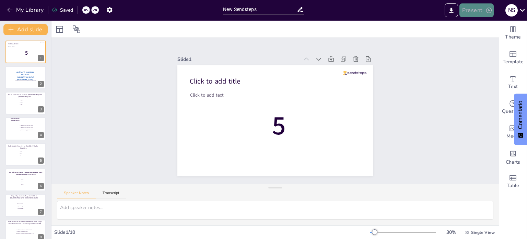
click at [479, 9] on button "Present" at bounding box center [477, 10] width 34 height 14
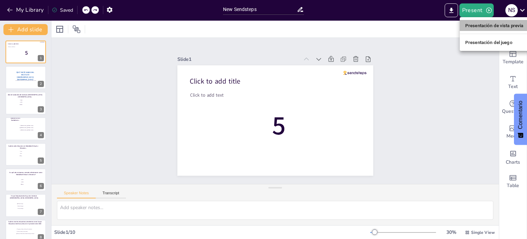
click at [494, 30] on li "Presentación de vista previa" at bounding box center [494, 25] width 69 height 11
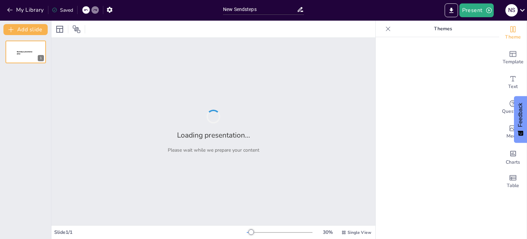
type input "New Sendsteps"
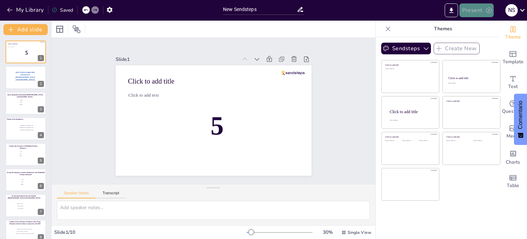
click at [473, 11] on button "Present" at bounding box center [477, 10] width 34 height 14
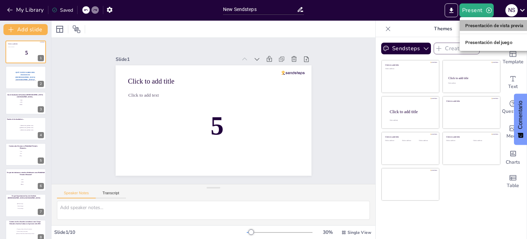
click at [475, 24] on font "Presentación de vista previa" at bounding box center [495, 25] width 58 height 5
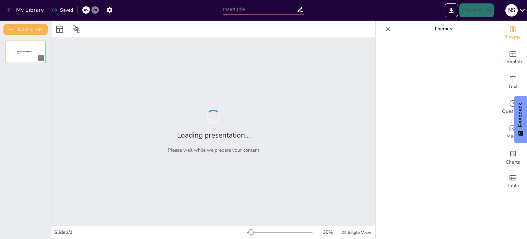
type input "New Sendsteps"
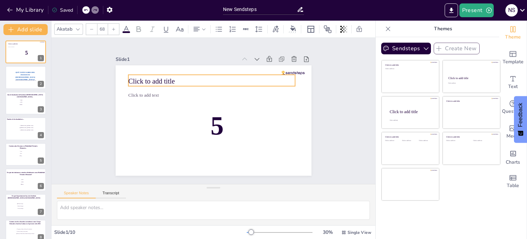
click at [159, 78] on span "Click to add title" at bounding box center [159, 68] width 47 height 17
click at [207, 60] on icon at bounding box center [211, 60] width 9 height 9
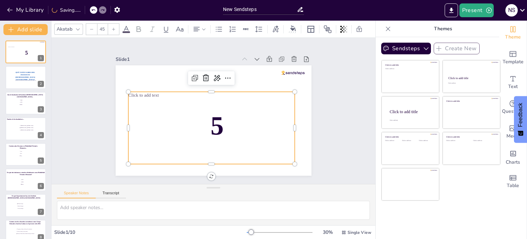
click at [146, 86] on span "Click to add text" at bounding box center [148, 80] width 31 height 11
click at [167, 61] on span "Click to add text" at bounding box center [179, 48] width 24 height 26
click at [146, 86] on span "Click to add text" at bounding box center [148, 80] width 31 height 11
drag, startPoint x: 146, startPoint y: 91, endPoint x: 158, endPoint y: 92, distance: 12.4
click at [158, 92] on p "Click to add text" at bounding box center [213, 95] width 167 height 24
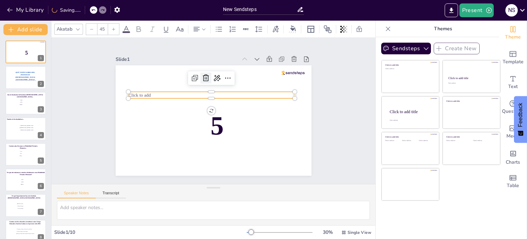
click at [202, 76] on icon at bounding box center [206, 78] width 8 height 8
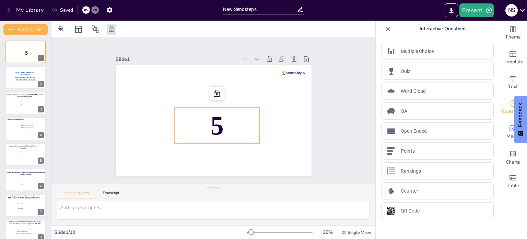
click at [216, 133] on span "5" at bounding box center [216, 125] width 13 height 29
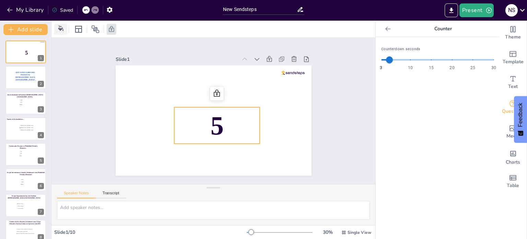
click at [62, 29] on icon at bounding box center [60, 27] width 5 height 5
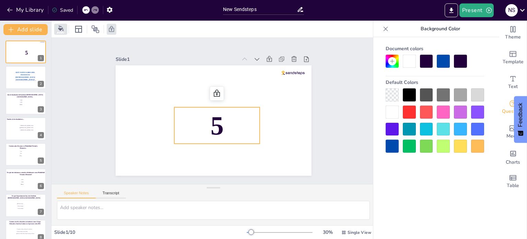
click at [446, 147] on div at bounding box center [443, 145] width 13 height 13
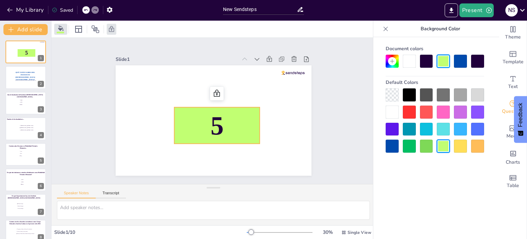
click at [446, 147] on div at bounding box center [443, 145] width 13 height 13
click at [25, 82] on div at bounding box center [25, 77] width 41 height 23
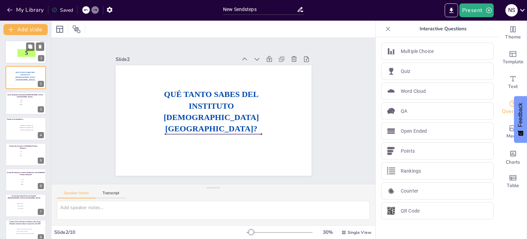
click at [19, 54] on p "5" at bounding box center [27, 53] width 18 height 8
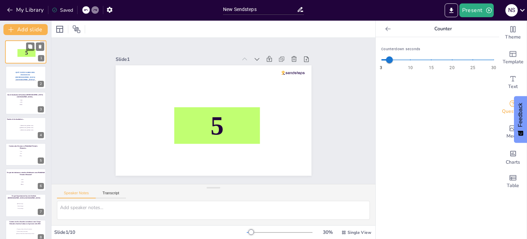
click at [19, 54] on p "5" at bounding box center [27, 53] width 18 height 8
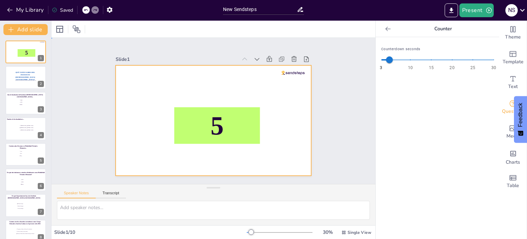
click at [156, 118] on div at bounding box center [214, 120] width 196 height 110
click at [16, 83] on div at bounding box center [25, 77] width 41 height 23
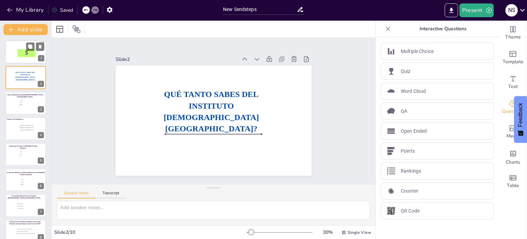
click at [20, 57] on div at bounding box center [25, 51] width 41 height 23
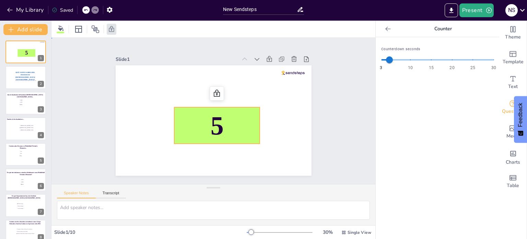
click at [174, 123] on p "5" at bounding box center [215, 125] width 89 height 45
click at [64, 27] on div at bounding box center [61, 28] width 10 height 7
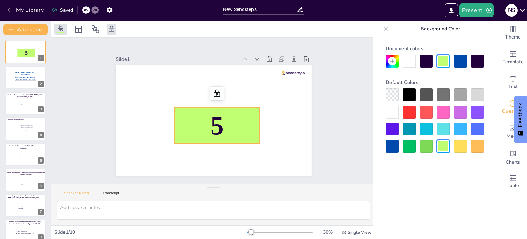
click at [481, 145] on div at bounding box center [477, 145] width 13 height 13
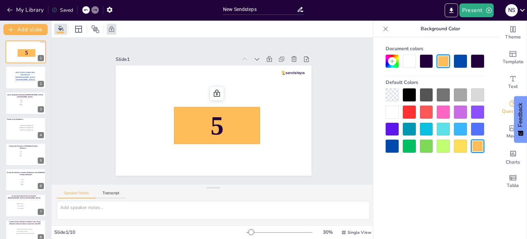
click at [460, 146] on div at bounding box center [460, 145] width 13 height 13
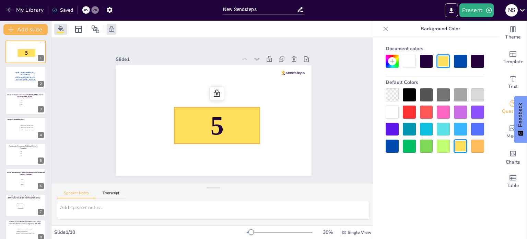
click at [443, 64] on div at bounding box center [443, 61] width 13 height 13
click at [20, 81] on div at bounding box center [25, 77] width 41 height 23
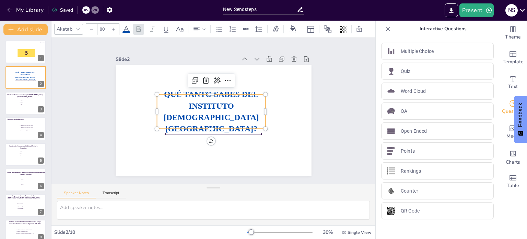
click at [162, 105] on span "QUÉ TANTO SABES DEL INSTITUTO [DEMOGRAPHIC_DATA] [GEOGRAPHIC_DATA]?" at bounding box center [212, 111] width 100 height 62
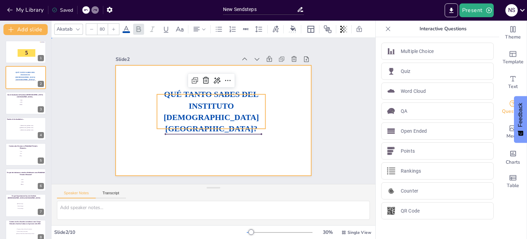
click at [282, 93] on div at bounding box center [211, 120] width 215 height 149
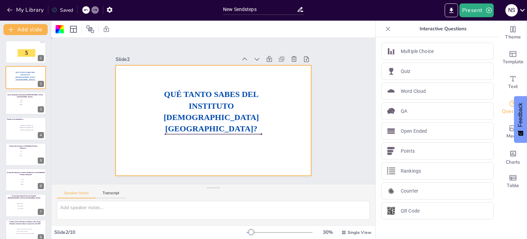
click at [282, 93] on div at bounding box center [213, 120] width 206 height 130
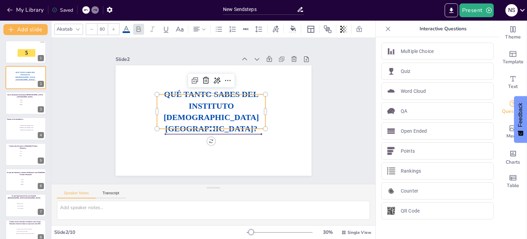
click at [233, 109] on span "QUÉ TANTO SABES DEL INSTITUTO [DEMOGRAPHIC_DATA] [GEOGRAPHIC_DATA]?" at bounding box center [211, 110] width 103 height 78
click at [289, 32] on div at bounding box center [293, 33] width 8 height 2
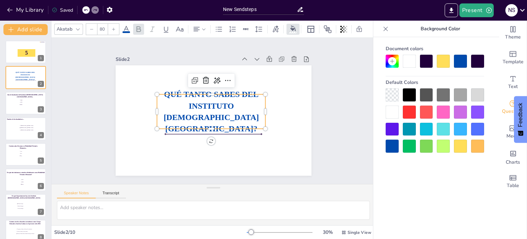
click at [444, 64] on div at bounding box center [443, 61] width 13 height 13
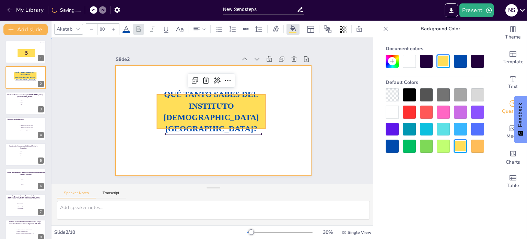
click at [206, 159] on div at bounding box center [214, 120] width 196 height 110
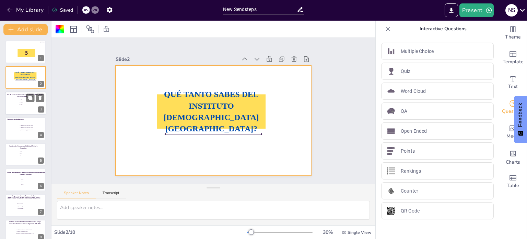
click at [20, 103] on li "1970" at bounding box center [29, 102] width 21 height 2
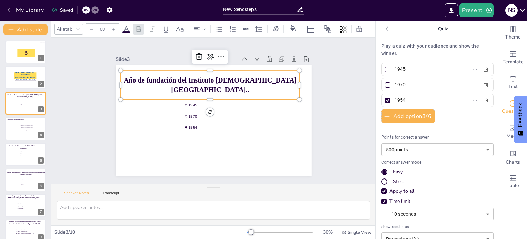
click at [210, 79] on span "Año de fundación del Instituto [DEMOGRAPHIC_DATA] [GEOGRAPHIC_DATA].." at bounding box center [222, 82] width 161 height 78
click at [292, 28] on div at bounding box center [293, 28] width 10 height 7
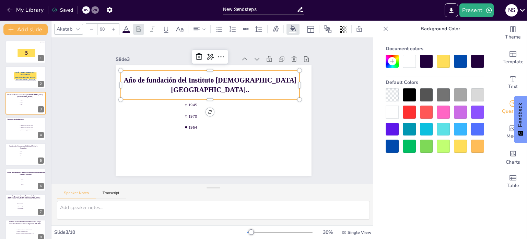
click at [443, 64] on div at bounding box center [443, 61] width 13 height 13
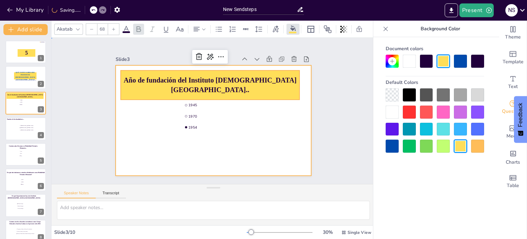
click at [290, 140] on div at bounding box center [213, 120] width 206 height 130
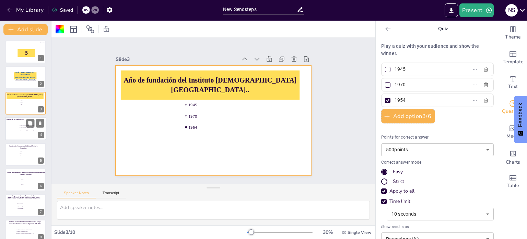
click at [25, 125] on span "[PERSON_NAME] y [PERSON_NAME]" at bounding box center [30, 125] width 19 height 1
type input "[PERSON_NAME] y [PERSON_NAME]"
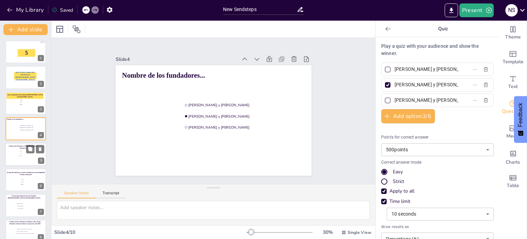
click at [23, 153] on span "Dos" at bounding box center [30, 153] width 19 height 1
type input "Uno"
type input "Dos"
type input "Tres"
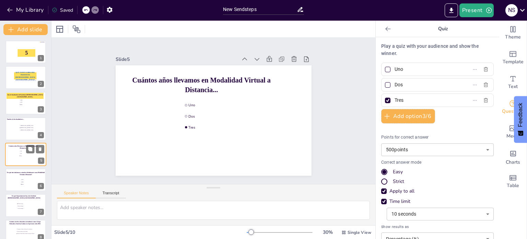
scroll to position [17, 0]
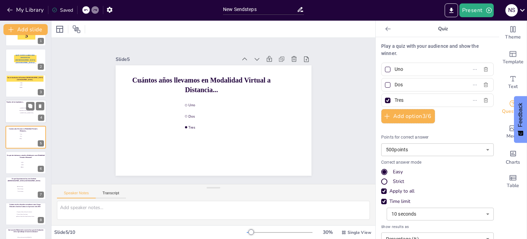
click at [14, 121] on div at bounding box center [25, 111] width 41 height 23
type input "[PERSON_NAME] y [PERSON_NAME]"
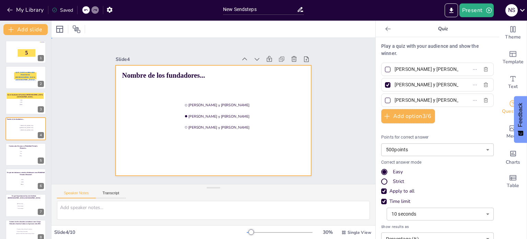
click at [214, 79] on div at bounding box center [213, 120] width 206 height 130
click at [185, 79] on div at bounding box center [213, 120] width 206 height 130
click at [58, 30] on div at bounding box center [60, 29] width 8 height 8
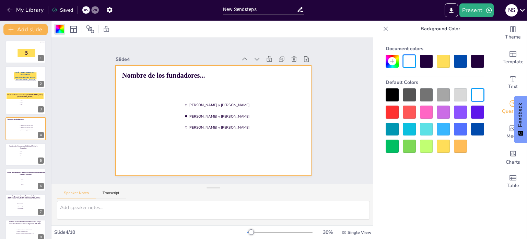
click at [448, 61] on div at bounding box center [443, 61] width 13 height 13
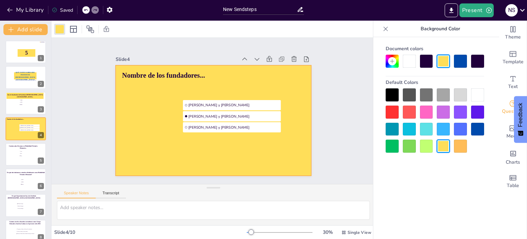
click at [85, 9] on icon at bounding box center [86, 10] width 4 height 4
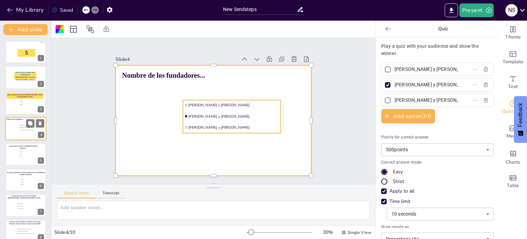
click at [23, 124] on li "[PERSON_NAME] y [PERSON_NAME]" at bounding box center [29, 125] width 21 height 2
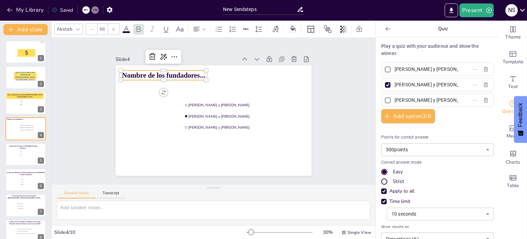
click at [170, 71] on span "Nombre de los fundadores..." at bounding box center [167, 70] width 83 height 16
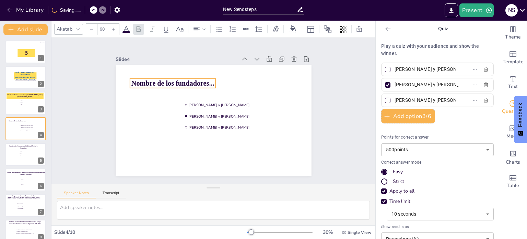
drag, startPoint x: 173, startPoint y: 75, endPoint x: 182, endPoint y: 83, distance: 12.2
click at [182, 83] on span "Nombre de los fundadores..." at bounding box center [175, 79] width 83 height 16
click at [289, 25] on div at bounding box center [293, 28] width 10 height 7
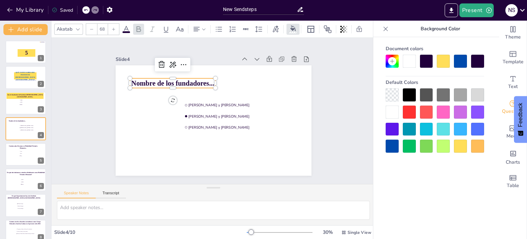
click at [444, 57] on div at bounding box center [443, 61] width 13 height 13
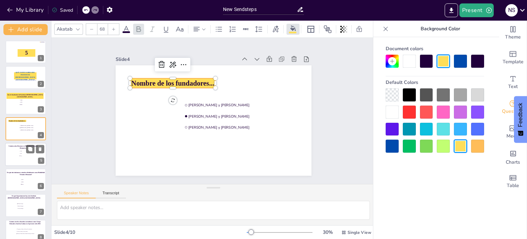
click at [20, 145] on p "Cuántos años llevamos en Modalidad Virtual a Distancia..." at bounding box center [23, 147] width 34 height 4
type input "Uno"
type input "Dos"
type input "Tres"
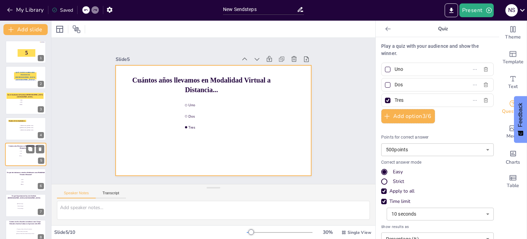
scroll to position [17, 0]
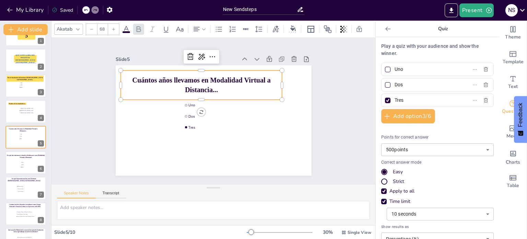
click at [175, 75] on span "Cuántos años llevamos en Modalidad Virtual a Distancia..." at bounding box center [205, 81] width 138 height 26
click at [294, 27] on icon at bounding box center [292, 27] width 5 height 5
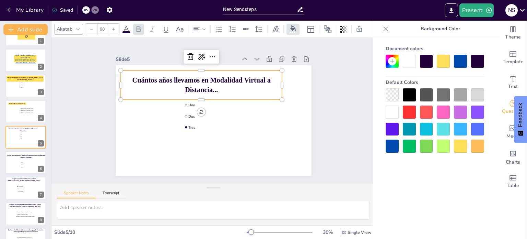
click at [446, 64] on div at bounding box center [443, 61] width 13 height 13
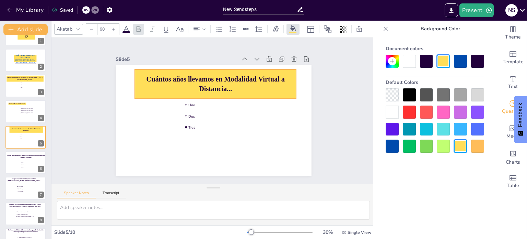
drag, startPoint x: 276, startPoint y: 83, endPoint x: 290, endPoint y: 82, distance: 14.1
click at [290, 82] on p "Cuántos años llevamos en Modalidad Virtual a Distancia..." at bounding box center [218, 84] width 163 height 36
click at [16, 165] on div at bounding box center [25, 162] width 41 height 23
type input "2021"
type input "2022"
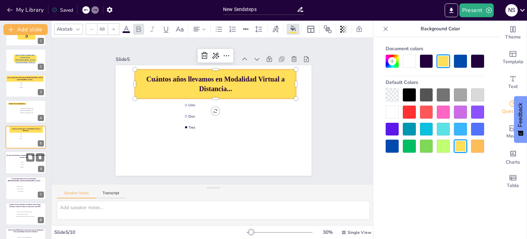
type input "2023"
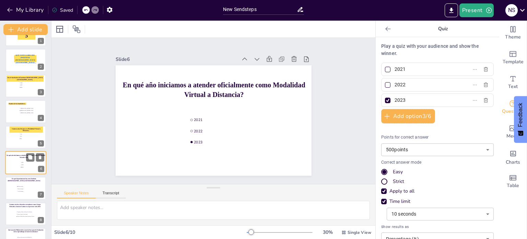
scroll to position [43, 0]
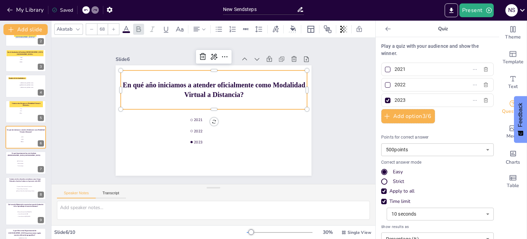
click at [197, 85] on span "En qué año iniciamos a atender oficialmente como Modalidad Virtual a Distancia?" at bounding box center [237, 101] width 81 height 170
click at [288, 25] on div at bounding box center [293, 28] width 10 height 7
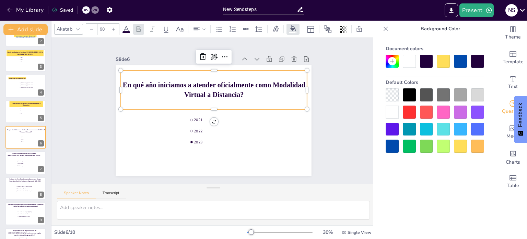
click at [448, 66] on div at bounding box center [443, 61] width 13 height 13
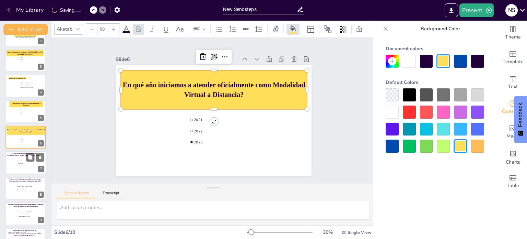
click at [20, 151] on div at bounding box center [25, 162] width 41 height 23
type input "Chimaltenango"
type input "Quetzaltenango"
type input "Huehuetenango"
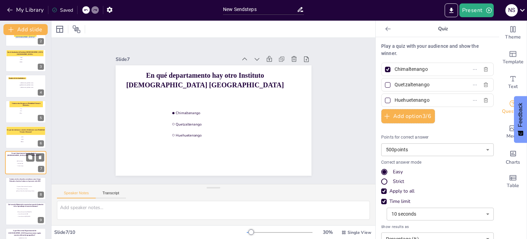
scroll to position [60, 0]
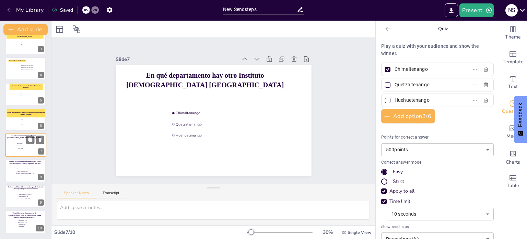
click at [16, 149] on div at bounding box center [25, 145] width 41 height 23
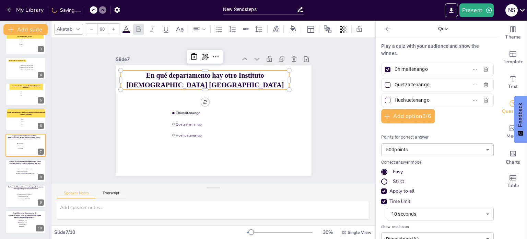
click at [197, 77] on p "En qué departamento hay otro Instituto [DEMOGRAPHIC_DATA] [GEOGRAPHIC_DATA]" at bounding box center [205, 80] width 169 height 20
click at [290, 25] on div at bounding box center [293, 28] width 10 height 7
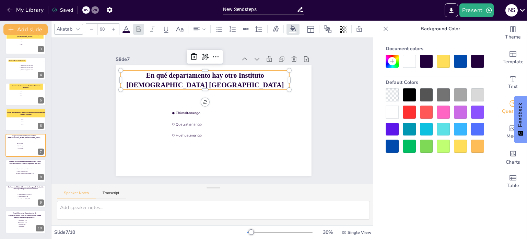
click at [447, 64] on div at bounding box center [443, 61] width 13 height 13
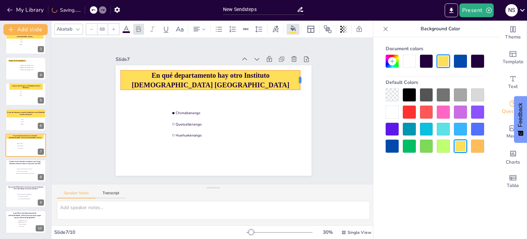
drag, startPoint x: 286, startPoint y: 77, endPoint x: 297, endPoint y: 79, distance: 11.2
click at [300, 79] on div at bounding box center [302, 79] width 5 height 19
click at [26, 168] on button at bounding box center [30, 165] width 8 height 8
type input "Preprimaria, Primaria, Básico y Diversificado"
type input "Primaria, Básico y Diversificado"
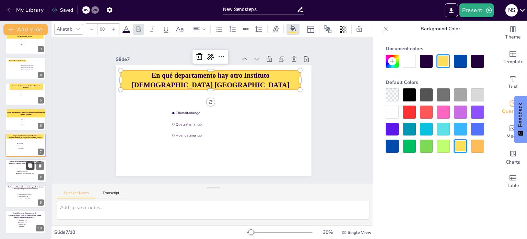
type input "Primaria, Básico, Diversificado, Grados por Madurez"
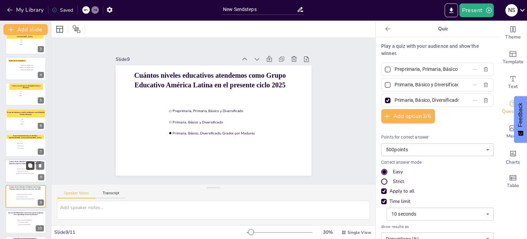
scroll to position [85, 0]
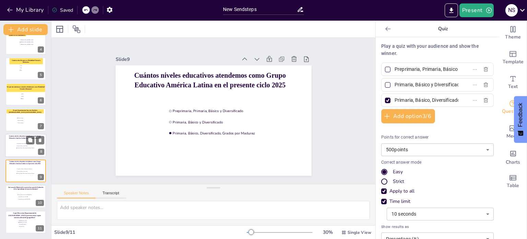
click at [18, 145] on span "Primaria, Básico y Diversificado" at bounding box center [26, 145] width 19 height 1
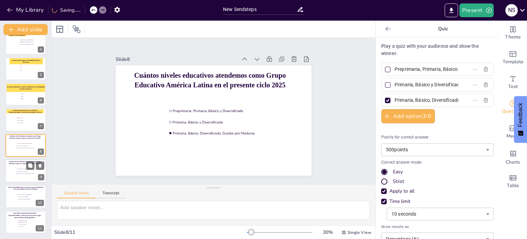
click at [14, 172] on div at bounding box center [25, 170] width 41 height 23
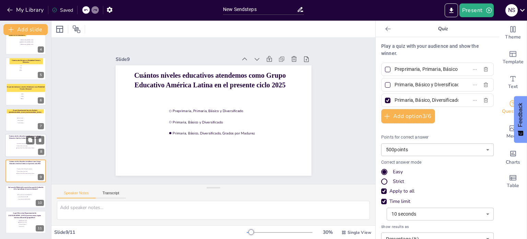
click at [14, 152] on div at bounding box center [25, 145] width 41 height 23
click at [18, 180] on div at bounding box center [25, 170] width 41 height 23
click at [15, 149] on div at bounding box center [25, 145] width 41 height 23
click at [40, 138] on icon at bounding box center [40, 140] width 3 height 4
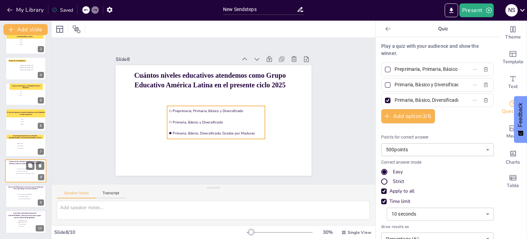
click at [21, 170] on li "Primaria, Básico y Diversificado" at bounding box center [26, 171] width 21 height 2
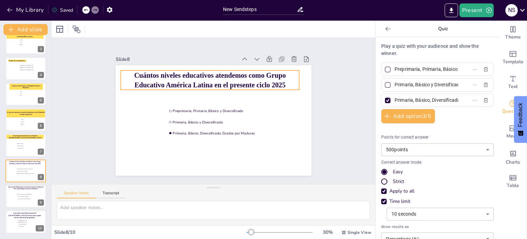
click at [164, 77] on p "Cuántos niveles educativos atendemos como Grupo Educativo América Latina en el …" at bounding box center [229, 83] width 156 height 121
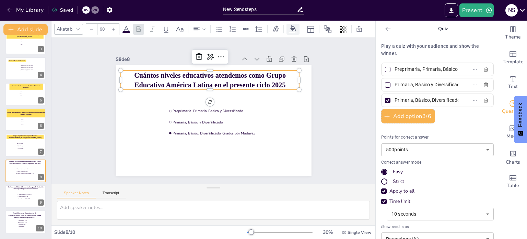
click at [295, 27] on icon at bounding box center [292, 27] width 5 height 5
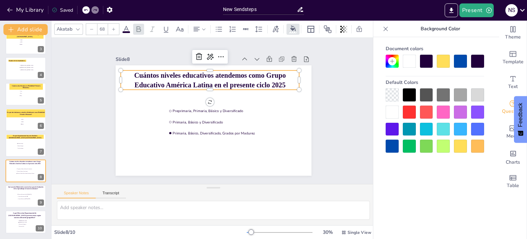
click at [441, 58] on div at bounding box center [443, 61] width 13 height 13
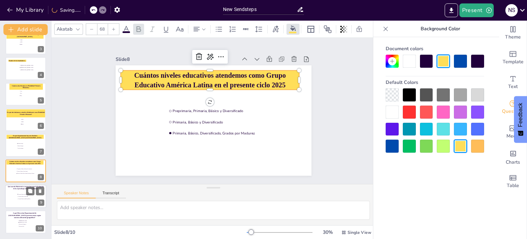
click at [11, 196] on div at bounding box center [25, 195] width 41 height 23
type input "Acuerdo MInisterial No. [DATE]-[DATE]"
type input "Acuerdo MInisterial No.1088"
type input "Acuerdo Ministerial [DATE]-[DATE]"
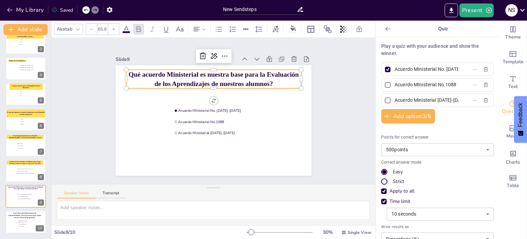
click at [199, 68] on span "Qué acuerdo Ministerial es nuestra base para la Evaluación de los Aprendizajes …" at bounding box center [245, 92] width 92 height 151
click at [289, 26] on div at bounding box center [293, 28] width 10 height 7
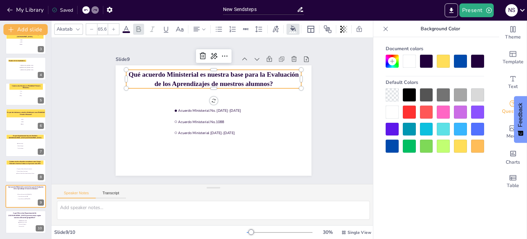
click at [445, 63] on div at bounding box center [443, 61] width 13 height 13
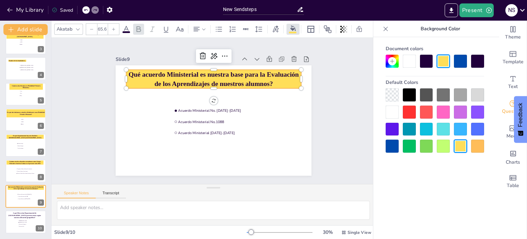
scroll to position [60, 0]
click at [21, 217] on div "A qué Dirección Departametal de [GEOGRAPHIC_DATA] pertenecemos según nuestra ub…" at bounding box center [24, 215] width 37 height 7
type input "[GEOGRAPHIC_DATA]"
type input "Guatemala Occidente"
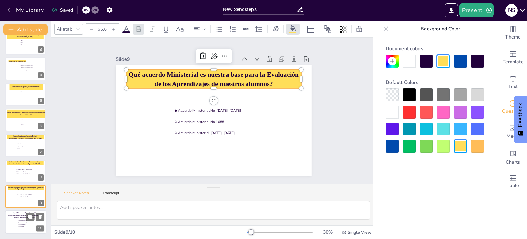
type input "1000"
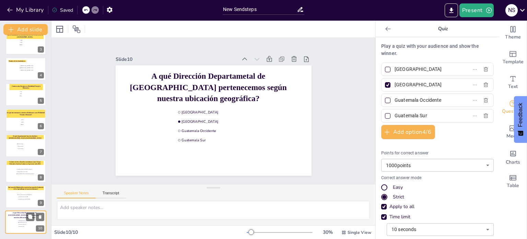
scroll to position [60, 0]
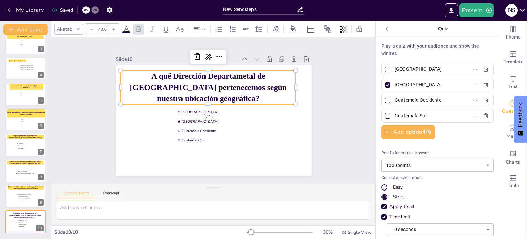
click at [152, 78] on span "A qué Dirección Departametal de [GEOGRAPHIC_DATA] pertenecemos según nuestra ub…" at bounding box center [208, 86] width 157 height 31
click at [290, 32] on div at bounding box center [293, 33] width 8 height 2
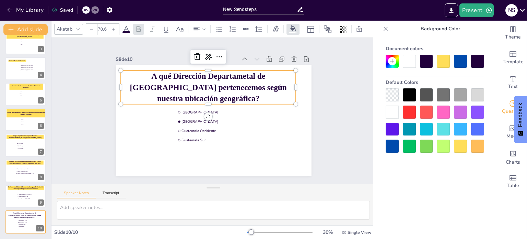
click at [442, 60] on div at bounding box center [443, 61] width 13 height 13
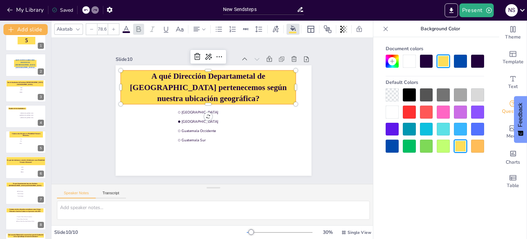
scroll to position [0, 0]
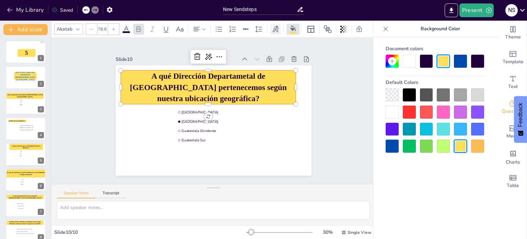
click at [276, 30] on icon at bounding box center [276, 29] width 8 height 8
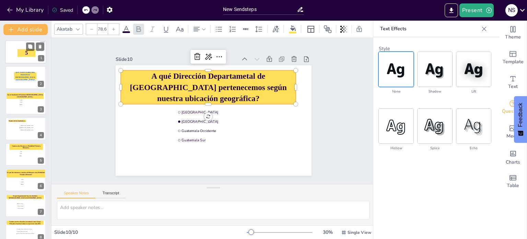
click at [23, 54] on p "5" at bounding box center [27, 53] width 18 height 8
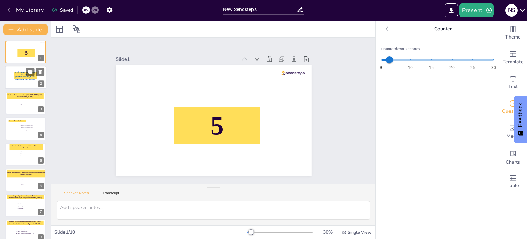
click at [21, 72] on span "QUÉ TANTO SABES DEL INSTITUTO [DEMOGRAPHIC_DATA] [GEOGRAPHIC_DATA]?" at bounding box center [25, 75] width 20 height 9
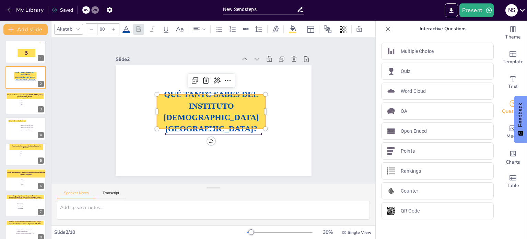
click at [229, 104] on span "QUÉ TANTO SABES DEL INSTITUTO [DEMOGRAPHIC_DATA] [GEOGRAPHIC_DATA]?" at bounding box center [212, 111] width 98 height 53
click at [278, 26] on icon at bounding box center [276, 28] width 6 height 7
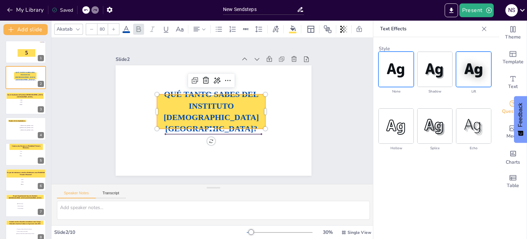
click at [468, 69] on img at bounding box center [474, 69] width 35 height 35
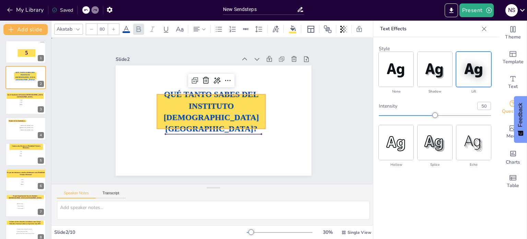
click at [89, 82] on div "Slide 1 5 Slide 2 QUÉ TANTO SABES DEL INSTITUTO EVANGÉLICO AMÉRICA LATINA? Slid…" at bounding box center [214, 111] width 324 height 146
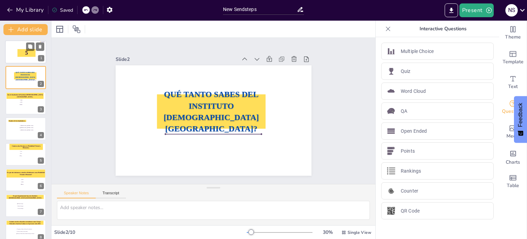
click at [11, 48] on div at bounding box center [25, 51] width 41 height 23
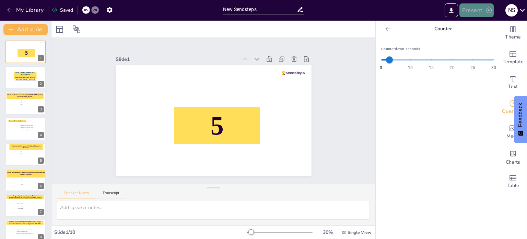
click at [476, 12] on button "Present" at bounding box center [477, 10] width 34 height 14
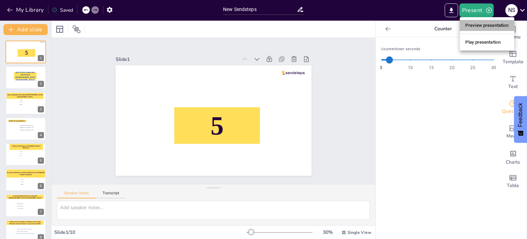
click at [481, 27] on li "Preview presentation" at bounding box center [487, 25] width 55 height 11
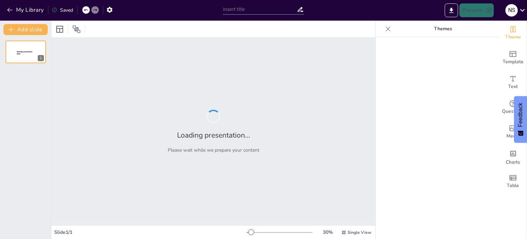
type input "New Sendsteps"
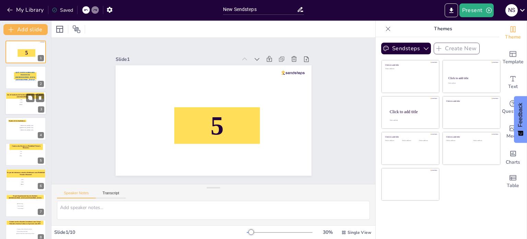
click at [16, 100] on div at bounding box center [25, 102] width 41 height 23
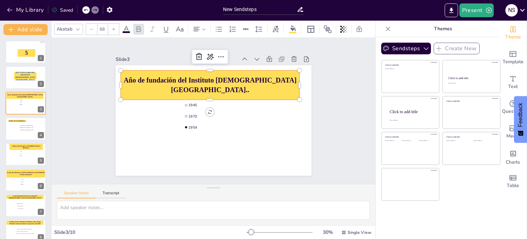
click at [228, 79] on span "Año de fundación del Instituto [DEMOGRAPHIC_DATA] [GEOGRAPHIC_DATA].." at bounding box center [213, 82] width 173 height 31
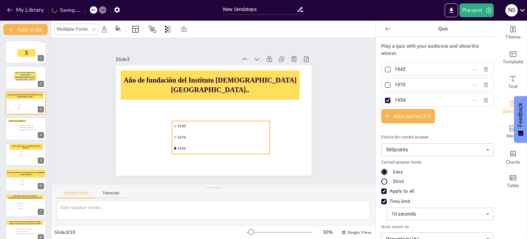
drag, startPoint x: 228, startPoint y: 114, endPoint x: 216, endPoint y: 134, distance: 22.9
click at [216, 134] on span "1970" at bounding box center [206, 137] width 76 height 57
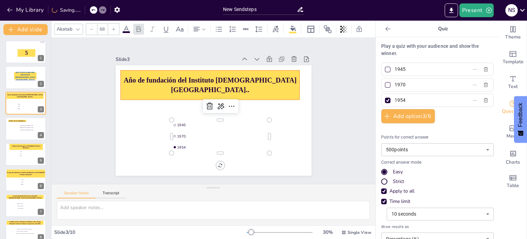
click at [233, 83] on span "Año de fundación del Instituto [DEMOGRAPHIC_DATA] [GEOGRAPHIC_DATA].." at bounding box center [213, 82] width 173 height 31
click at [205, 96] on div "Año de fundación del Instituto [DEMOGRAPHIC_DATA] [GEOGRAPHIC_DATA].." at bounding box center [215, 85] width 181 height 66
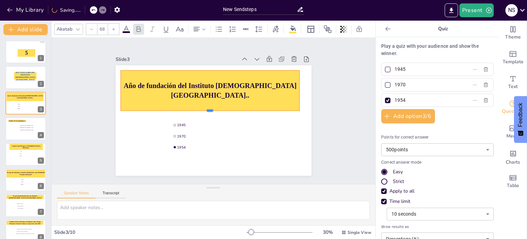
drag, startPoint x: 205, startPoint y: 97, endPoint x: 206, endPoint y: 108, distance: 11.0
click at [206, 111] on div at bounding box center [210, 113] width 179 height 5
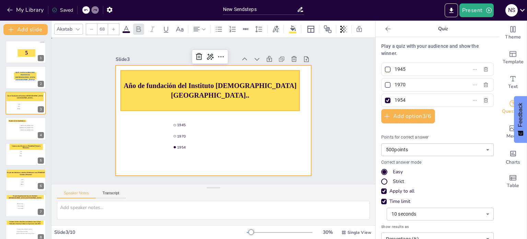
click at [279, 133] on div at bounding box center [213, 120] width 206 height 130
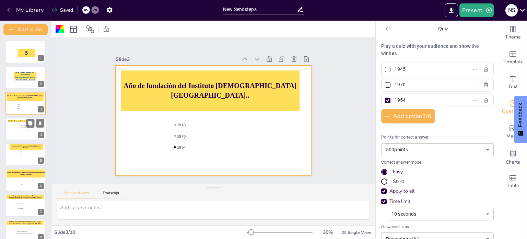
click at [21, 119] on div at bounding box center [25, 128] width 41 height 23
type input "[PERSON_NAME] y [PERSON_NAME]"
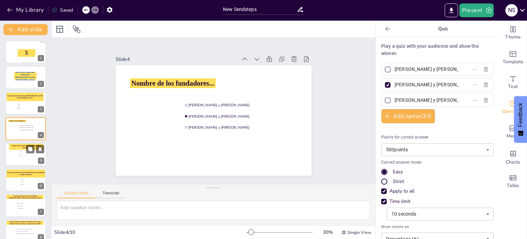
click at [19, 155] on div at bounding box center [25, 153] width 41 height 23
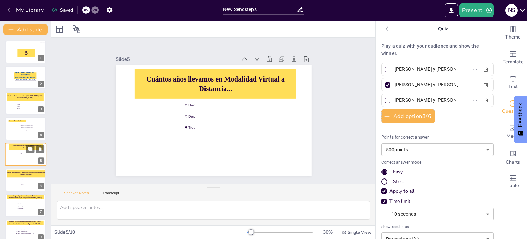
type input "Uno"
type input "Dos"
type input "Tres"
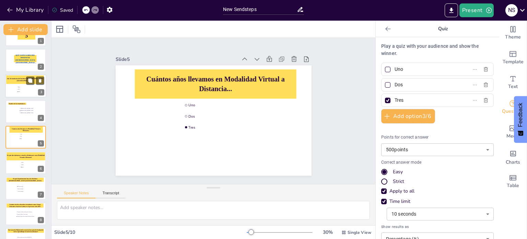
click at [17, 90] on li "1954" at bounding box center [27, 91] width 21 height 2
type input "1945"
type input "1970"
type input "1954"
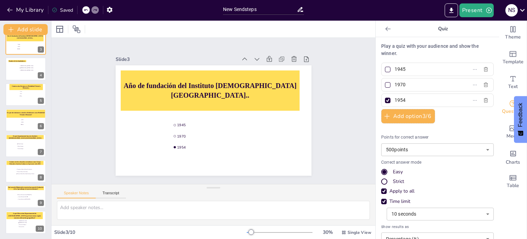
scroll to position [0, 0]
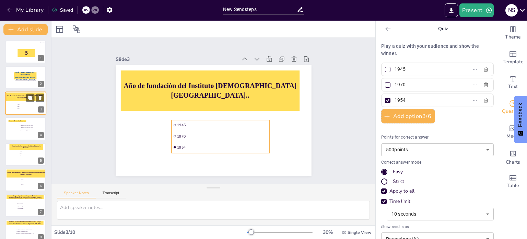
click at [21, 103] on li "1945" at bounding box center [27, 104] width 21 height 2
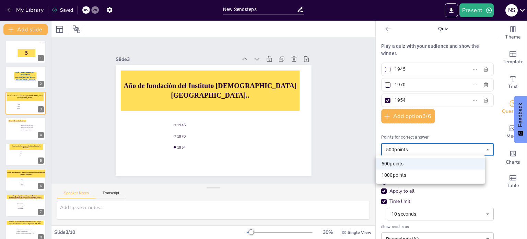
click at [479, 147] on body "My Library Saved New Sendsteps Present N S Document fonts Akatab Recently used …" at bounding box center [263, 119] width 527 height 239
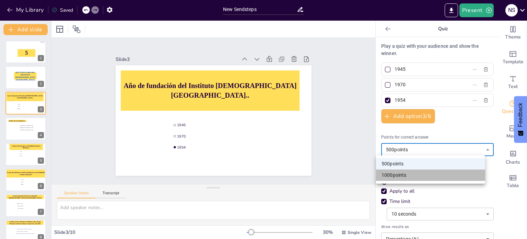
click at [402, 176] on li "1000 points" at bounding box center [430, 174] width 109 height 11
type input "1000"
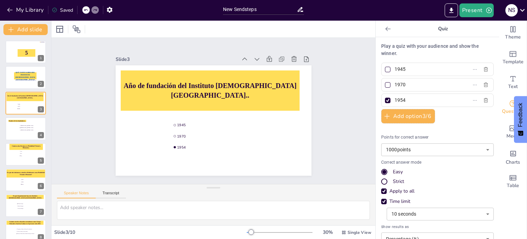
click at [381, 180] on div "Strict" at bounding box center [384, 181] width 6 height 6
click at [382, 172] on div "Easy" at bounding box center [384, 172] width 4 height 4
click at [18, 134] on div at bounding box center [25, 128] width 41 height 23
type input "[PERSON_NAME] y [PERSON_NAME]"
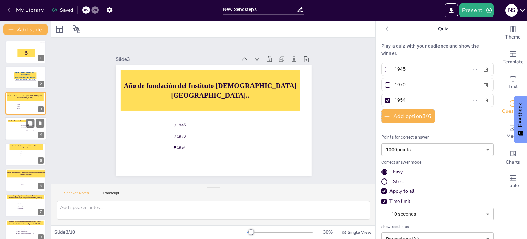
type input "[PERSON_NAME] y [PERSON_NAME]"
type input "500"
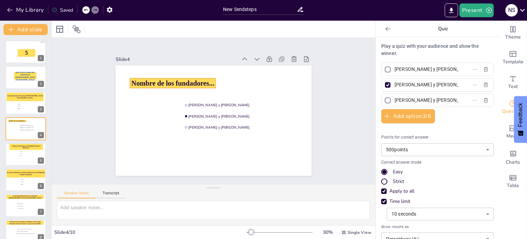
click at [201, 79] on span "Nombre de los fundadores..." at bounding box center [179, 75] width 83 height 25
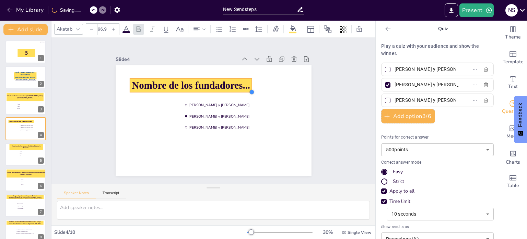
type input "94.5"
drag, startPoint x: 209, startPoint y: 84, endPoint x: 214, endPoint y: 88, distance: 5.8
click at [214, 88] on div "Nombre de los fundadores... Héctor y Débora Virgilio y Beatriz David y Betsabé" at bounding box center [213, 120] width 206 height 130
click at [231, 82] on span "Nombre de los fundadores..." at bounding box center [193, 82] width 116 height 23
click at [231, 82] on span "Nombre de los fundadores..." at bounding box center [192, 82] width 116 height 23
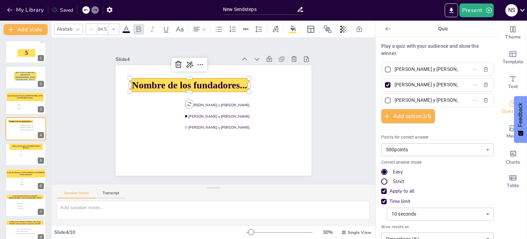
click at [231, 82] on span "Nombre de los fundadores..." at bounding box center [198, 79] width 113 height 46
click at [232, 82] on span "Nombre de los fundadores..." at bounding box center [193, 82] width 116 height 23
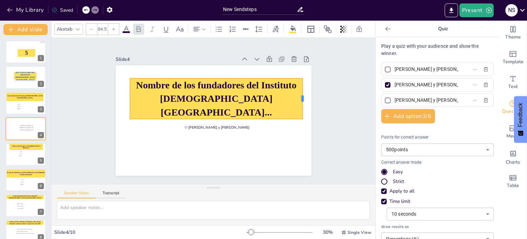
drag, startPoint x: 244, startPoint y: 96, endPoint x: 298, endPoint y: 94, distance: 53.6
click at [301, 94] on div at bounding box center [306, 108] width 10 height 41
click at [90, 27] on icon at bounding box center [92, 29] width 4 height 4
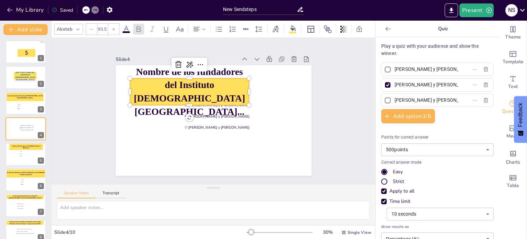
click at [90, 27] on icon at bounding box center [92, 29] width 4 height 4
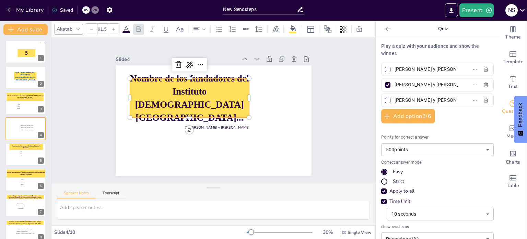
click at [90, 27] on icon at bounding box center [92, 29] width 4 height 4
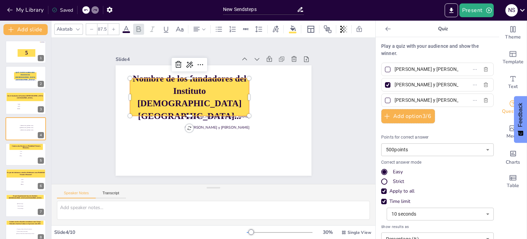
click at [90, 27] on icon at bounding box center [92, 29] width 4 height 4
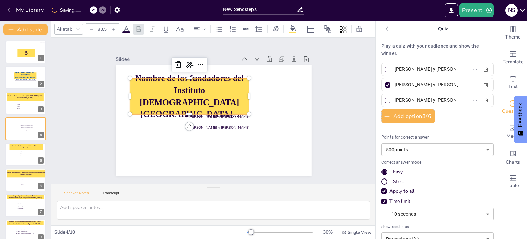
click at [90, 27] on icon at bounding box center [92, 29] width 4 height 4
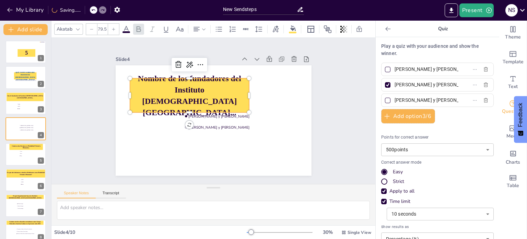
click at [90, 27] on icon at bounding box center [92, 29] width 4 height 4
type input "78.5"
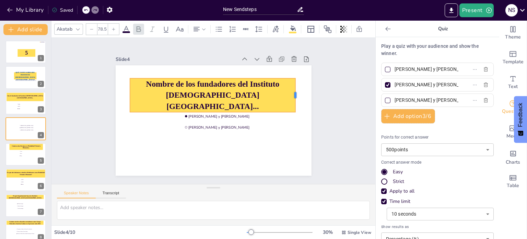
drag, startPoint x: 245, startPoint y: 94, endPoint x: 292, endPoint y: 87, distance: 46.8
click at [295, 87] on div at bounding box center [299, 104] width 9 height 34
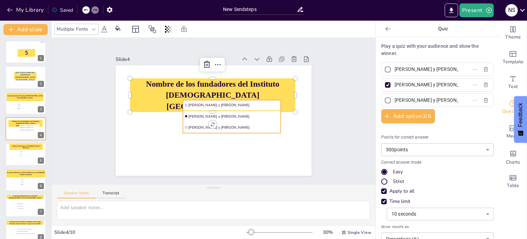
click at [192, 125] on span "[PERSON_NAME] y [PERSON_NAME]" at bounding box center [234, 127] width 91 height 5
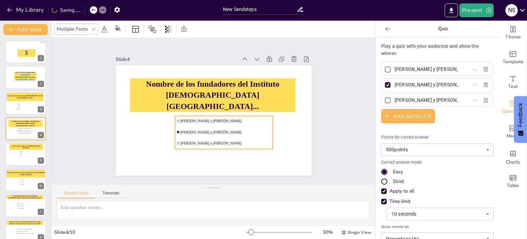
drag, startPoint x: 240, startPoint y: 115, endPoint x: 232, endPoint y: 131, distance: 17.7
click at [232, 131] on span "[PERSON_NAME] y [PERSON_NAME]" at bounding box center [223, 133] width 91 height 14
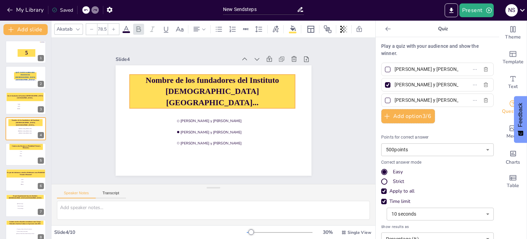
drag, startPoint x: 264, startPoint y: 93, endPoint x: 264, endPoint y: 89, distance: 3.8
click at [264, 89] on p "Nombre de los fundadores del Instituto [DEMOGRAPHIC_DATA] [GEOGRAPHIC_DATA]..." at bounding box center [214, 91] width 168 height 51
click at [18, 104] on input "checkbox" at bounding box center [17, 104] width 0 height 0
checkbox input "false"
type input "1945"
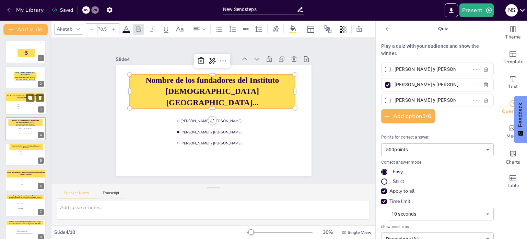
type input "1970"
type input "1954"
type input "1000"
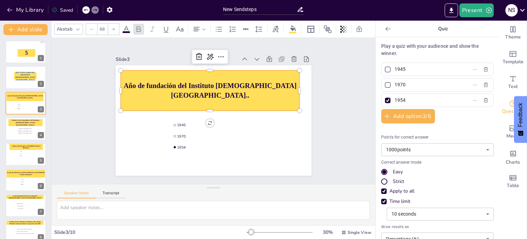
click at [216, 90] on span "Año de fundación del Instituto [DEMOGRAPHIC_DATA] [GEOGRAPHIC_DATA].." at bounding box center [215, 86] width 171 height 44
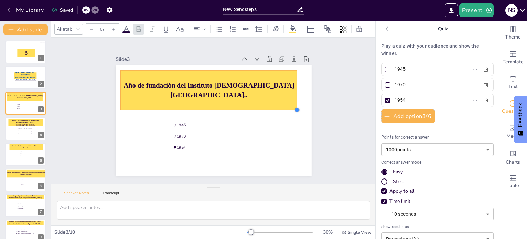
type input "66.7"
drag, startPoint x: 293, startPoint y: 107, endPoint x: 289, endPoint y: 99, distance: 8.9
click at [289, 99] on div "Año de fundación del Instituto Evangélico América Latina.. 1945 1970 1954" at bounding box center [213, 120] width 206 height 130
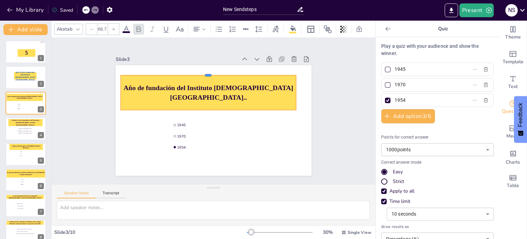
drag, startPoint x: 202, startPoint y: 67, endPoint x: 202, endPoint y: 72, distance: 4.8
click at [202, 72] on div at bounding box center [212, 72] width 175 height 24
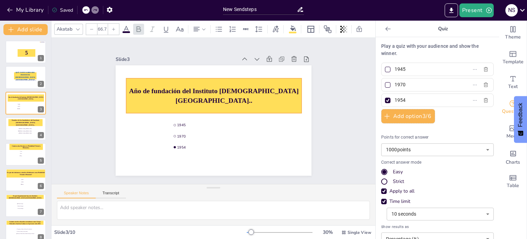
drag, startPoint x: 242, startPoint y: 91, endPoint x: 247, endPoint y: 94, distance: 6.3
click at [247, 94] on span "Año de fundación del Instituto [DEMOGRAPHIC_DATA] [GEOGRAPHIC_DATA].." at bounding box center [216, 93] width 170 height 30
click at [19, 132] on li "[PERSON_NAME] y [PERSON_NAME]" at bounding box center [28, 131] width 21 height 2
type input "[PERSON_NAME] y [PERSON_NAME]"
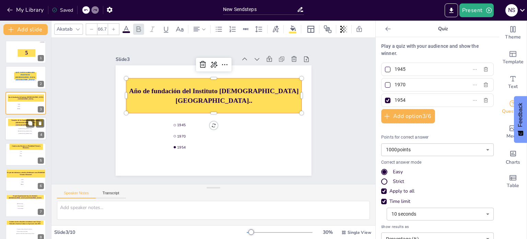
type input "[PERSON_NAME] y [PERSON_NAME]"
type input "500"
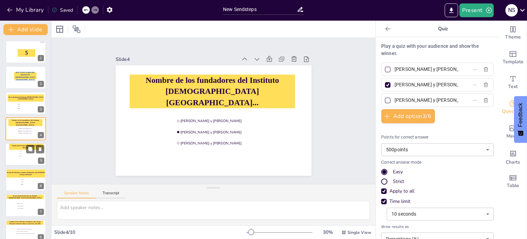
click at [13, 156] on div at bounding box center [25, 153] width 41 height 23
type input "Uno"
type input "Dos"
type input "Tres"
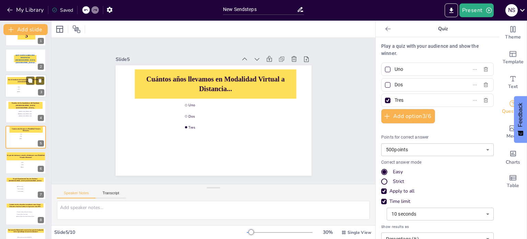
click at [14, 80] on span "Año de fundación del Instituto [DEMOGRAPHIC_DATA] [GEOGRAPHIC_DATA].." at bounding box center [26, 81] width 36 height 4
type input "1945"
type input "1970"
type input "1954"
type input "1000"
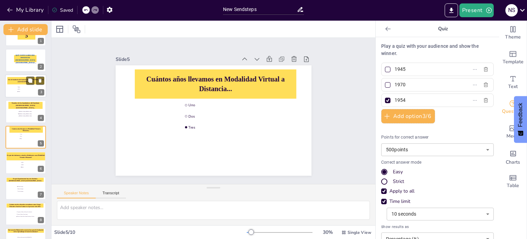
scroll to position [0, 0]
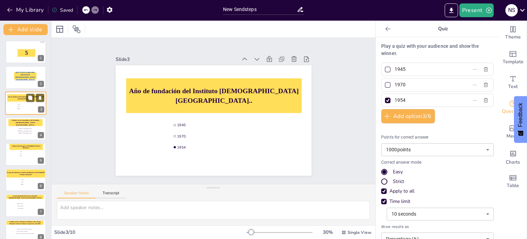
click at [14, 80] on div at bounding box center [25, 77] width 41 height 23
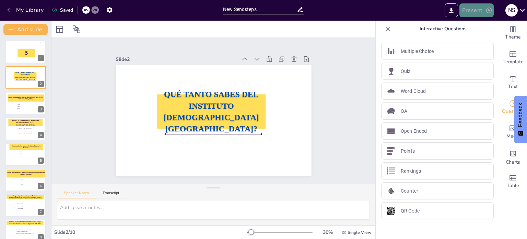
click at [469, 12] on button "Present" at bounding box center [477, 10] width 34 height 14
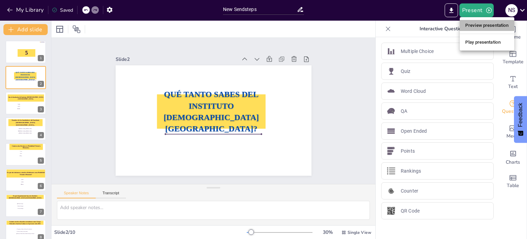
click at [491, 26] on li "Preview presentation" at bounding box center [487, 25] width 55 height 11
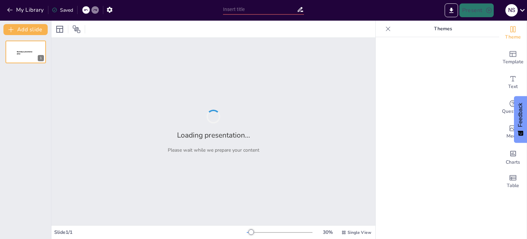
type input "New Sendsteps"
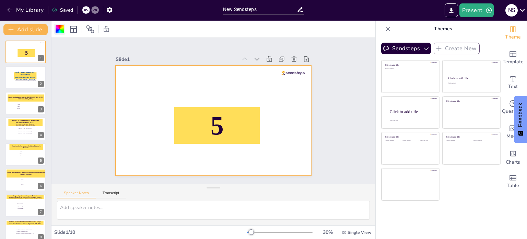
click at [57, 26] on div at bounding box center [60, 29] width 8 height 8
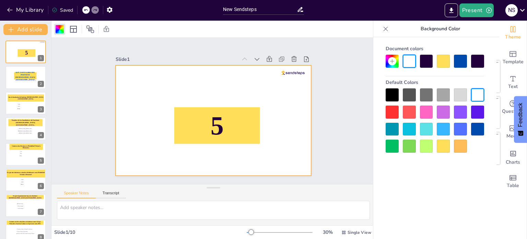
click at [393, 132] on div at bounding box center [392, 129] width 13 height 13
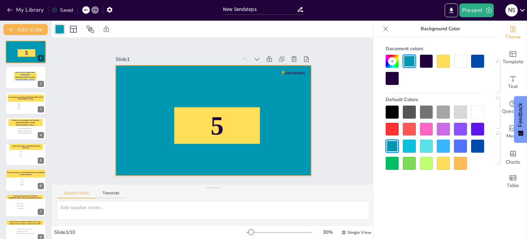
click at [460, 111] on div at bounding box center [460, 111] width 13 height 13
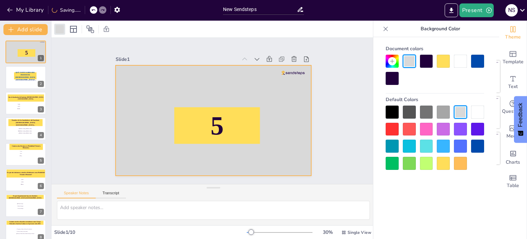
click at [442, 112] on div at bounding box center [443, 111] width 13 height 13
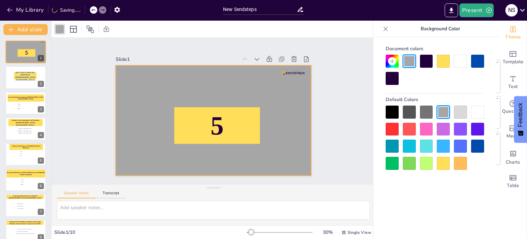
click at [458, 112] on div at bounding box center [460, 111] width 13 height 13
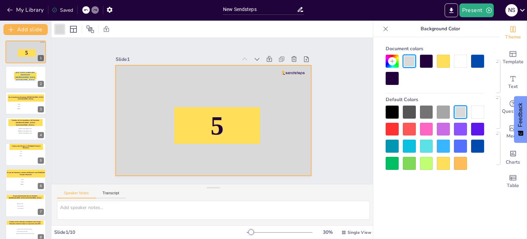
click at [459, 143] on div at bounding box center [460, 145] width 13 height 13
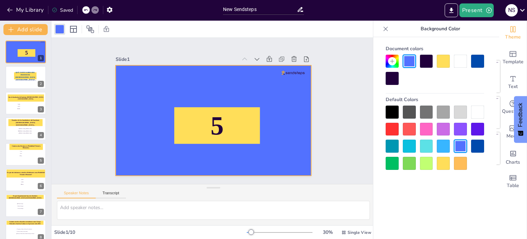
click at [441, 147] on div at bounding box center [443, 145] width 13 height 13
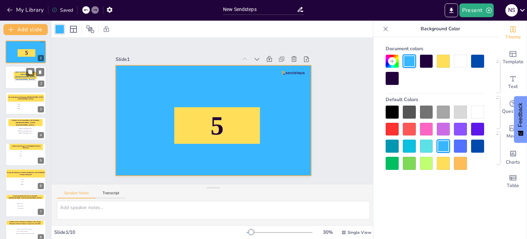
click at [10, 85] on div at bounding box center [25, 77] width 41 height 23
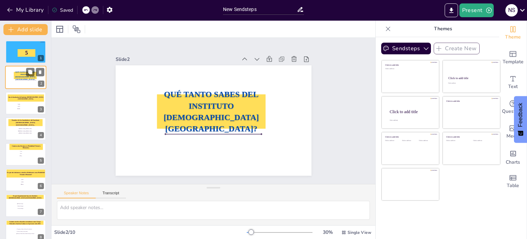
click at [10, 85] on div at bounding box center [25, 77] width 41 height 23
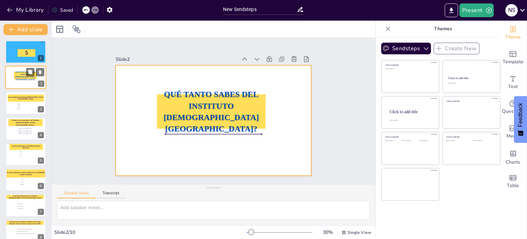
click at [7, 80] on div at bounding box center [25, 77] width 41 height 23
click at [128, 83] on div at bounding box center [214, 120] width 196 height 110
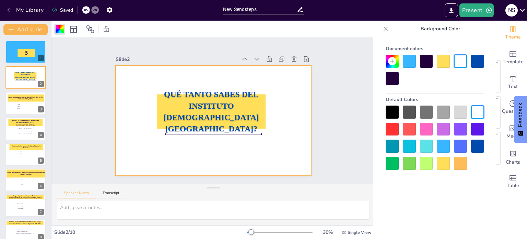
click at [410, 147] on div at bounding box center [409, 145] width 13 height 13
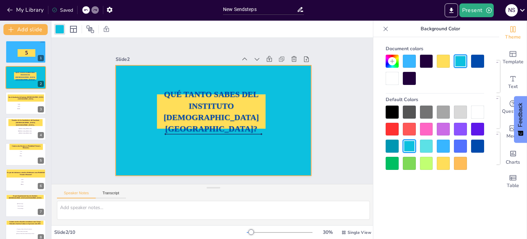
click at [476, 118] on div at bounding box center [477, 111] width 13 height 13
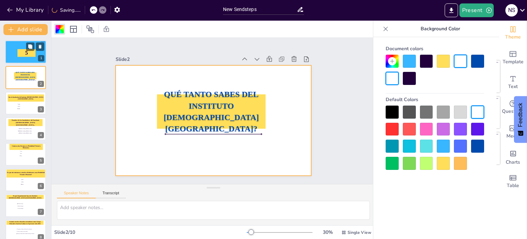
click at [11, 60] on div at bounding box center [25, 51] width 41 height 23
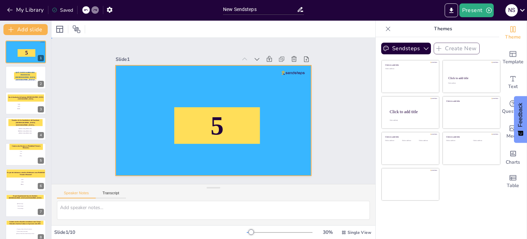
click at [293, 129] on div at bounding box center [214, 120] width 196 height 110
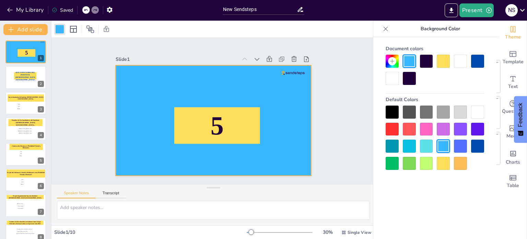
click at [398, 78] on div at bounding box center [392, 78] width 13 height 13
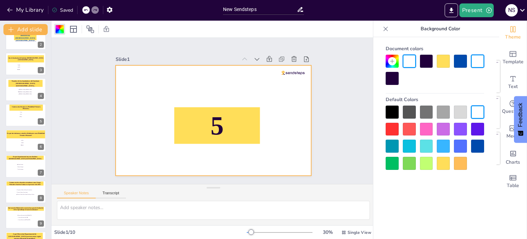
scroll to position [60, 0]
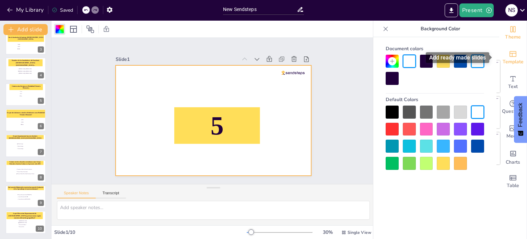
click at [510, 57] on icon "Add ready made slides" at bounding box center [513, 54] width 8 height 8
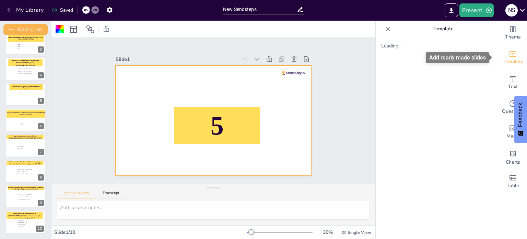
click at [509, 57] on icon "Add ready made slides" at bounding box center [513, 54] width 8 height 8
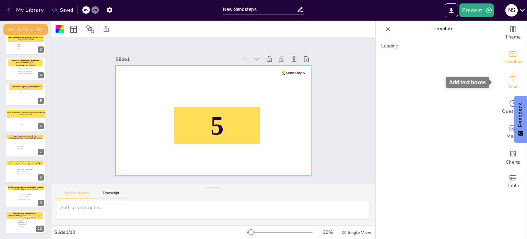
click at [509, 88] on span "Text" at bounding box center [514, 87] width 10 height 8
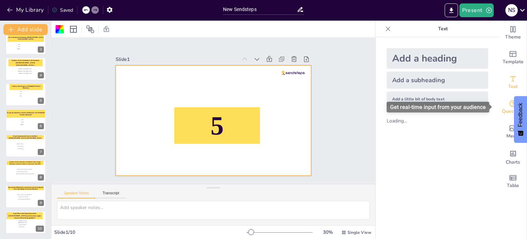
click at [503, 108] on span "Questions" at bounding box center [513, 111] width 22 height 8
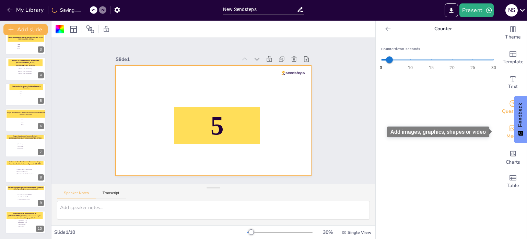
click at [509, 132] on icon "Add images, graphics, shapes or video" at bounding box center [513, 128] width 8 height 8
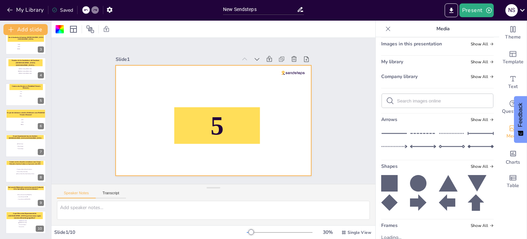
scroll to position [0, 0]
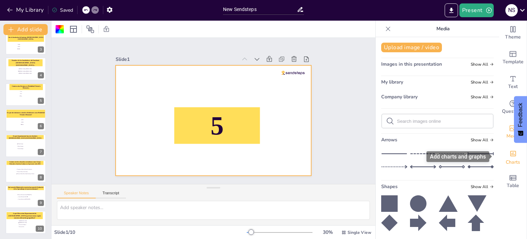
click at [507, 164] on span "Charts" at bounding box center [513, 162] width 14 height 8
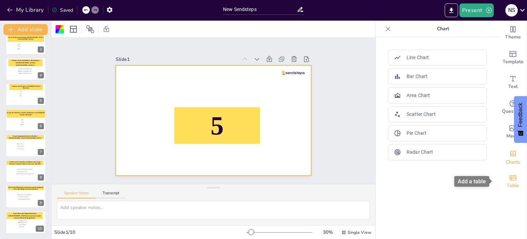
click at [509, 179] on icon "Add a table" at bounding box center [513, 177] width 8 height 8
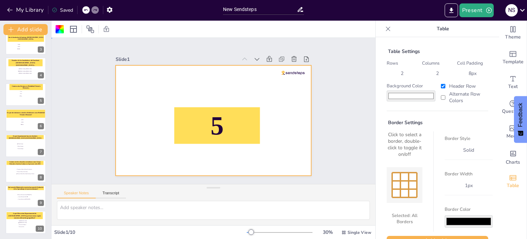
click at [62, 69] on div "Slide 1 5 Slide 2 QUÉ TANTO SABES DEL INSTITUTO [DEMOGRAPHIC_DATA] [GEOGRAPHIC_…" at bounding box center [214, 110] width 338 height 179
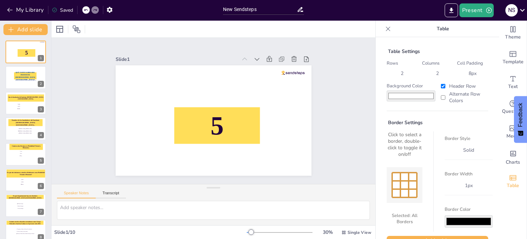
click at [385, 30] on icon at bounding box center [388, 28] width 7 height 7
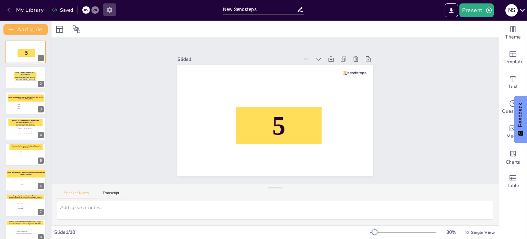
click at [110, 10] on icon "button" at bounding box center [109, 9] width 7 height 7
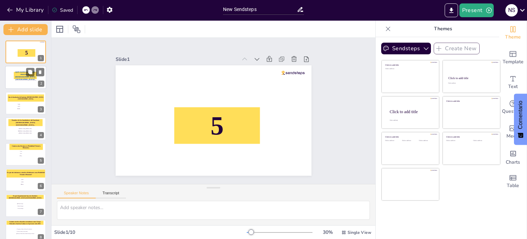
click at [26, 88] on div at bounding box center [25, 77] width 41 height 23
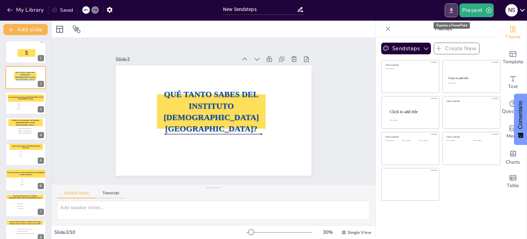
click at [453, 9] on icon "Export to PowerPoint" at bounding box center [451, 10] width 7 height 7
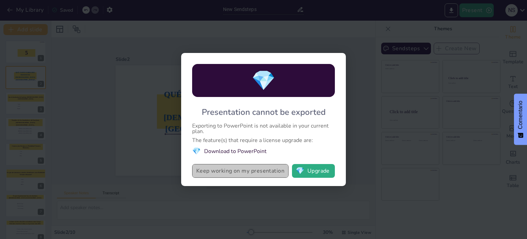
click at [266, 169] on button "Keep working on my presentation" at bounding box center [240, 171] width 96 height 14
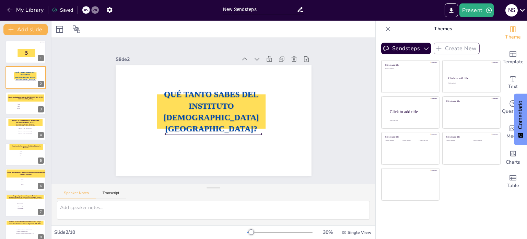
click at [267, 5] on input "New Sendsteps" at bounding box center [260, 9] width 74 height 10
type input "N"
type input "Preguntas sobre IEAL"
click at [362, 9] on div "Present N S" at bounding box center [418, 10] width 220 height 14
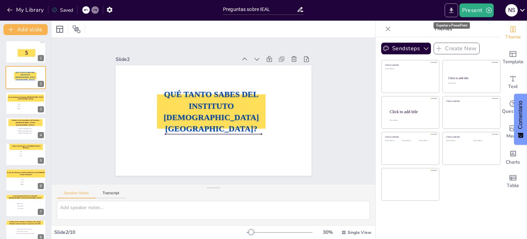
click at [453, 8] on icon "Export to PowerPoint" at bounding box center [451, 10] width 7 height 7
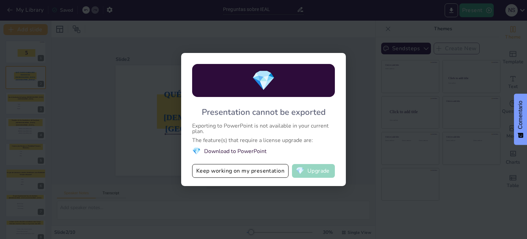
click at [319, 174] on button "💎 Upgrade" at bounding box center [313, 171] width 43 height 14
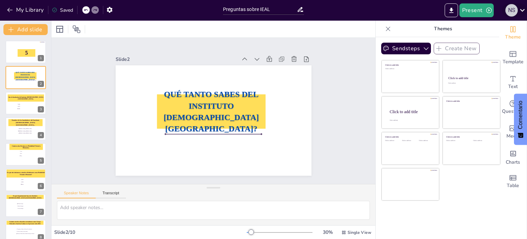
click at [514, 11] on div "N S" at bounding box center [512, 10] width 12 height 12
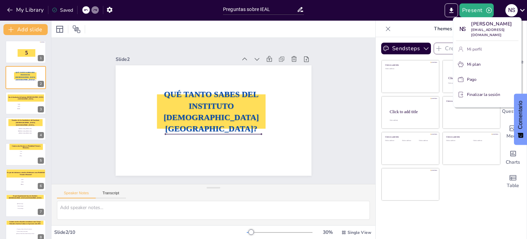
click at [487, 44] on button "Mi perfil" at bounding box center [487, 49] width 62 height 11
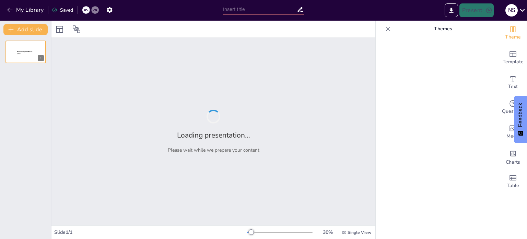
type input "Preguntas sobre IEAL"
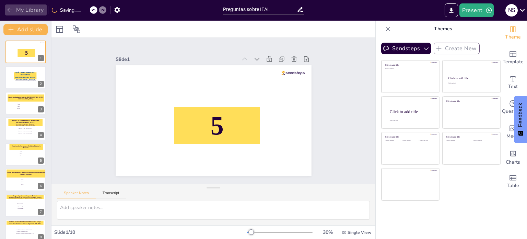
click at [9, 8] on icon "button" at bounding box center [10, 10] width 7 height 7
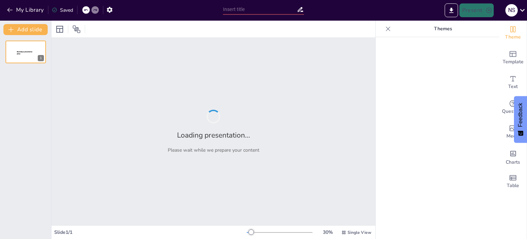
type input "Preguntas sobre IEAL"
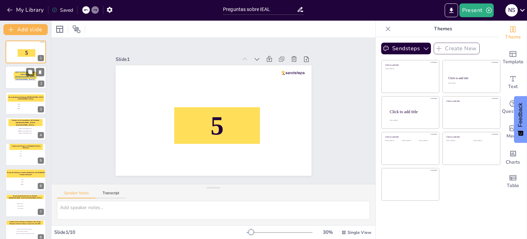
click at [19, 74] on span "QUÉ TANTO SABES DEL INSTITUTO [DEMOGRAPHIC_DATA] [GEOGRAPHIC_DATA]?" at bounding box center [25, 75] width 20 height 9
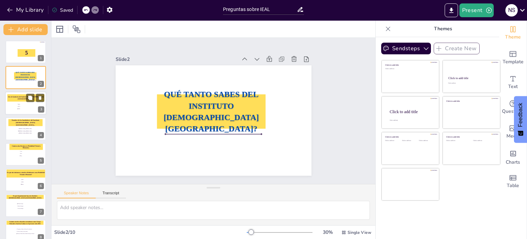
click at [18, 105] on li "1970" at bounding box center [27, 106] width 21 height 2
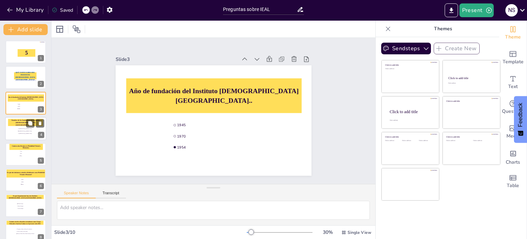
click at [20, 128] on span "[PERSON_NAME] y [PERSON_NAME]" at bounding box center [28, 128] width 19 height 1
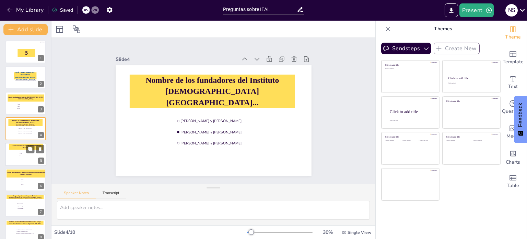
click at [22, 155] on span "Tres" at bounding box center [30, 155] width 19 height 1
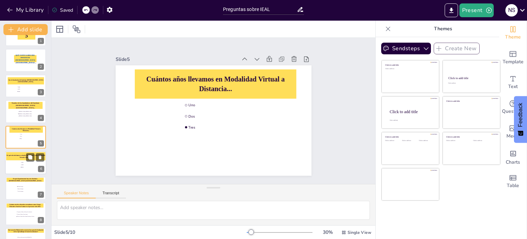
click at [18, 162] on div at bounding box center [25, 162] width 41 height 23
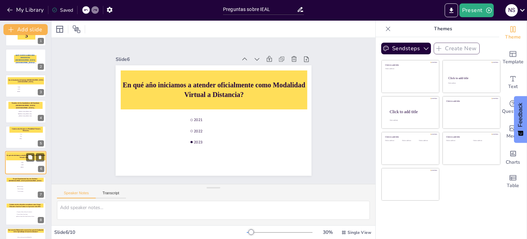
scroll to position [43, 0]
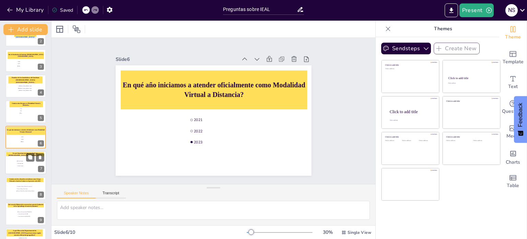
click at [16, 164] on li "Huehuetenango" at bounding box center [26, 165] width 21 height 2
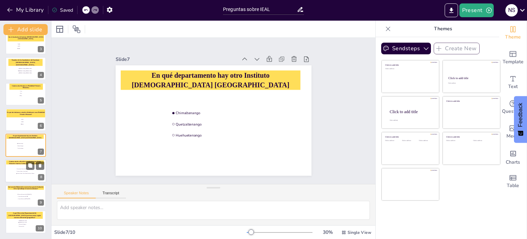
click at [15, 171] on div at bounding box center [25, 170] width 41 height 23
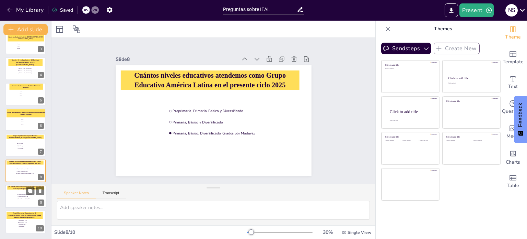
click at [14, 194] on div at bounding box center [25, 195] width 41 height 23
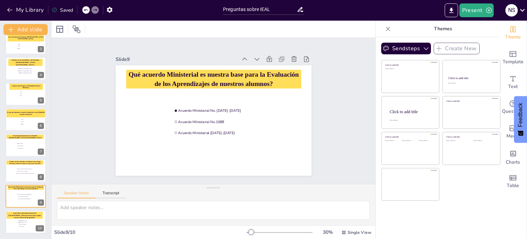
scroll to position [60, 0]
click at [27, 219] on button at bounding box center [30, 217] width 8 height 8
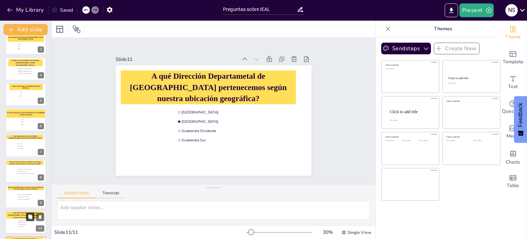
scroll to position [85, 0]
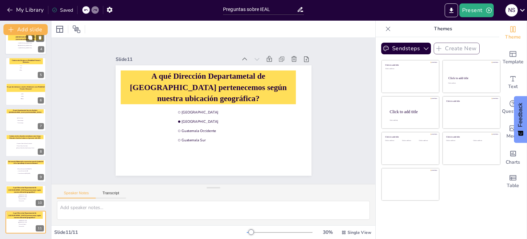
click at [15, 49] on div at bounding box center [25, 42] width 41 height 23
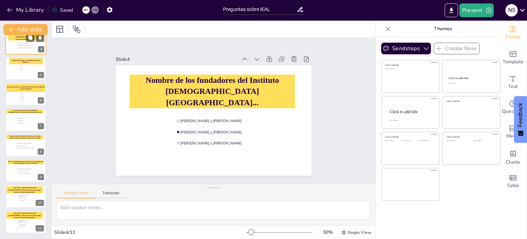
scroll to position [0, 0]
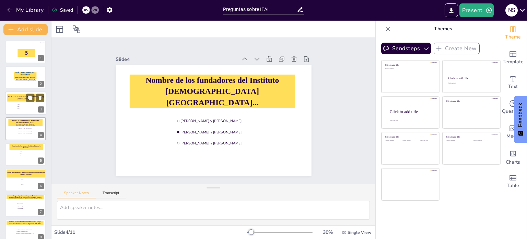
click at [25, 106] on span "1970" at bounding box center [27, 106] width 19 height 1
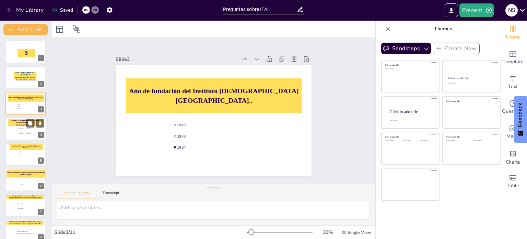
click at [20, 132] on li "[PERSON_NAME] y [PERSON_NAME]" at bounding box center [28, 133] width 21 height 2
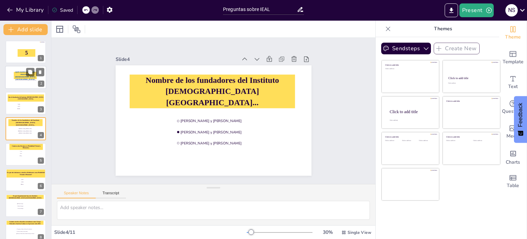
click at [19, 86] on div at bounding box center [25, 77] width 41 height 23
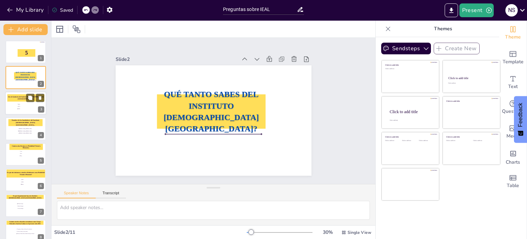
click at [18, 109] on li "1954" at bounding box center [27, 108] width 21 height 2
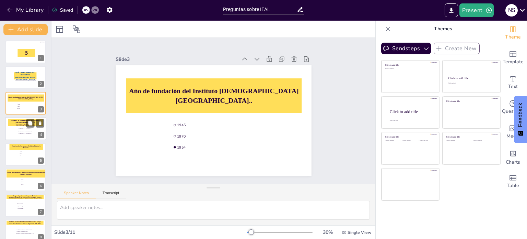
click at [18, 137] on div at bounding box center [25, 128] width 41 height 23
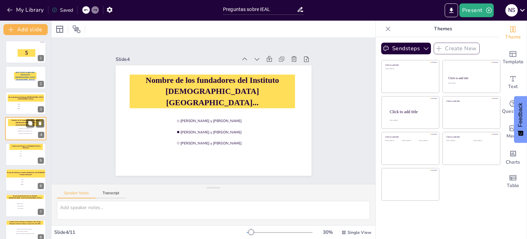
click at [18, 137] on div at bounding box center [25, 128] width 41 height 23
click at [10, 114] on div at bounding box center [25, 102] width 41 height 23
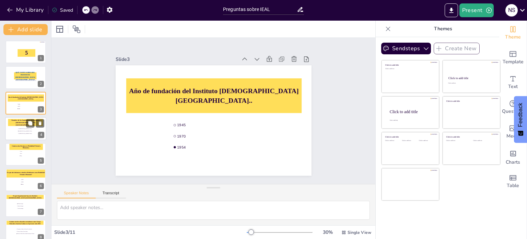
click at [10, 130] on div at bounding box center [25, 128] width 41 height 23
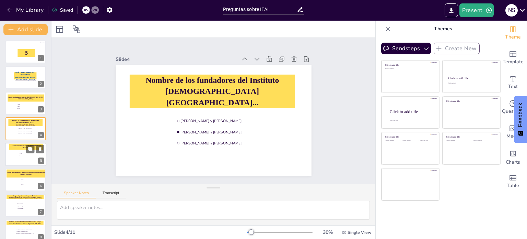
click at [12, 154] on div at bounding box center [25, 153] width 41 height 23
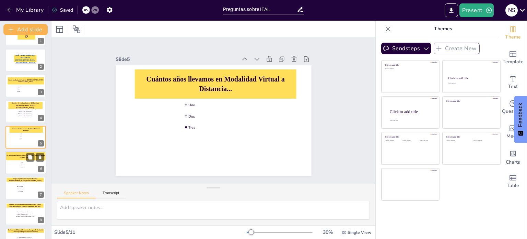
click at [24, 164] on span "2022" at bounding box center [31, 164] width 19 height 1
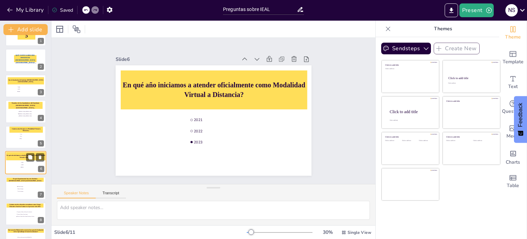
scroll to position [43, 0]
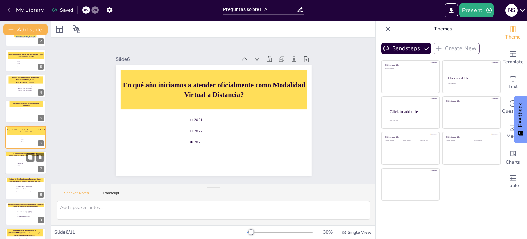
click at [21, 167] on div at bounding box center [25, 162] width 41 height 23
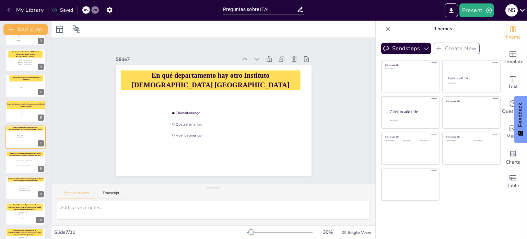
click at [22, 174] on div "5 1 QUÉ TANTO SABES DEL INSTITUTO [DEMOGRAPHIC_DATA] [GEOGRAPHIC_DATA]? 2 Año d…" at bounding box center [25, 111] width 51 height 278
click at [21, 171] on div at bounding box center [25, 162] width 41 height 23
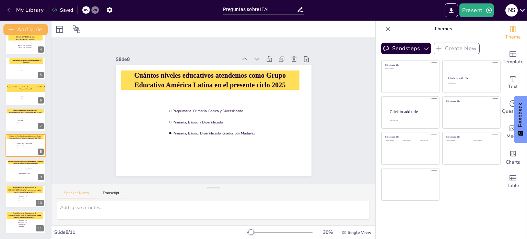
scroll to position [85, 0]
click at [24, 171] on span "Acuerdo MInisterial No.1088" at bounding box center [27, 171] width 19 height 1
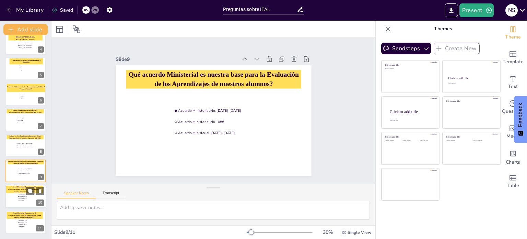
click at [22, 203] on div at bounding box center [25, 196] width 41 height 23
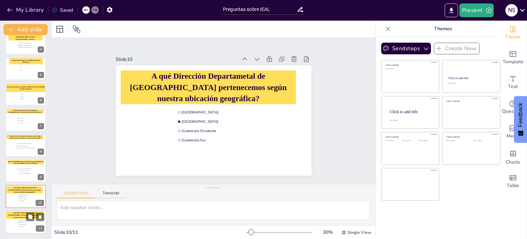
click at [19, 226] on input "checkbox" at bounding box center [18, 226] width 0 height 0
checkbox input "false"
